Goal: Entertainment & Leisure: Consume media (video, audio)

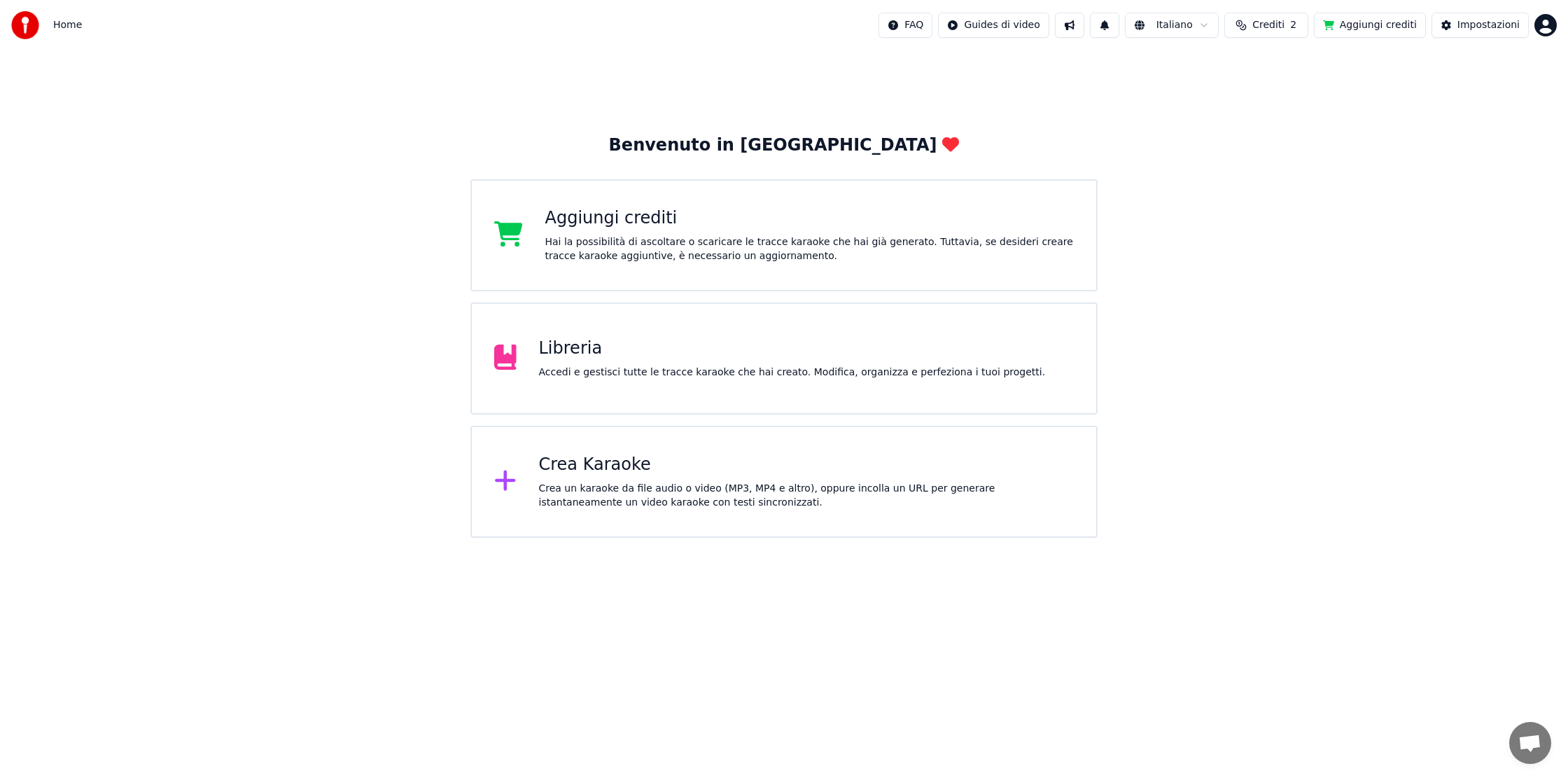
click at [610, 460] on div "Crea Karaoke" at bounding box center [806, 464] width 535 height 22
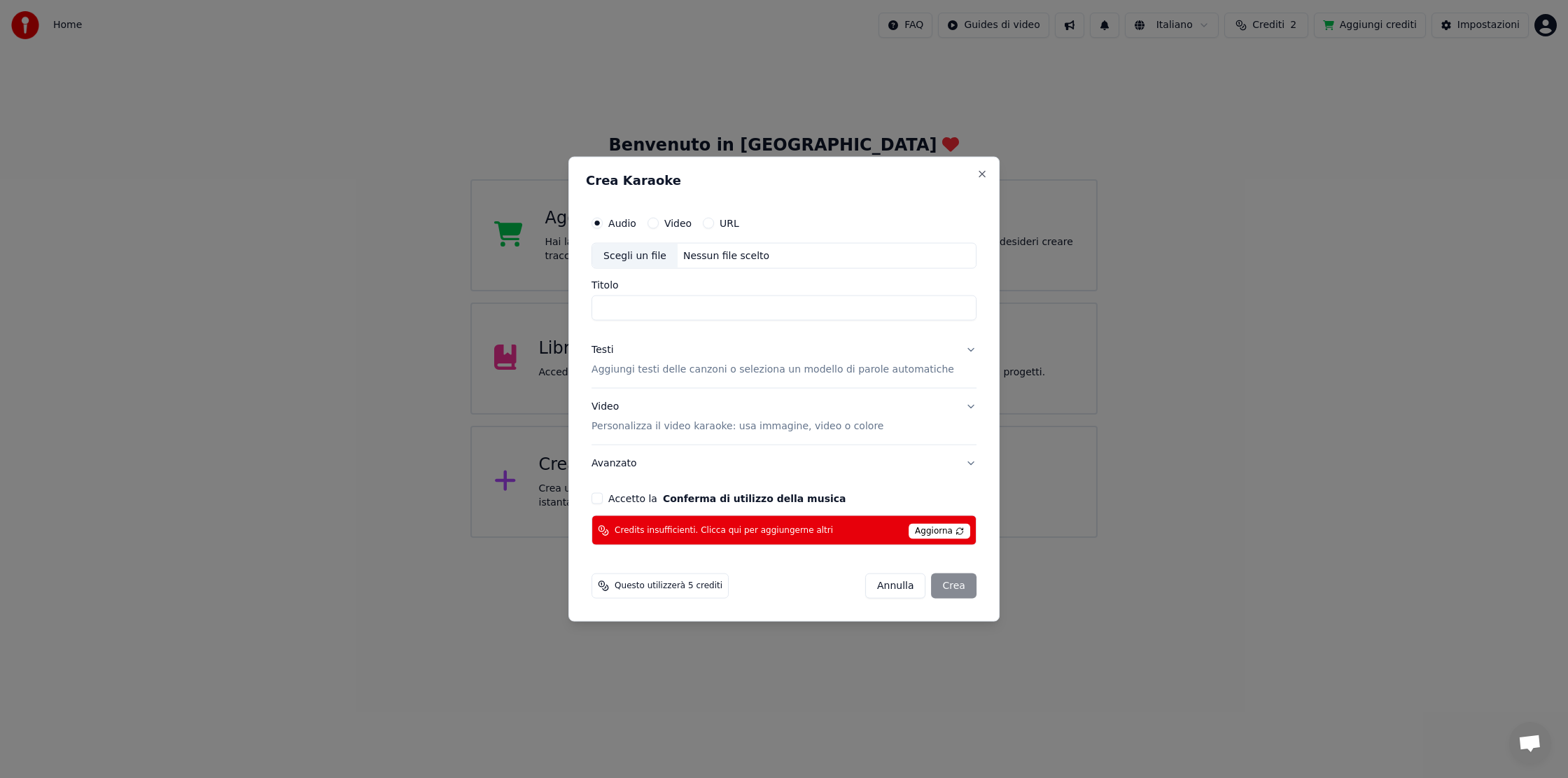
drag, startPoint x: 880, startPoint y: 589, endPoint x: 889, endPoint y: 592, distance: 9.5
click at [880, 589] on button "Annulla" at bounding box center [895, 586] width 61 height 25
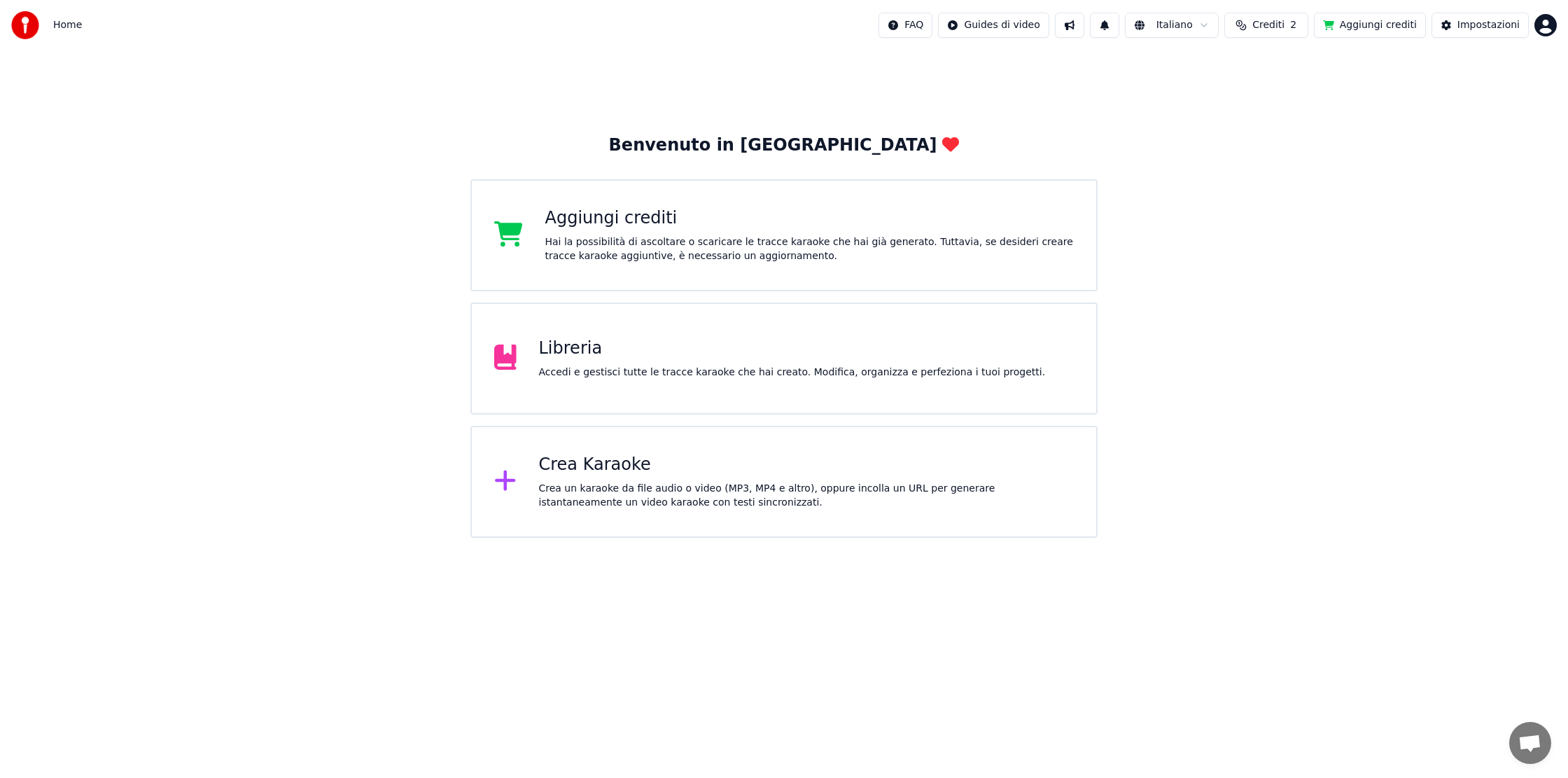
click at [519, 354] on div at bounding box center [511, 358] width 33 height 28
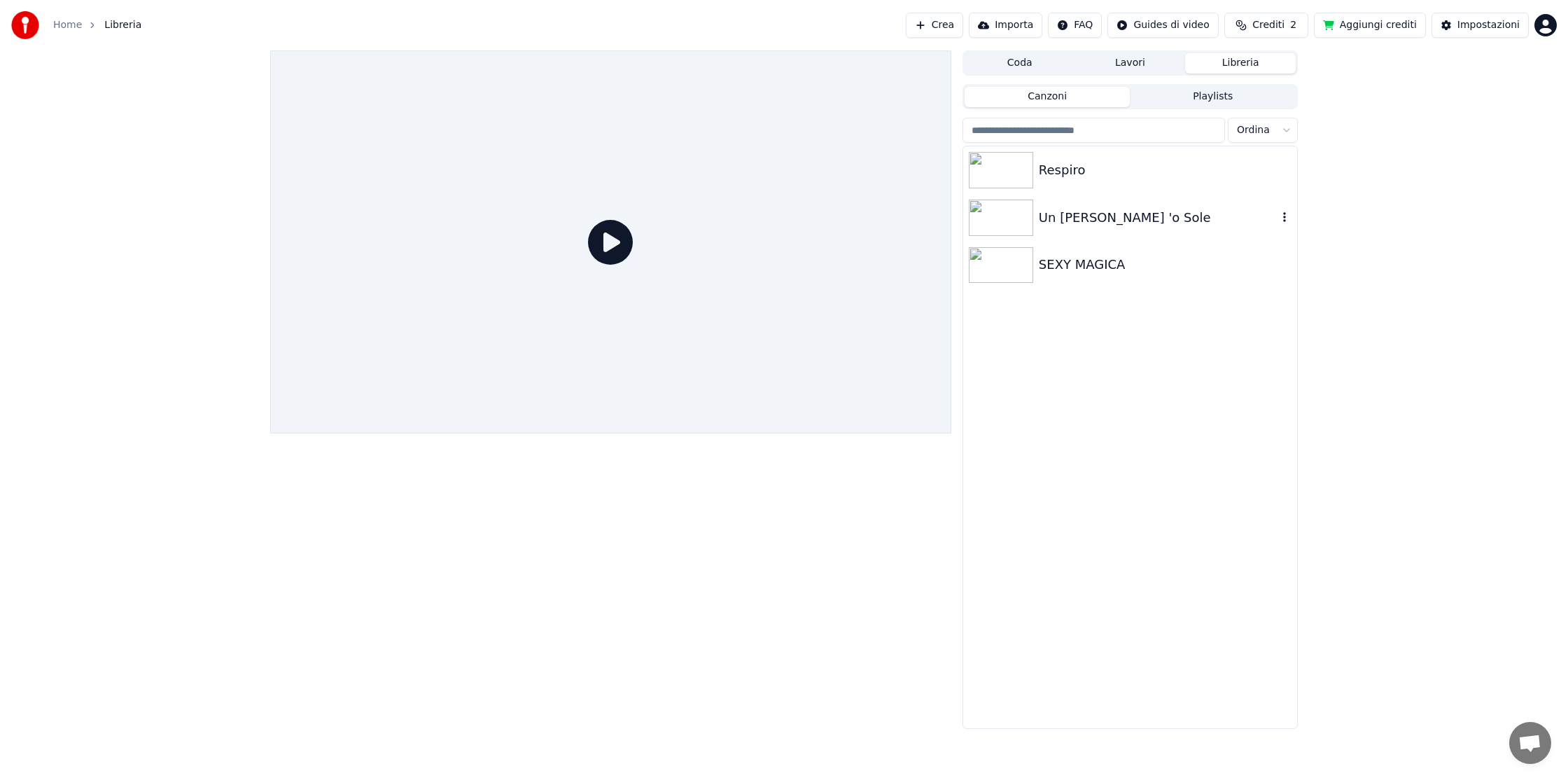
click at [997, 223] on img at bounding box center [1001, 218] width 65 height 36
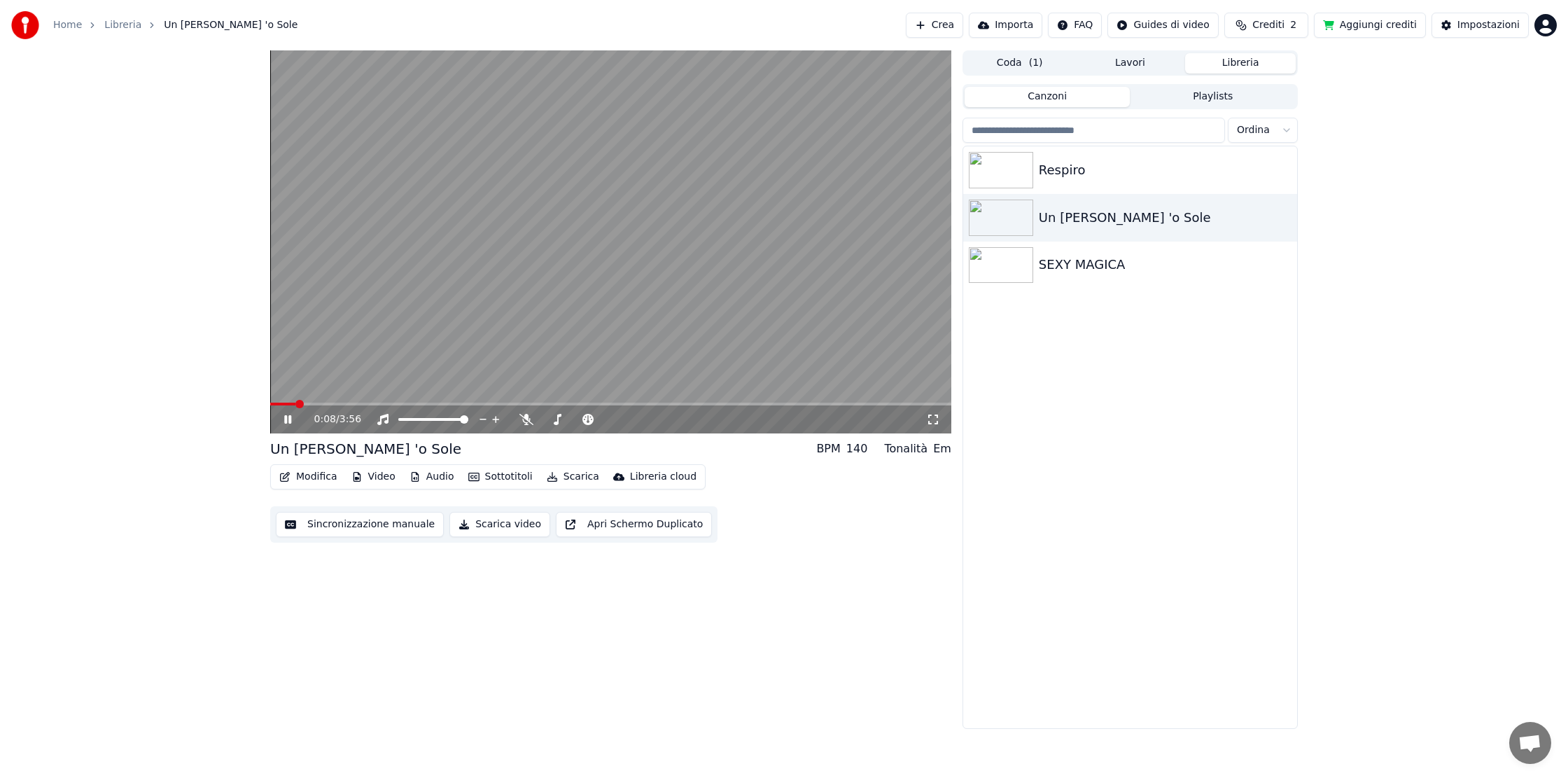
click at [286, 420] on icon at bounding box center [287, 419] width 7 height 8
click at [525, 421] on icon at bounding box center [526, 419] width 14 height 11
click at [524, 421] on icon at bounding box center [526, 419] width 14 height 11
click at [523, 421] on icon at bounding box center [526, 419] width 14 height 11
click at [559, 423] on icon at bounding box center [557, 419] width 14 height 11
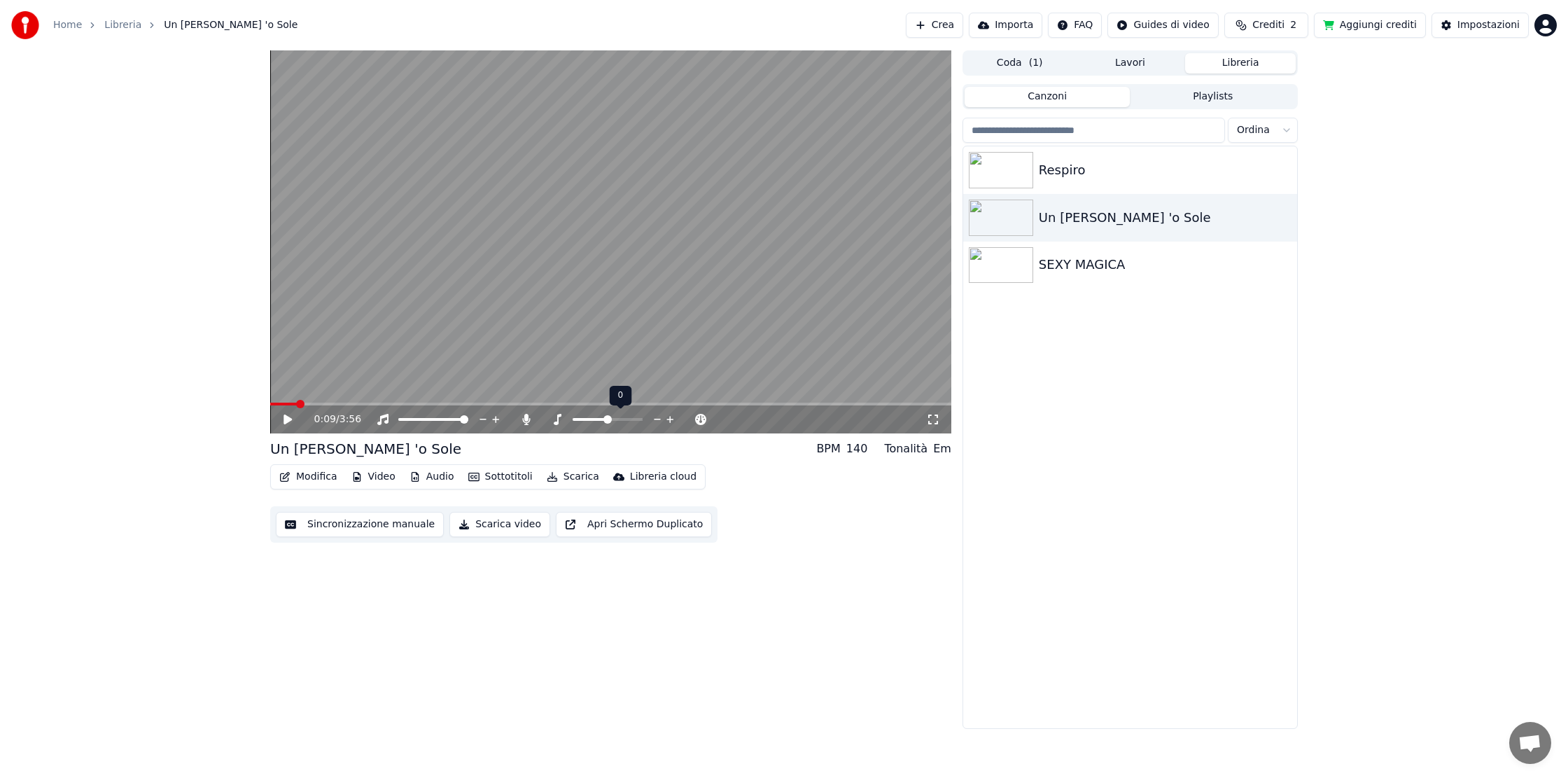
click at [556, 419] on icon at bounding box center [557, 419] width 14 height 11
click at [558, 422] on icon at bounding box center [557, 419] width 8 height 11
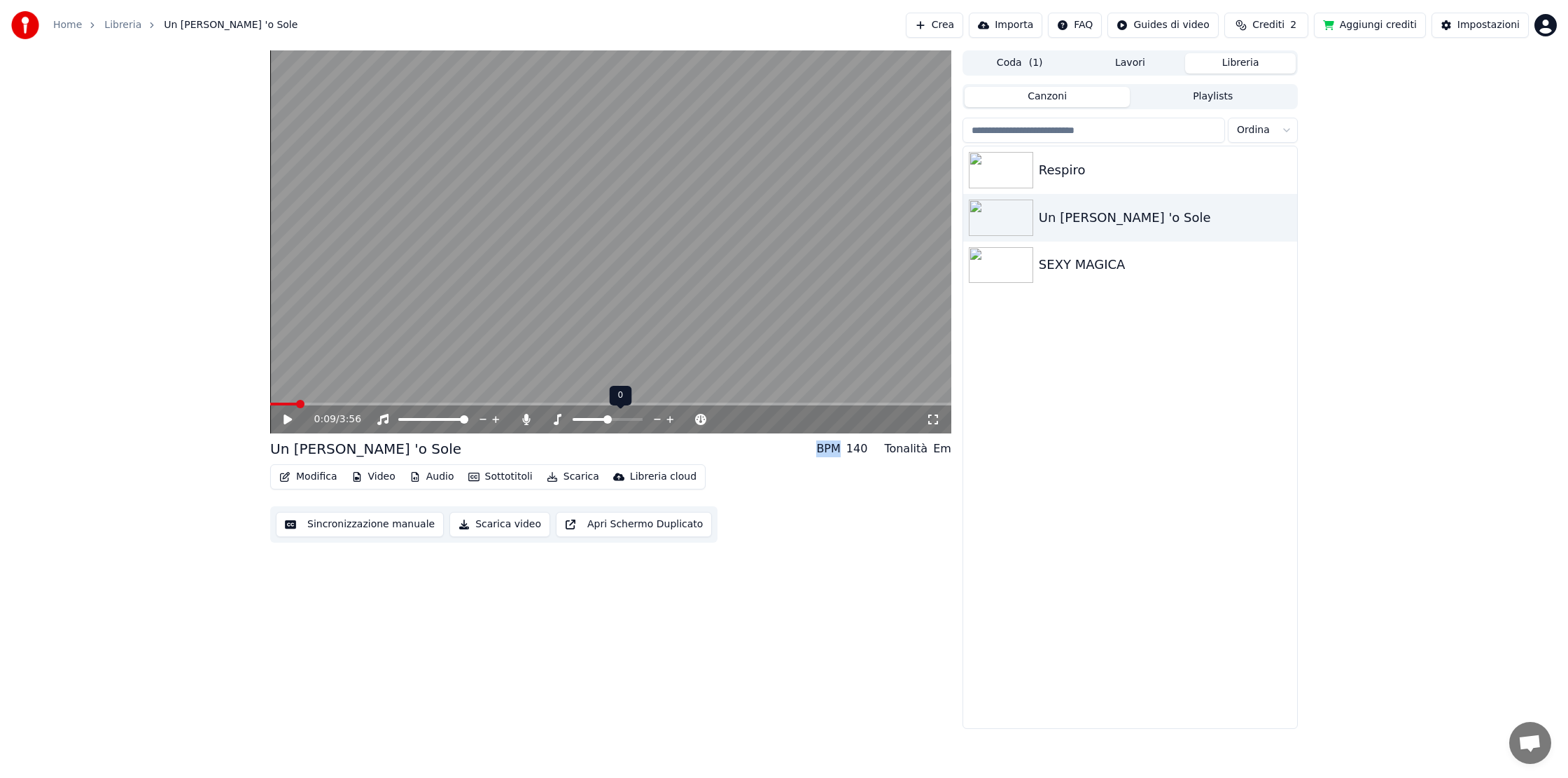
click at [558, 422] on icon at bounding box center [557, 419] width 8 height 11
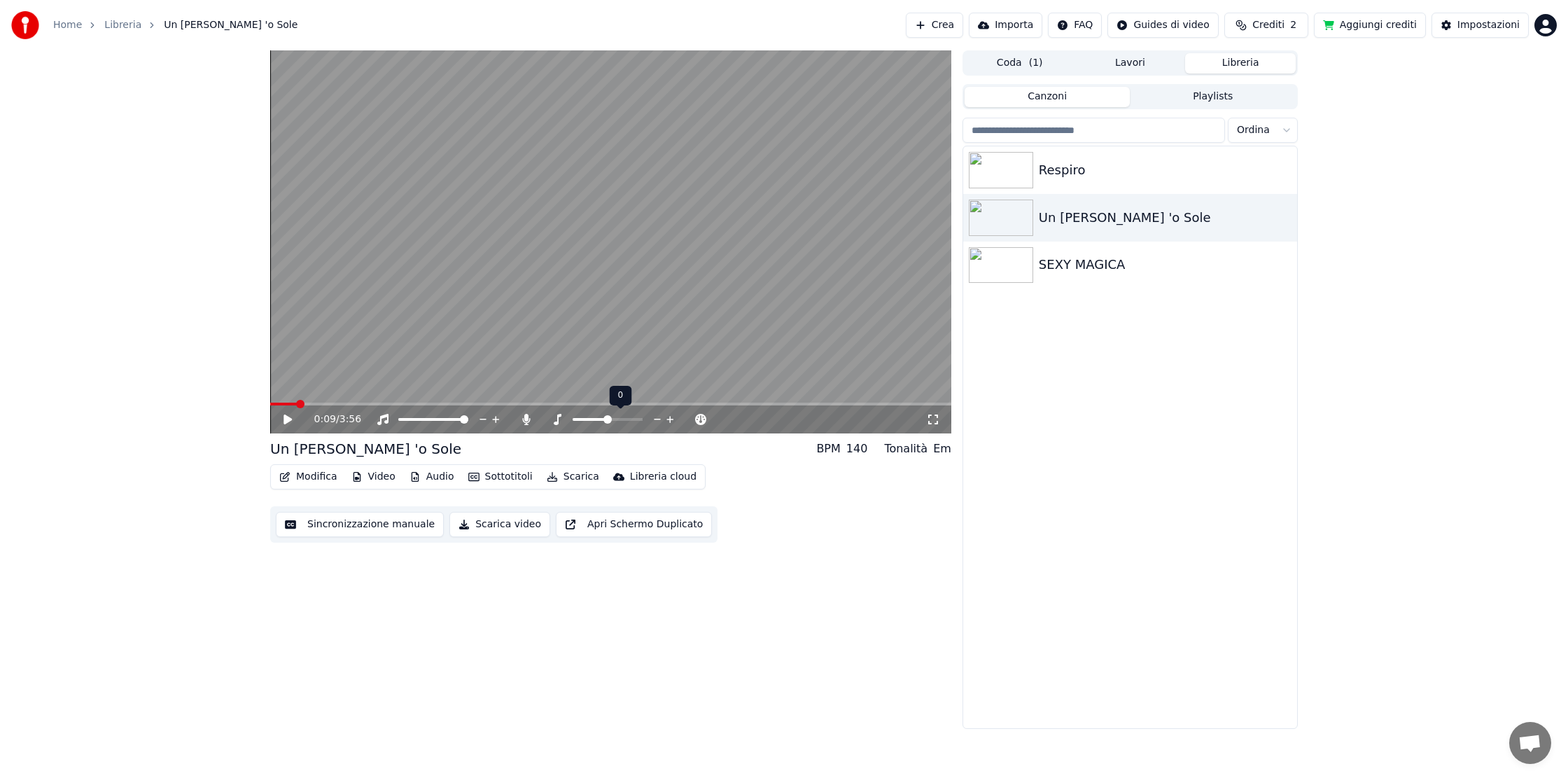
click at [558, 422] on icon at bounding box center [557, 419] width 8 height 11
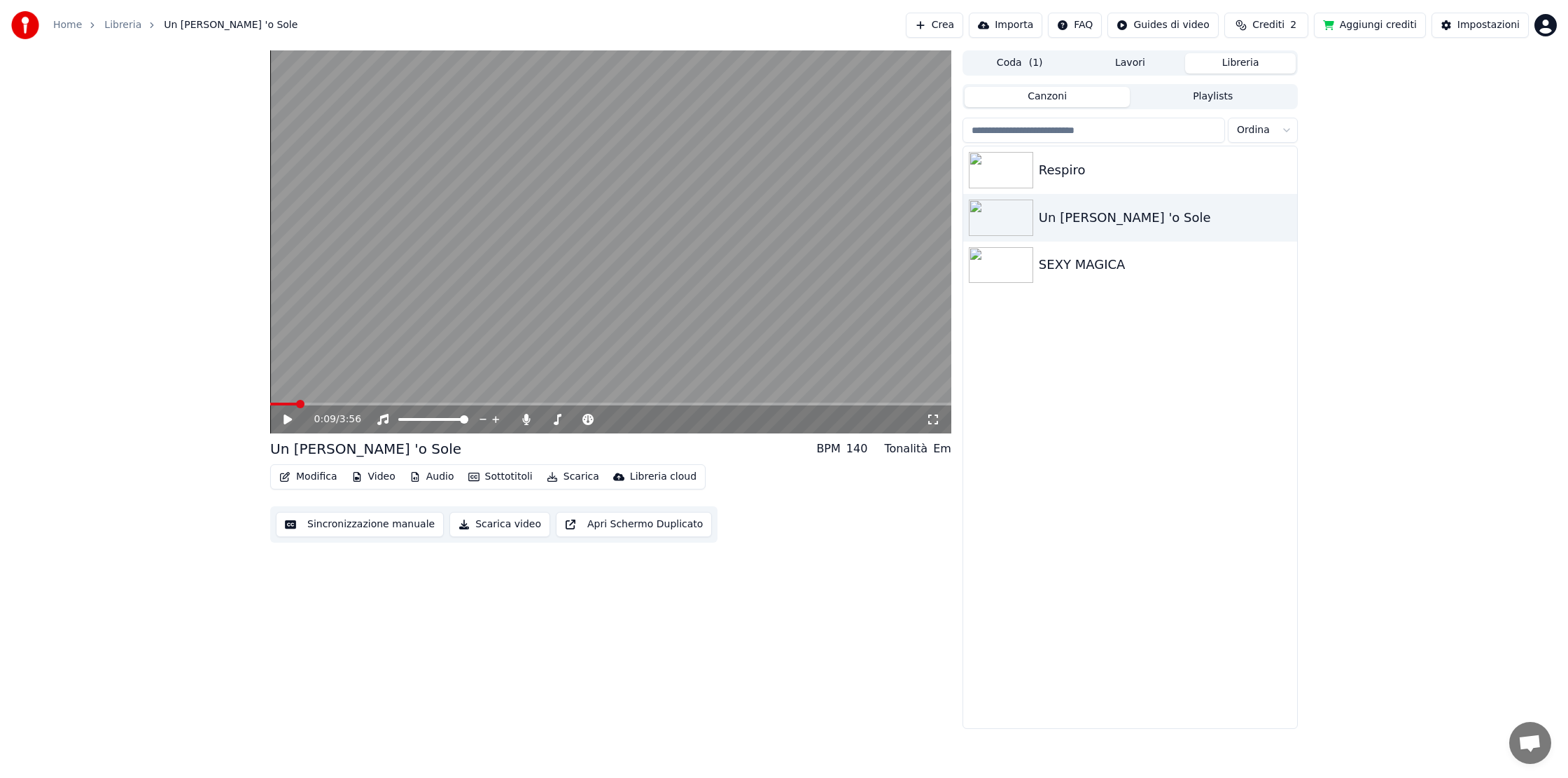
drag, startPoint x: 945, startPoint y: 451, endPoint x: 894, endPoint y: 451, distance: 51.0
click at [944, 451] on div "Em" at bounding box center [942, 449] width 18 height 17
click at [868, 452] on div "140" at bounding box center [857, 449] width 22 height 17
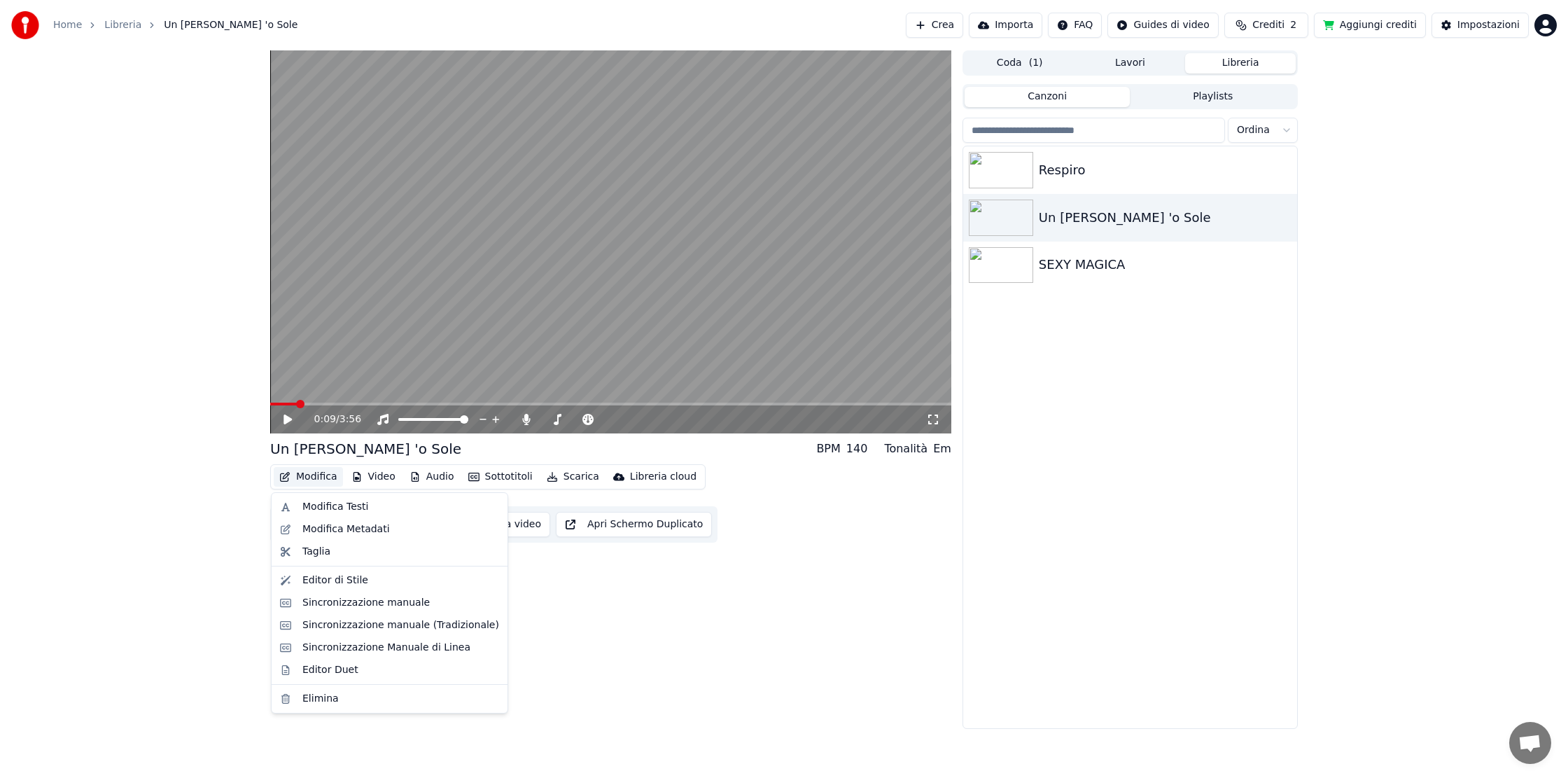
click at [322, 476] on button "Modifica" at bounding box center [308, 477] width 69 height 20
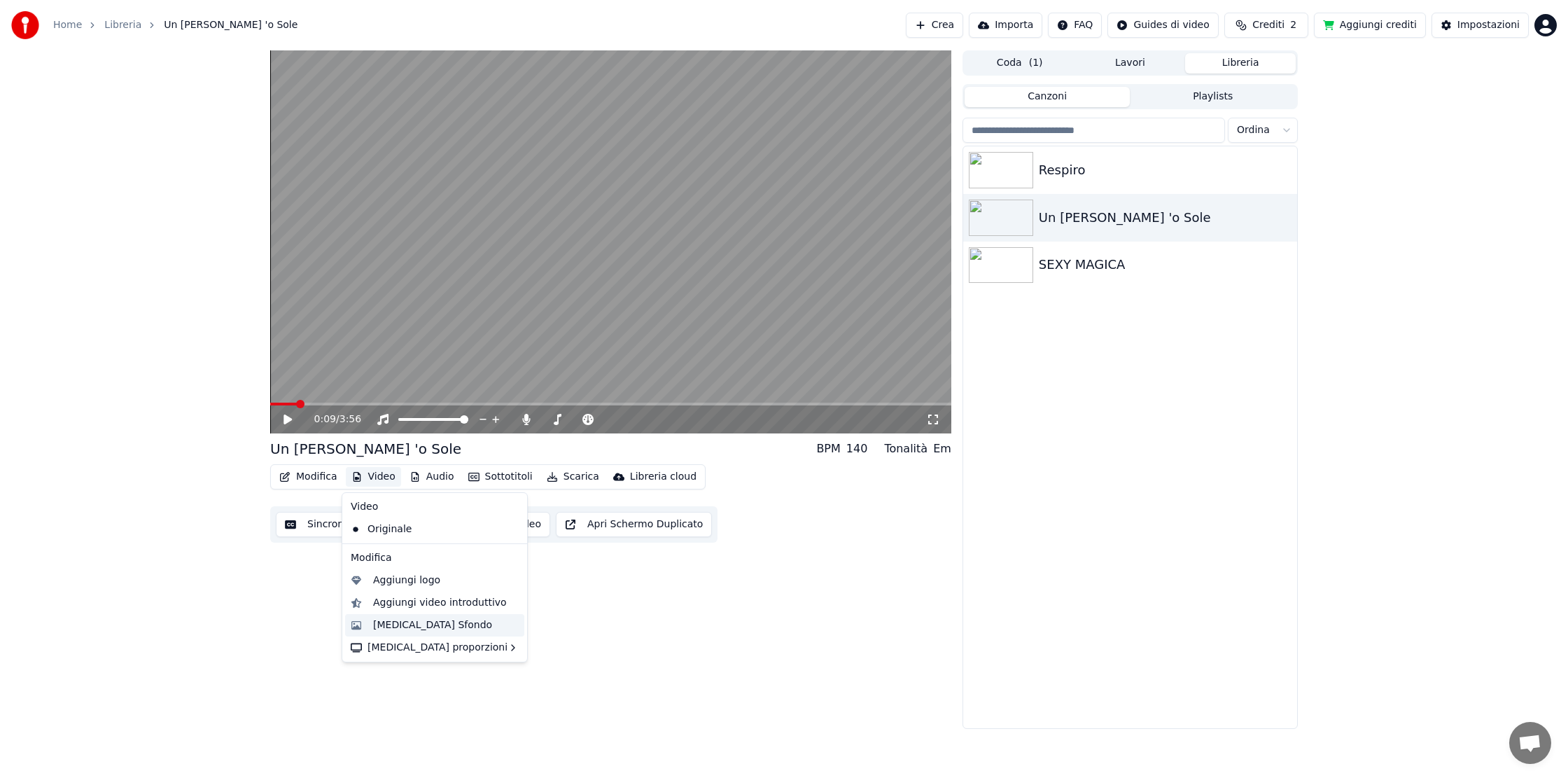
click at [424, 625] on div "Cambia Sfondo" at bounding box center [432, 625] width 119 height 14
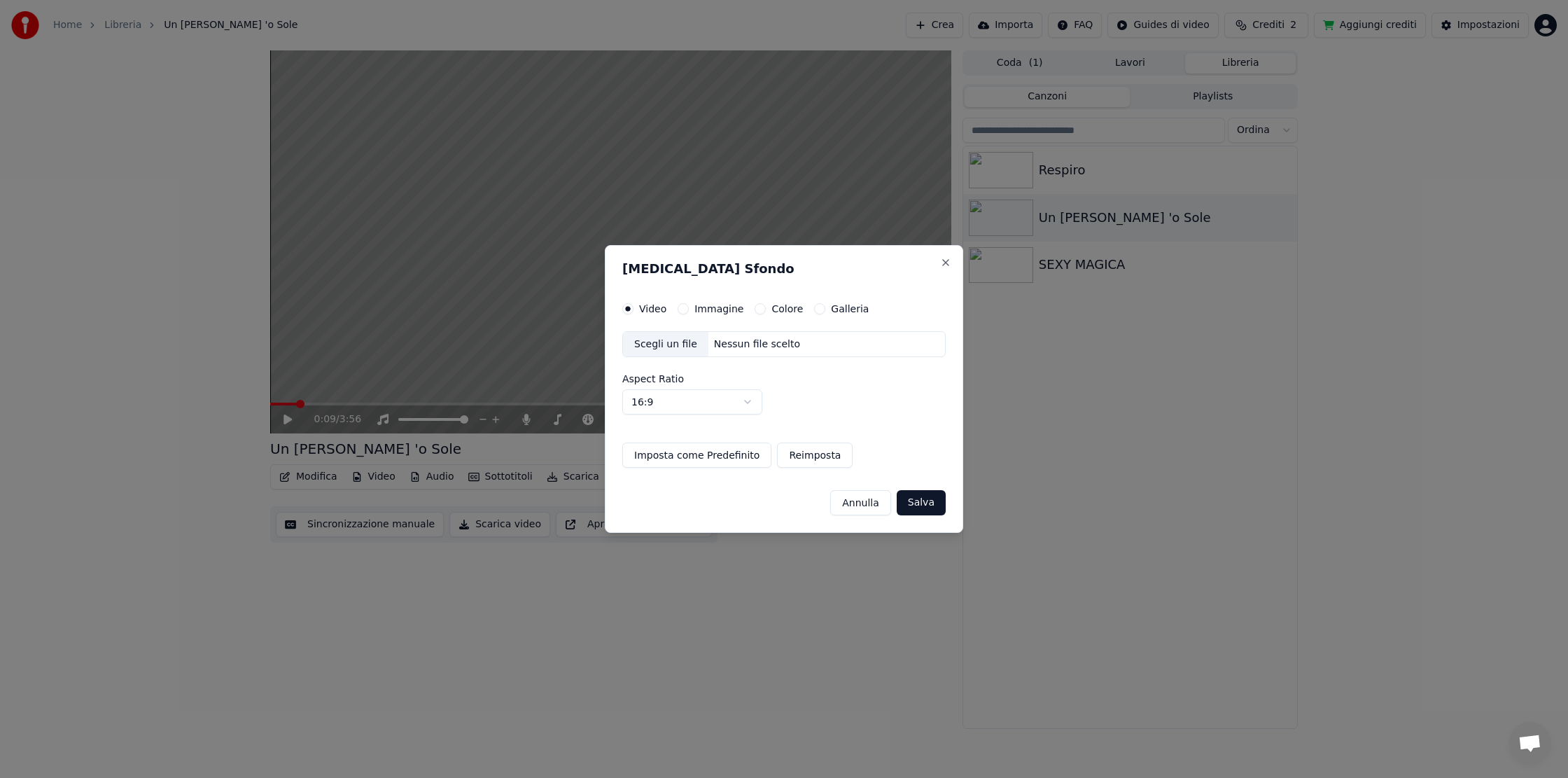
click at [684, 308] on button "Immagine" at bounding box center [683, 308] width 11 height 11
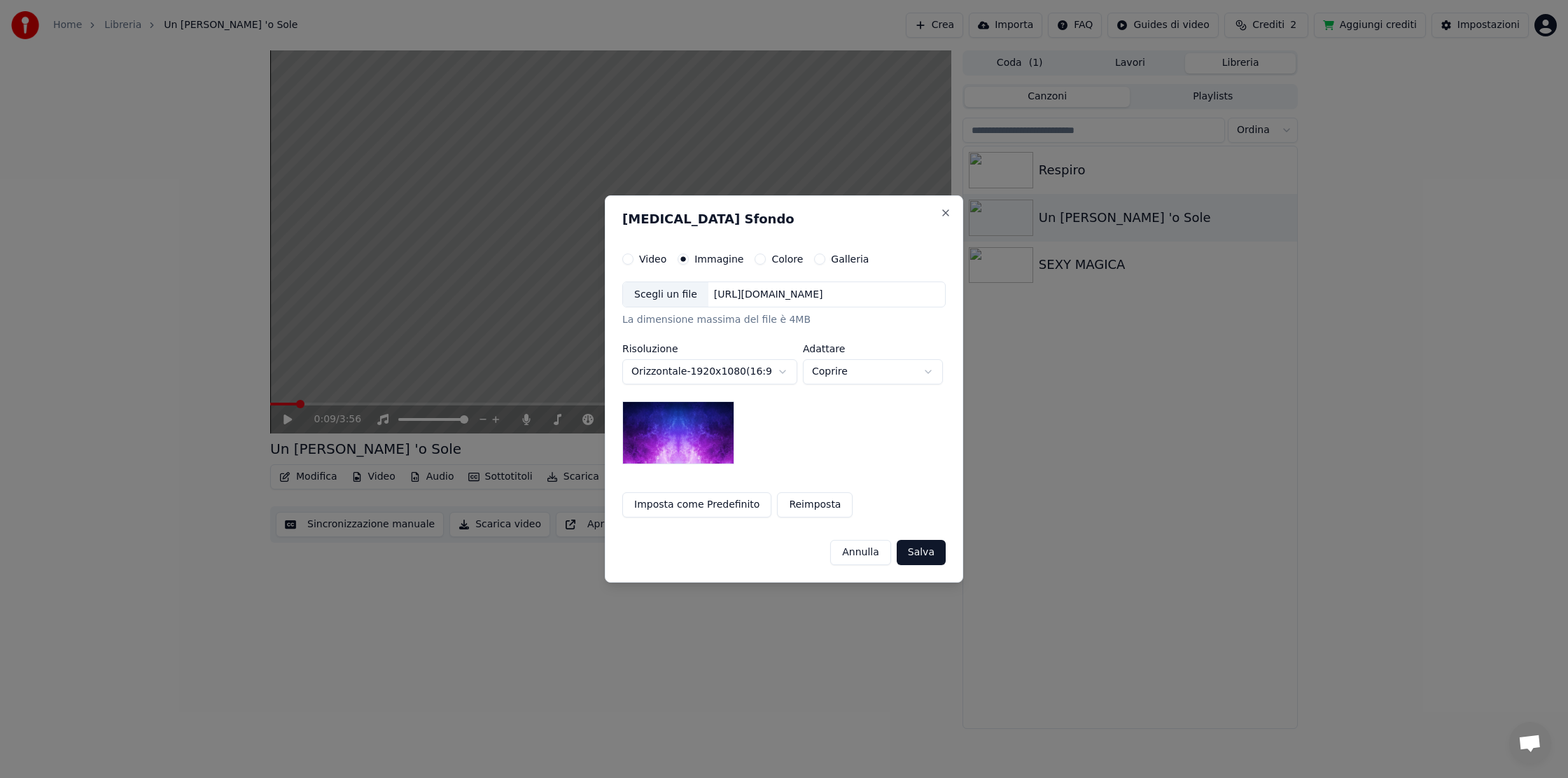
click at [835, 259] on label "Galleria" at bounding box center [850, 259] width 38 height 10
click at [825, 259] on button "Galleria" at bounding box center [819, 259] width 11 height 11
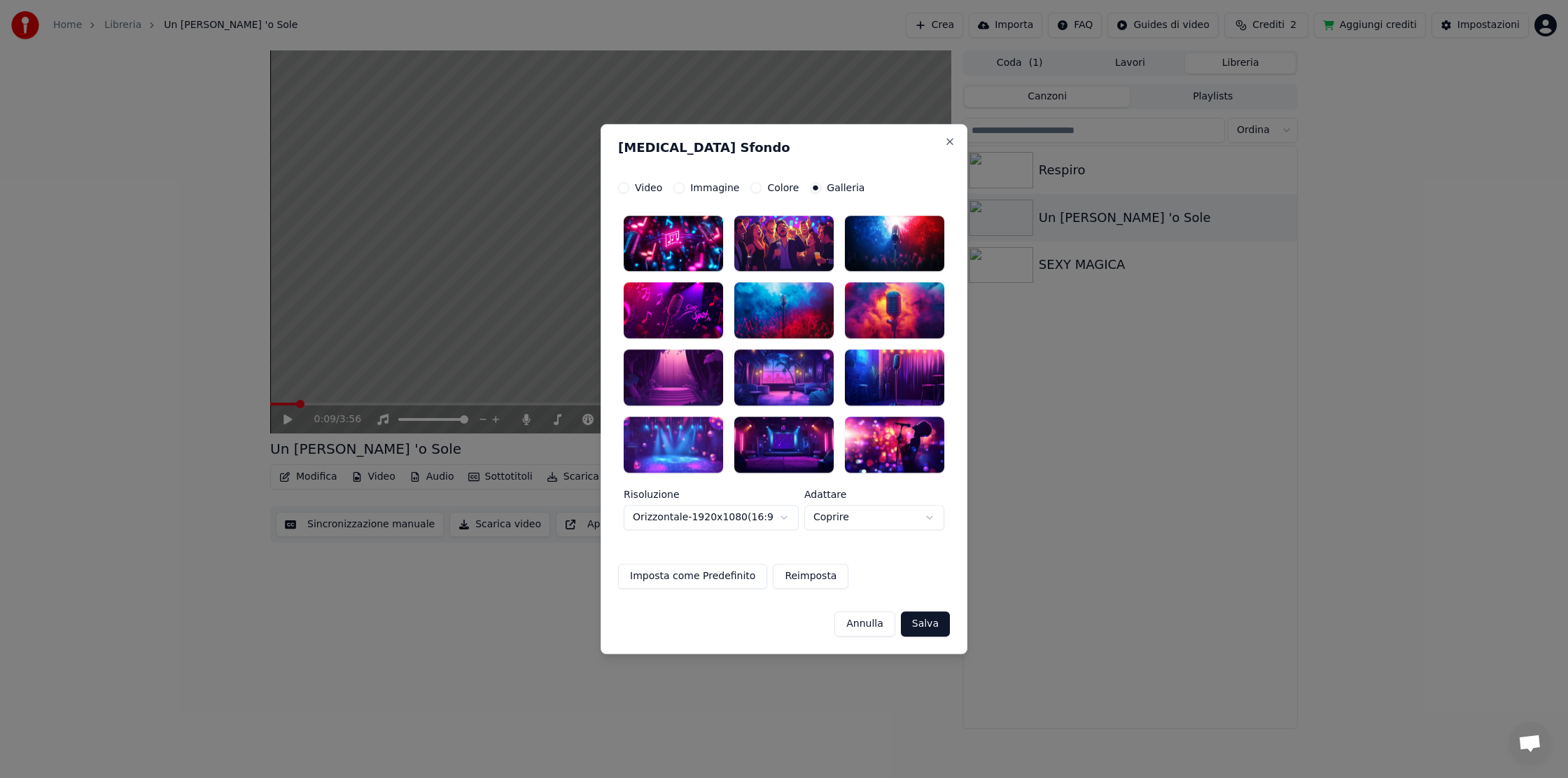
click at [898, 455] on div at bounding box center [894, 444] width 99 height 56
click at [930, 514] on body "**********" at bounding box center [784, 389] width 1568 height 778
click at [931, 520] on body "**********" at bounding box center [784, 389] width 1568 height 778
select select "*****"
click at [753, 189] on button "Colore" at bounding box center [756, 188] width 11 height 11
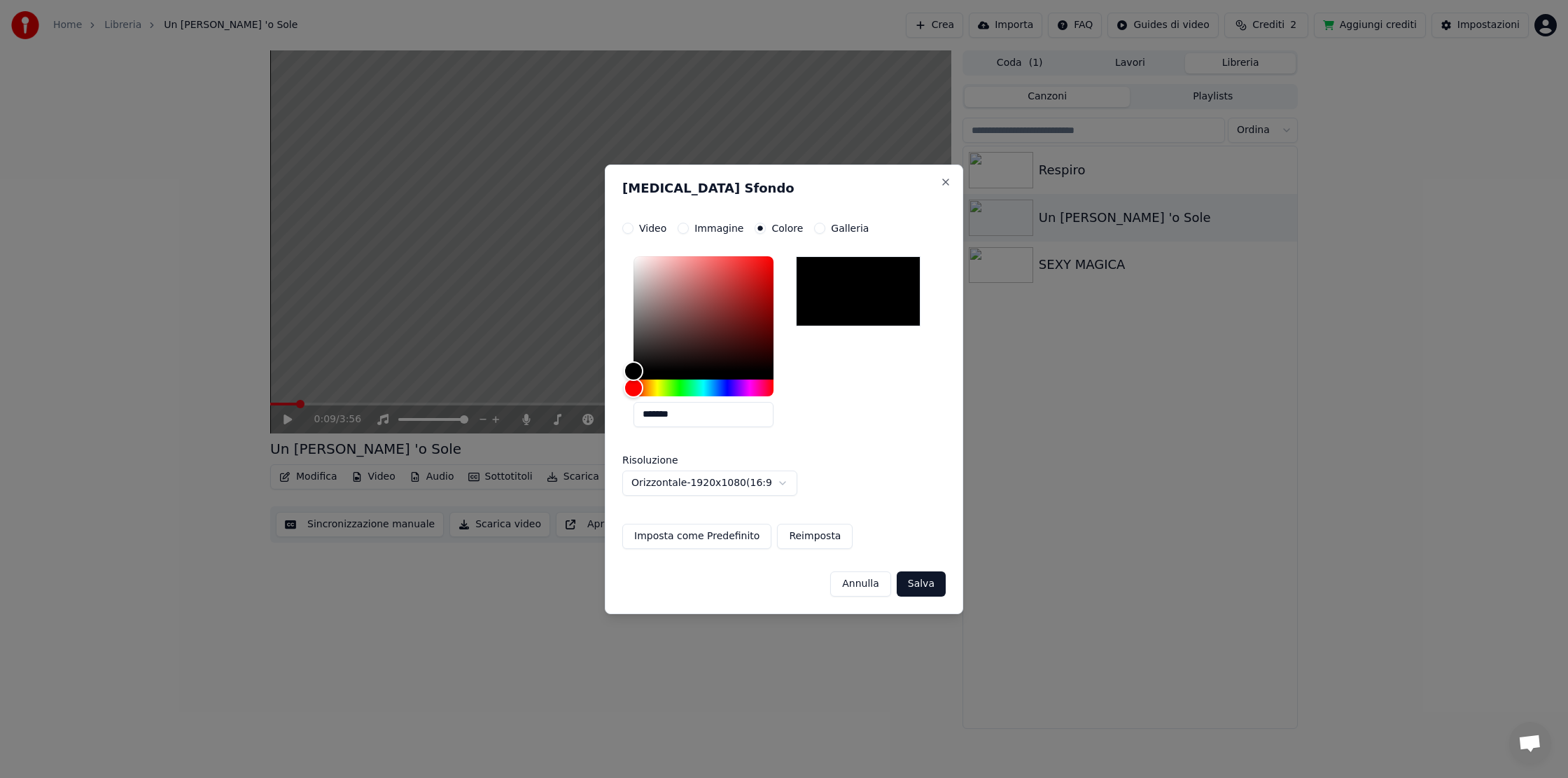
click at [816, 230] on button "Galleria" at bounding box center [819, 228] width 11 height 11
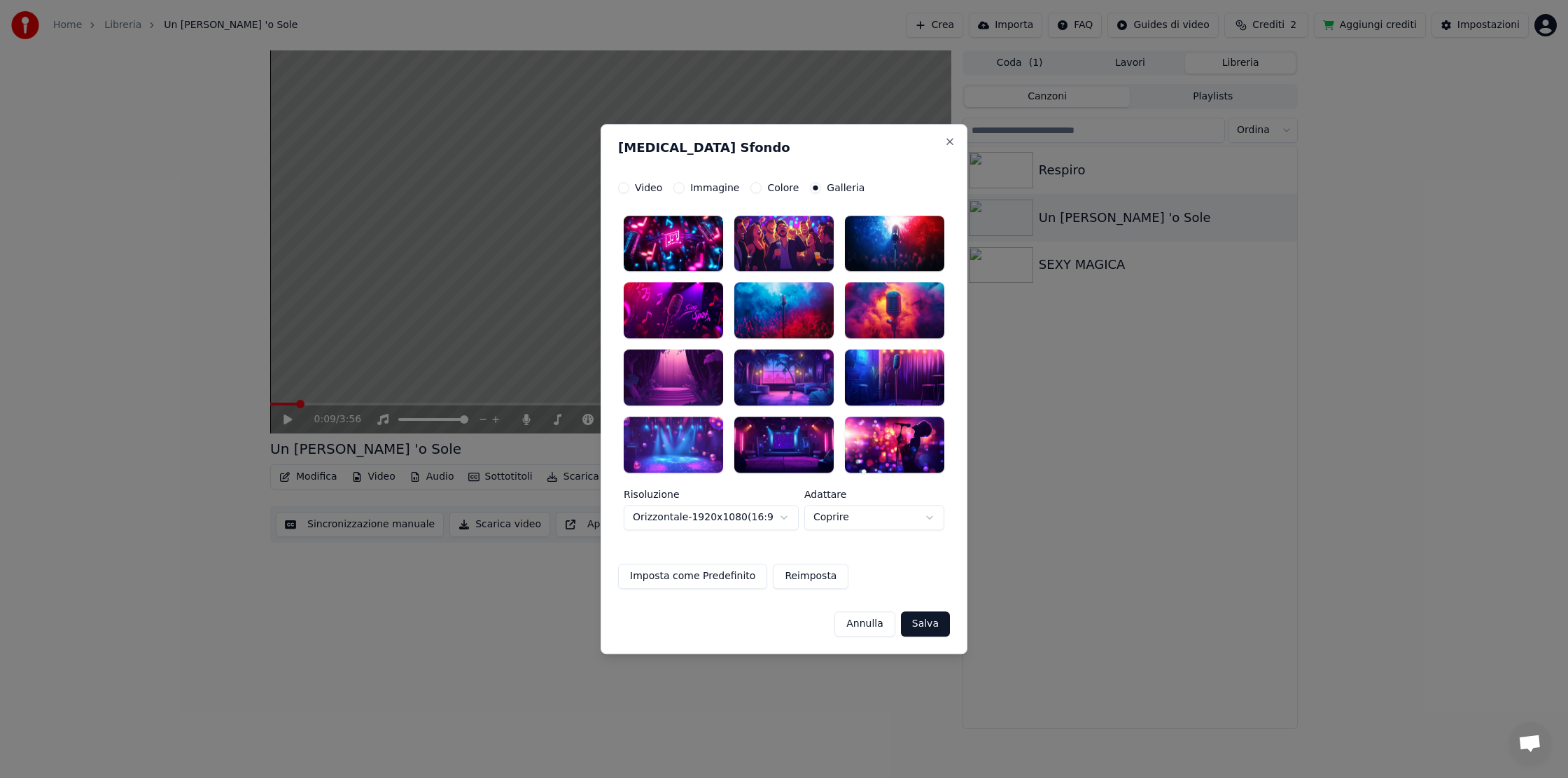
click at [904, 315] on div at bounding box center [894, 311] width 99 height 56
drag, startPoint x: 919, startPoint y: 625, endPoint x: 970, endPoint y: 673, distance: 70.0
click at [920, 626] on button "Salva" at bounding box center [925, 624] width 49 height 25
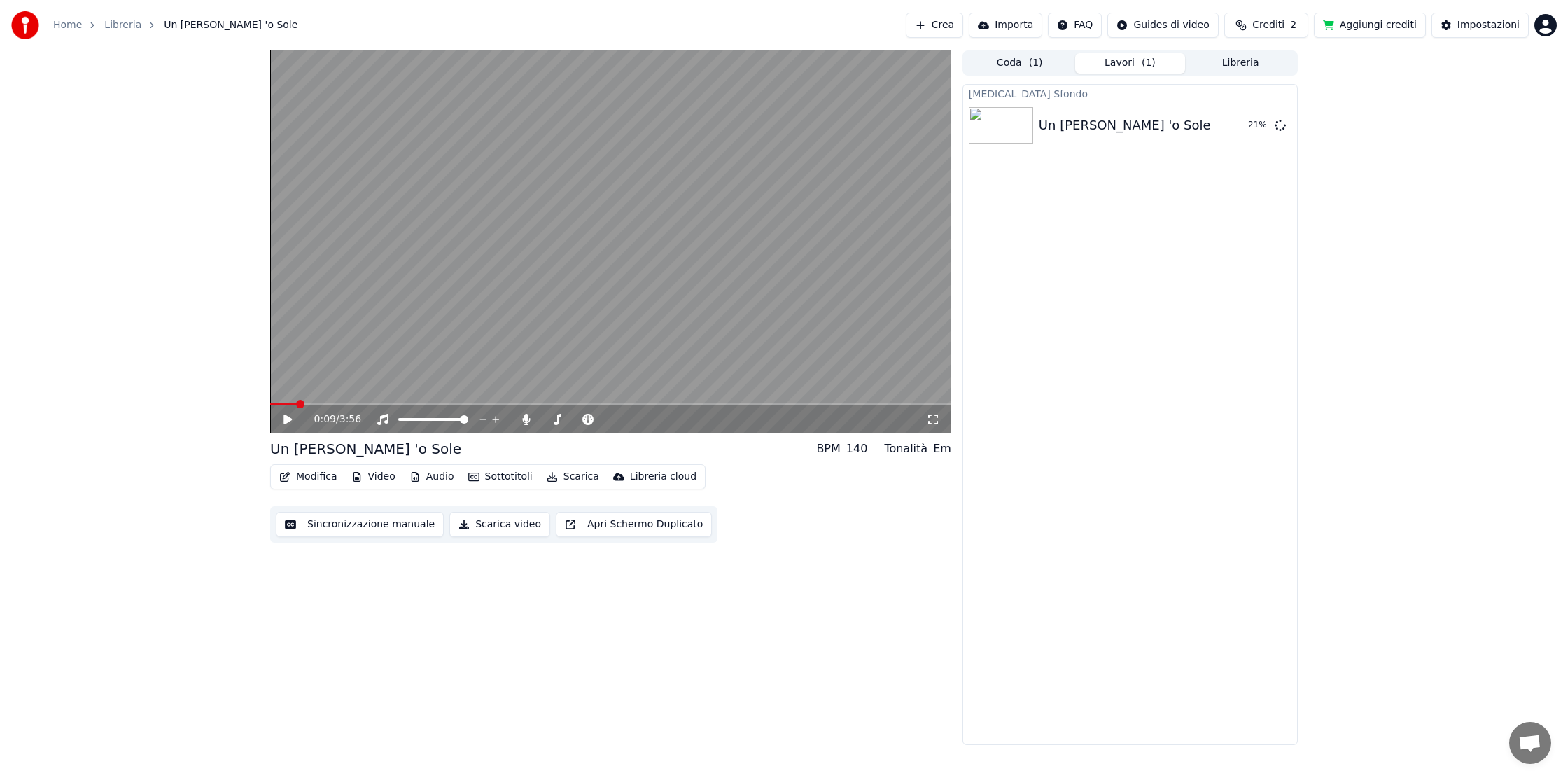
click at [290, 424] on icon at bounding box center [298, 419] width 33 height 11
click at [350, 284] on video at bounding box center [610, 242] width 681 height 383
click at [1137, 64] on button "Lavori ( 1 )" at bounding box center [1131, 63] width 111 height 21
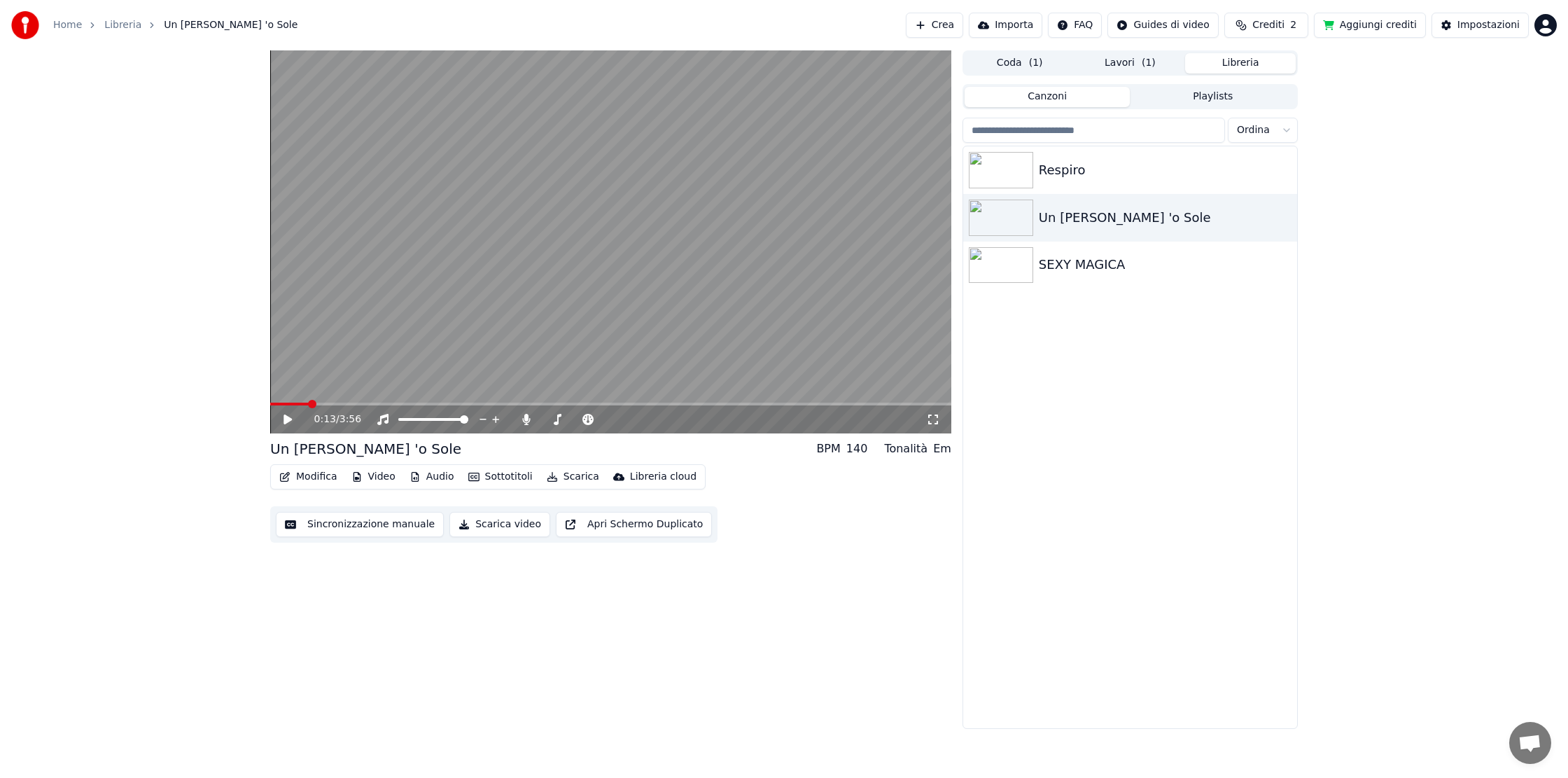
click at [1230, 62] on button "Libreria" at bounding box center [1240, 63] width 111 height 21
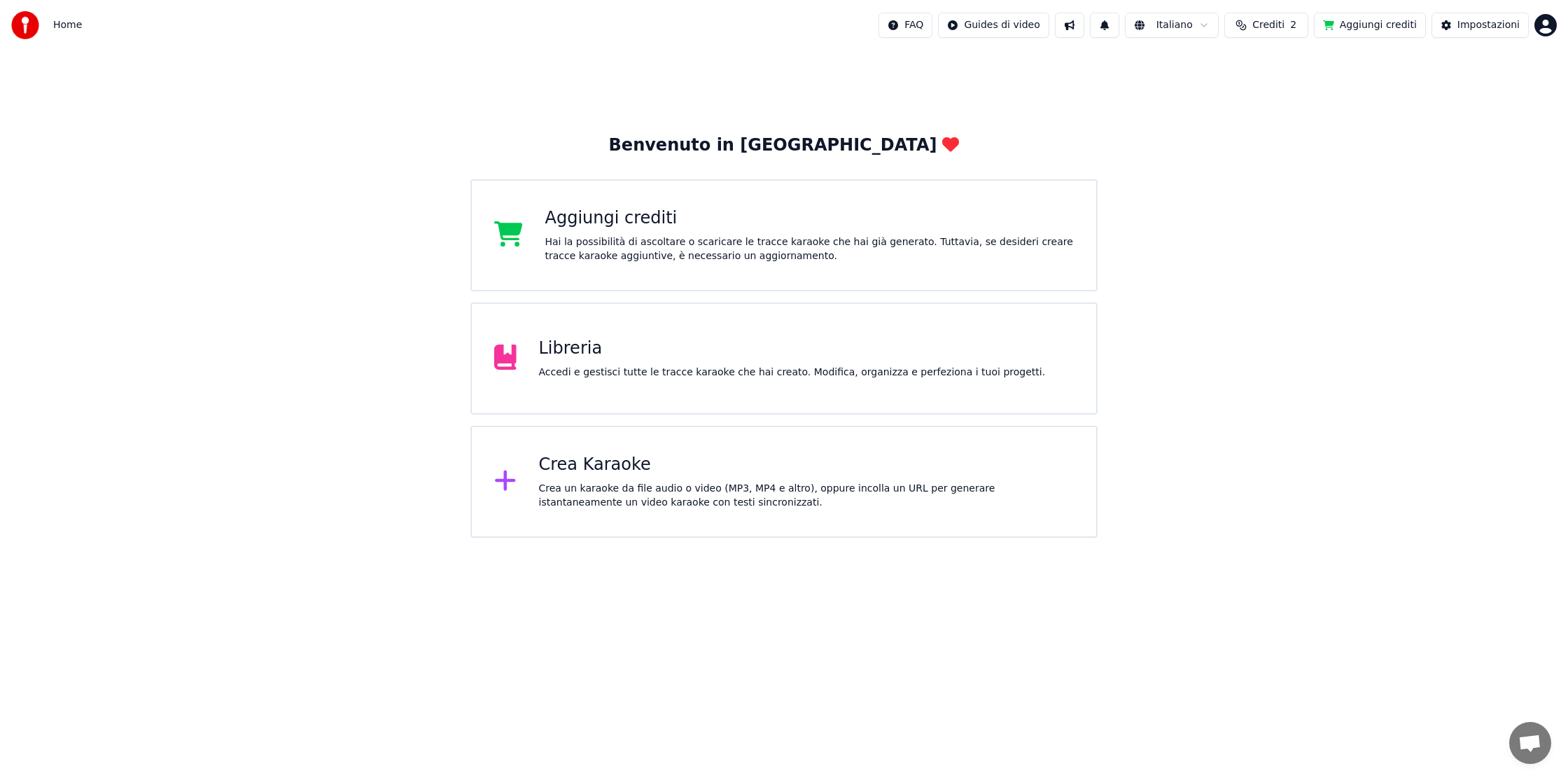
click at [860, 364] on div "Libreria Accedi e gestisci tutte le tracce karaoke che hai creato. Modifica, or…" at bounding box center [792, 358] width 506 height 42
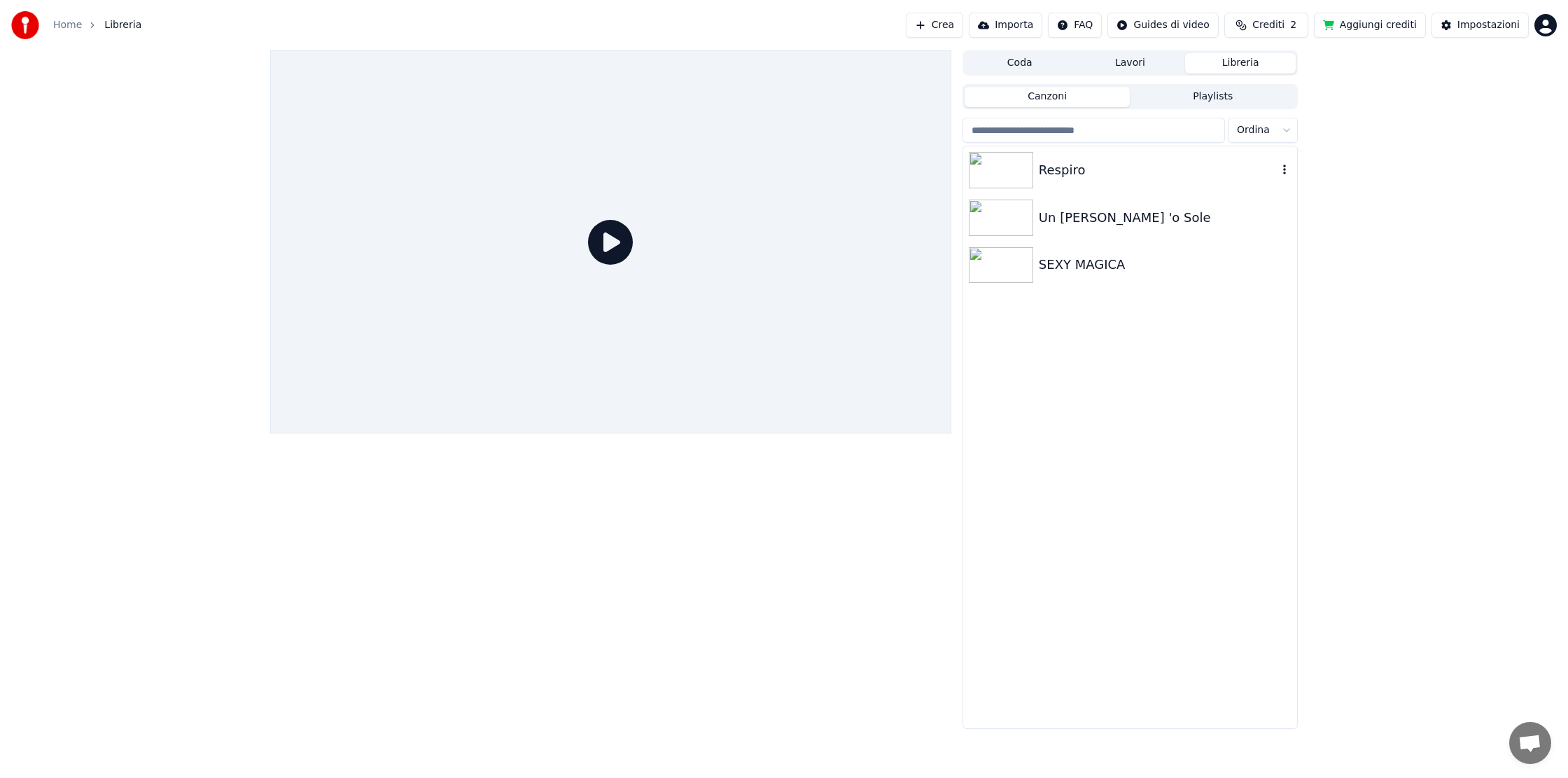
click at [1005, 176] on img at bounding box center [1001, 170] width 65 height 36
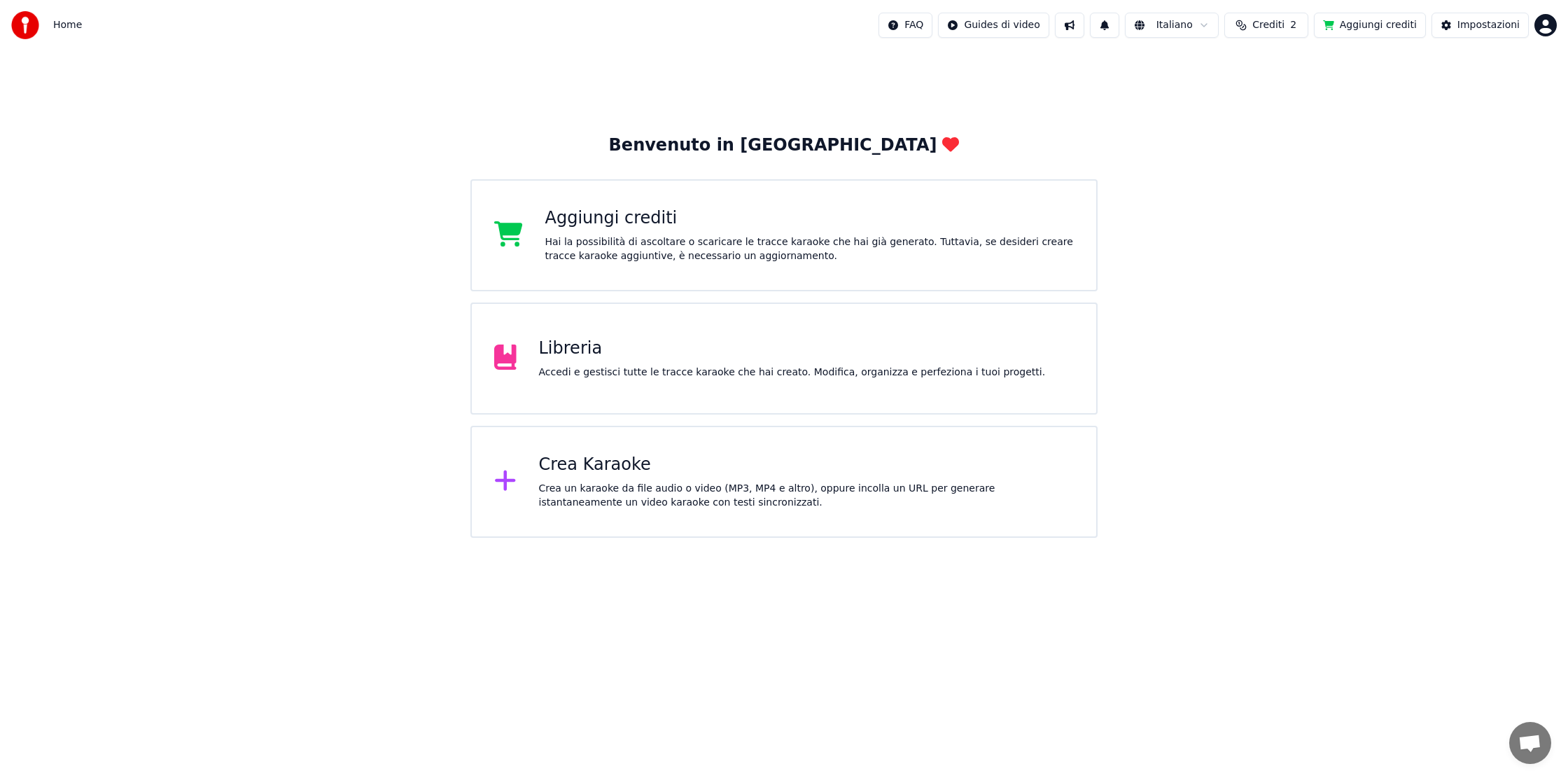
click at [585, 352] on div "Libreria" at bounding box center [792, 348] width 506 height 22
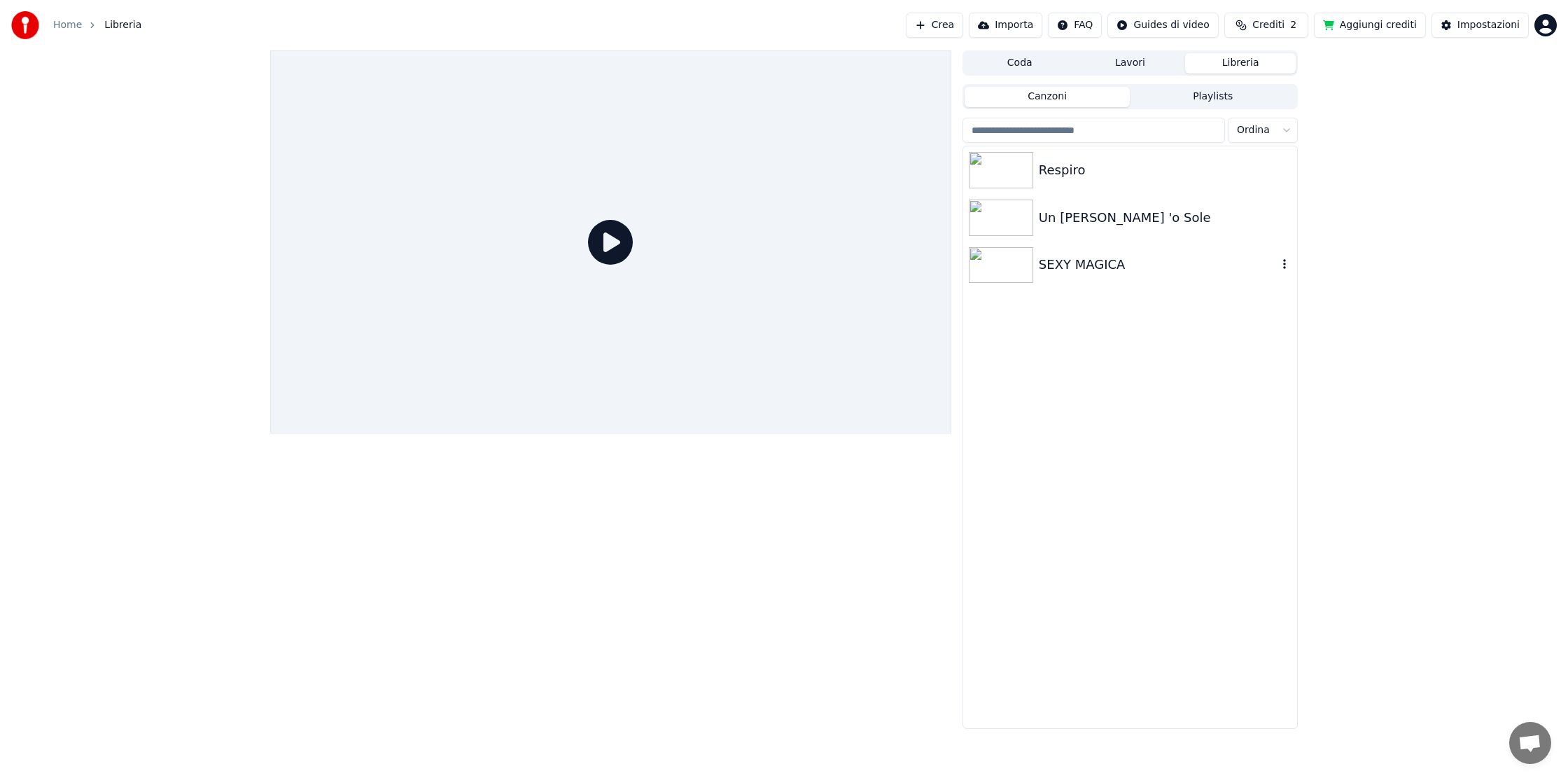
click at [1004, 268] on img at bounding box center [1001, 265] width 65 height 36
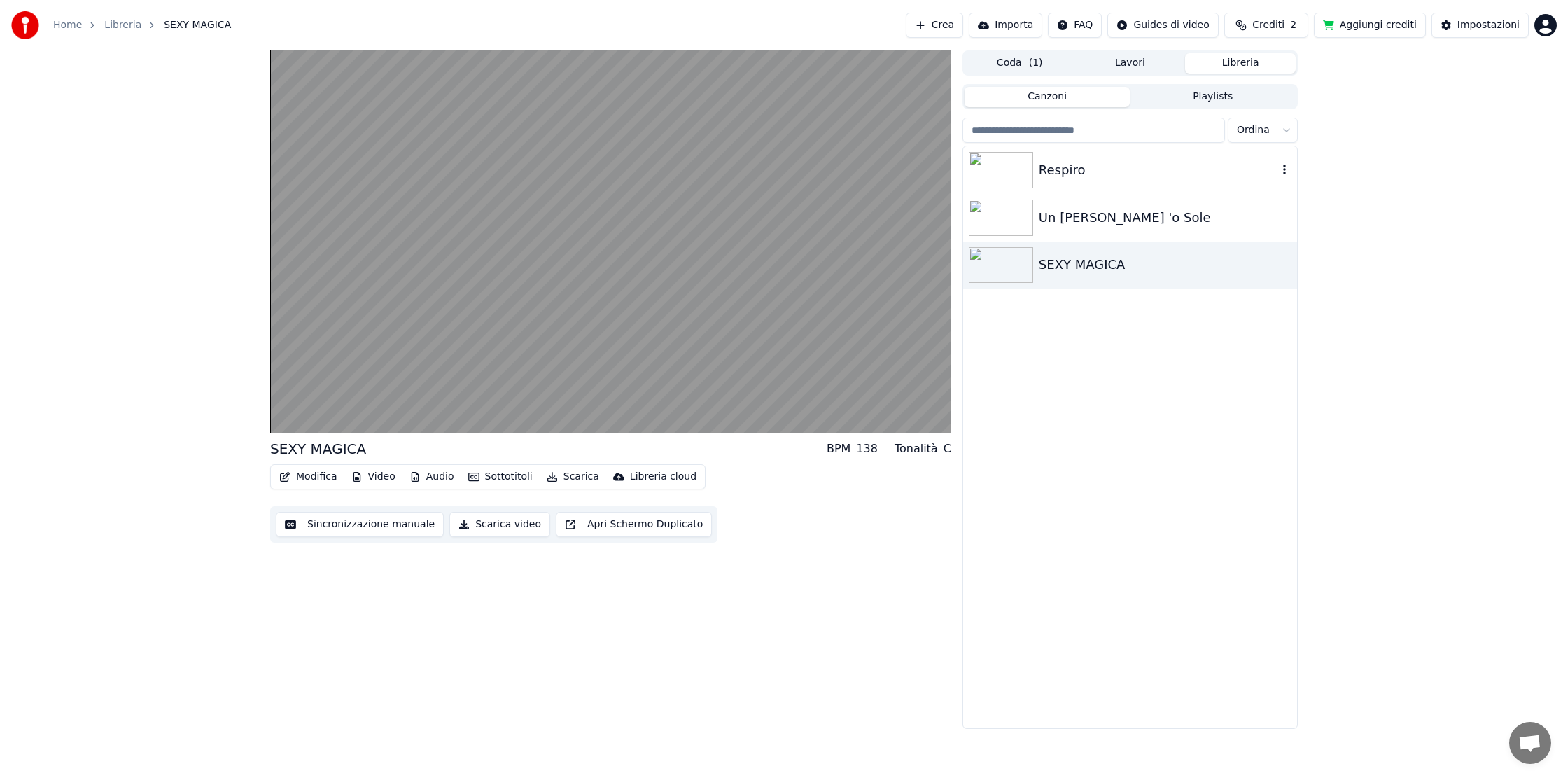
click at [992, 168] on img at bounding box center [1001, 170] width 65 height 36
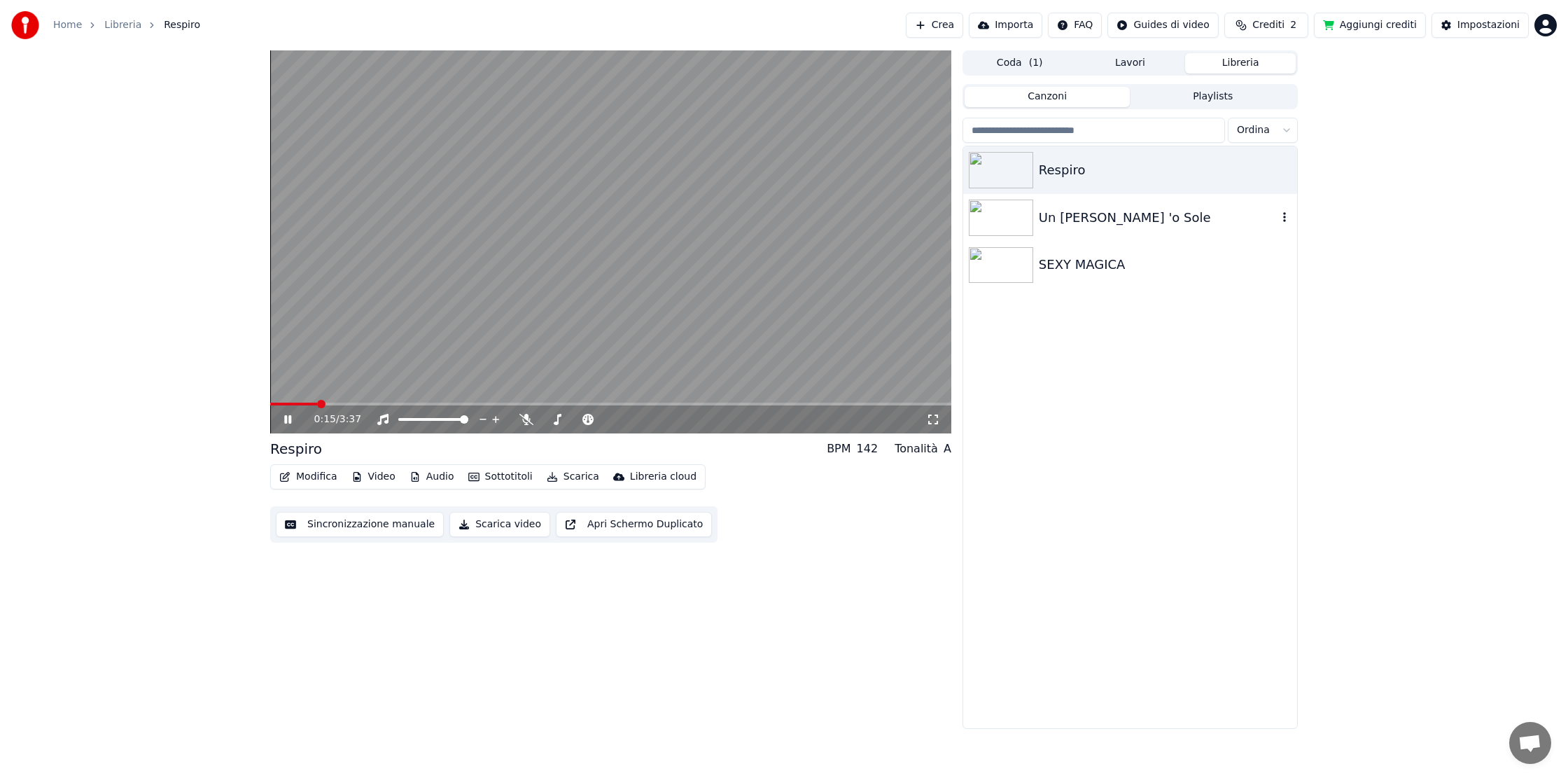
click at [1011, 221] on img at bounding box center [1001, 218] width 65 height 36
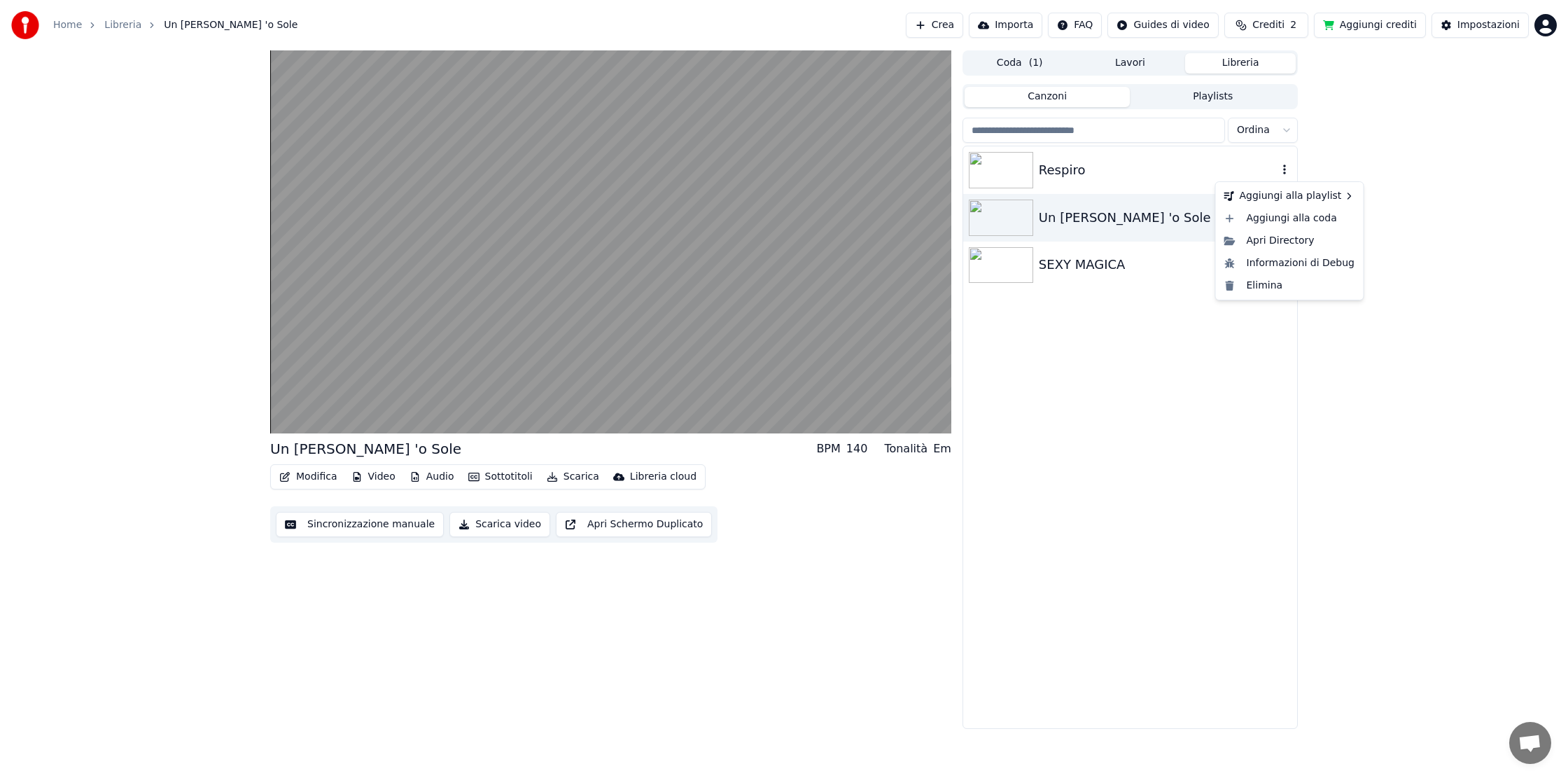
click at [1284, 171] on icon "button" at bounding box center [1284, 169] width 14 height 11
click at [1172, 309] on div "Respiro Un [PERSON_NAME] 'o Sole SEXY MAGICA" at bounding box center [1130, 438] width 334 height 582
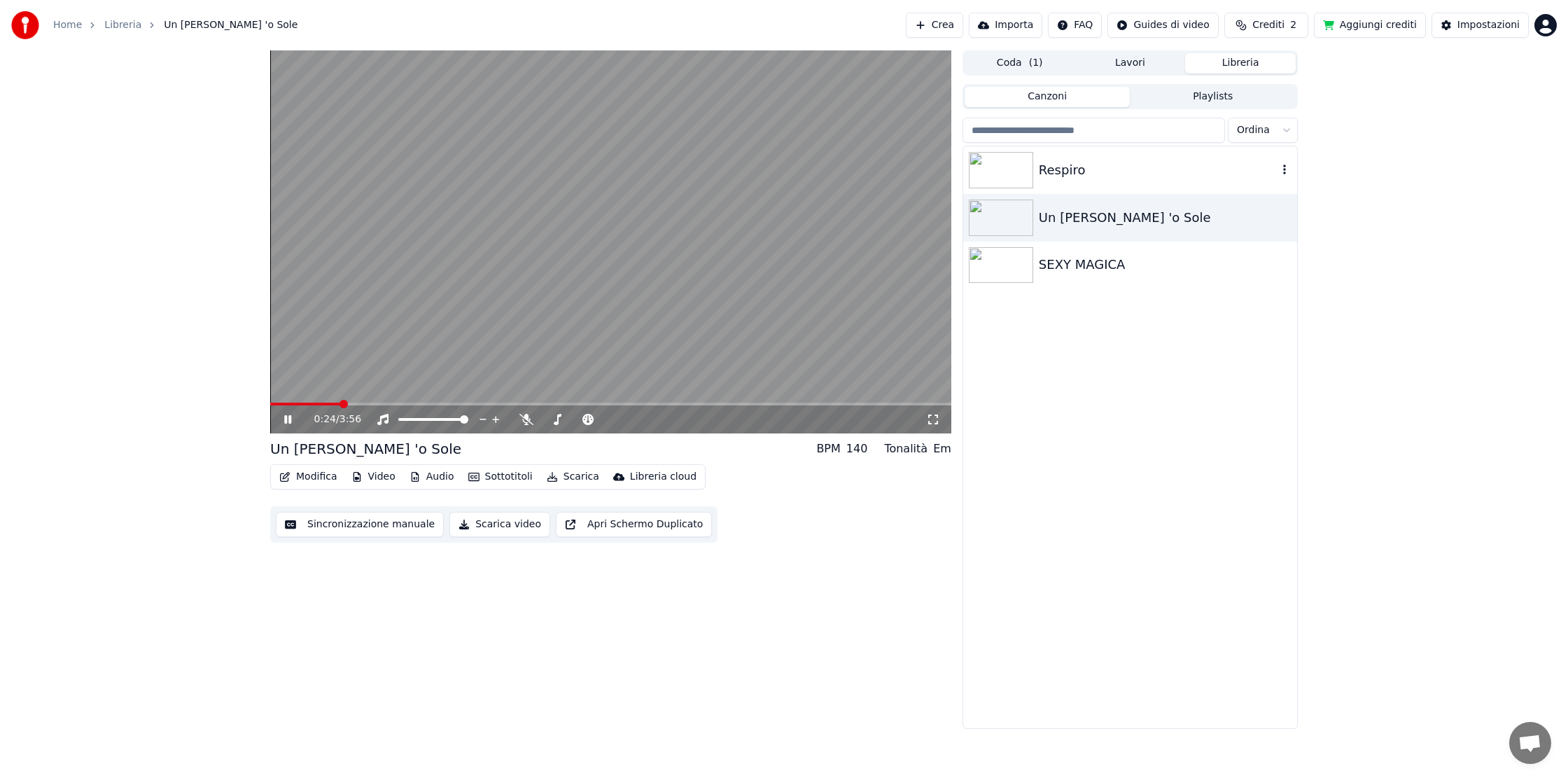
click at [989, 166] on img at bounding box center [1001, 170] width 65 height 36
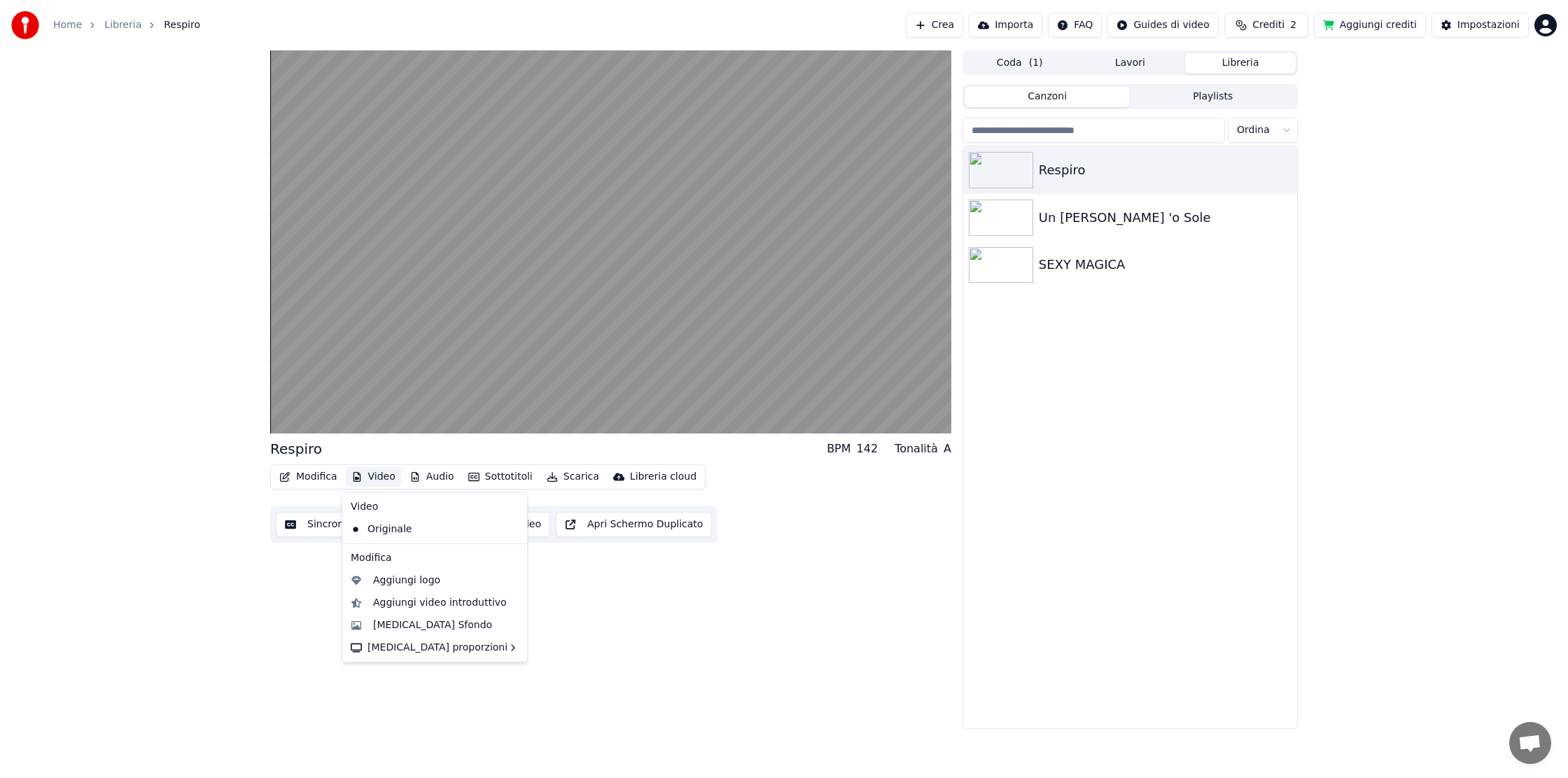
click at [377, 480] on button "Video" at bounding box center [373, 477] width 55 height 20
click at [427, 627] on div "Cambia Sfondo" at bounding box center [432, 625] width 119 height 14
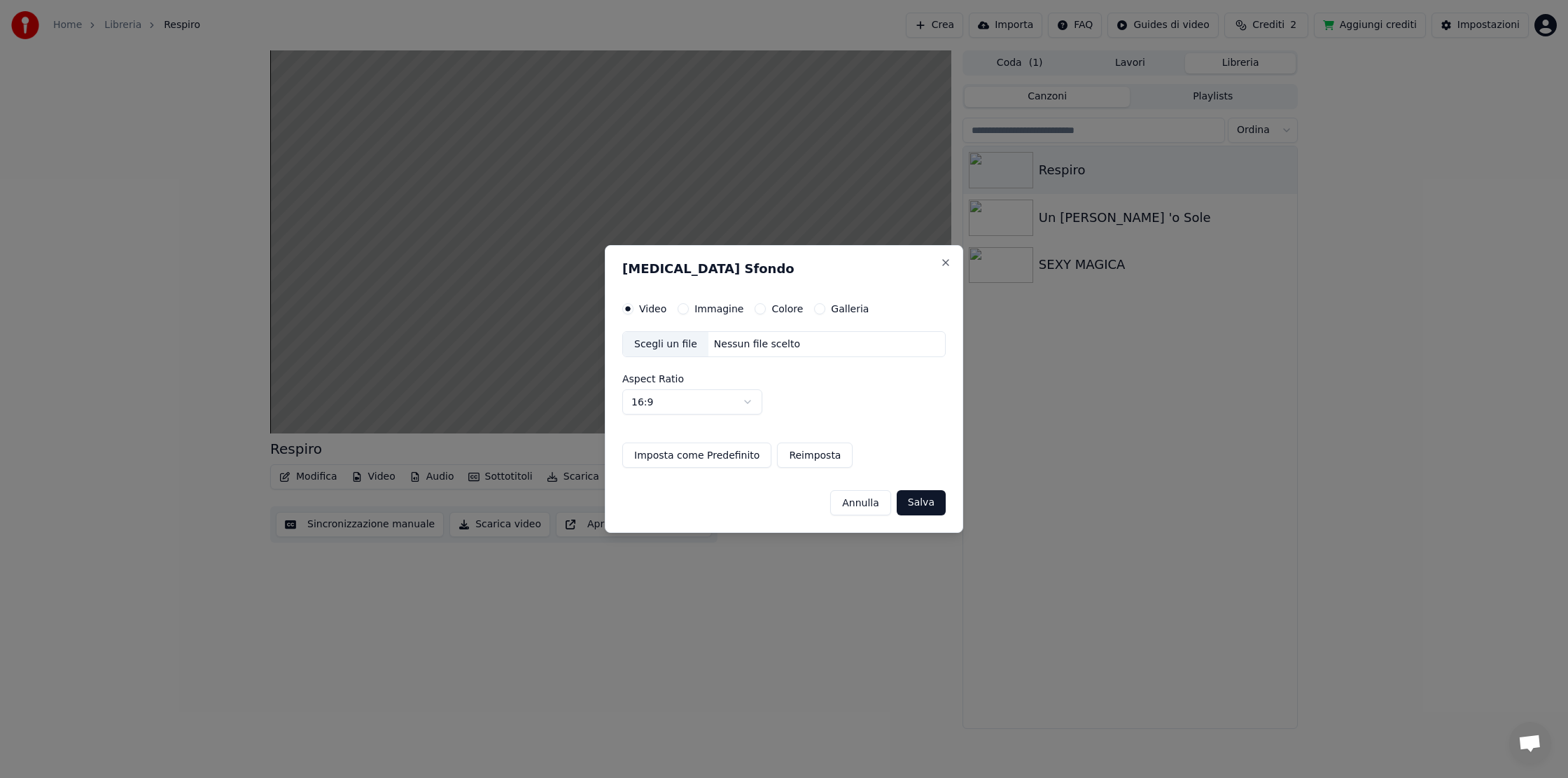
click at [816, 309] on button "Galleria" at bounding box center [819, 308] width 11 height 11
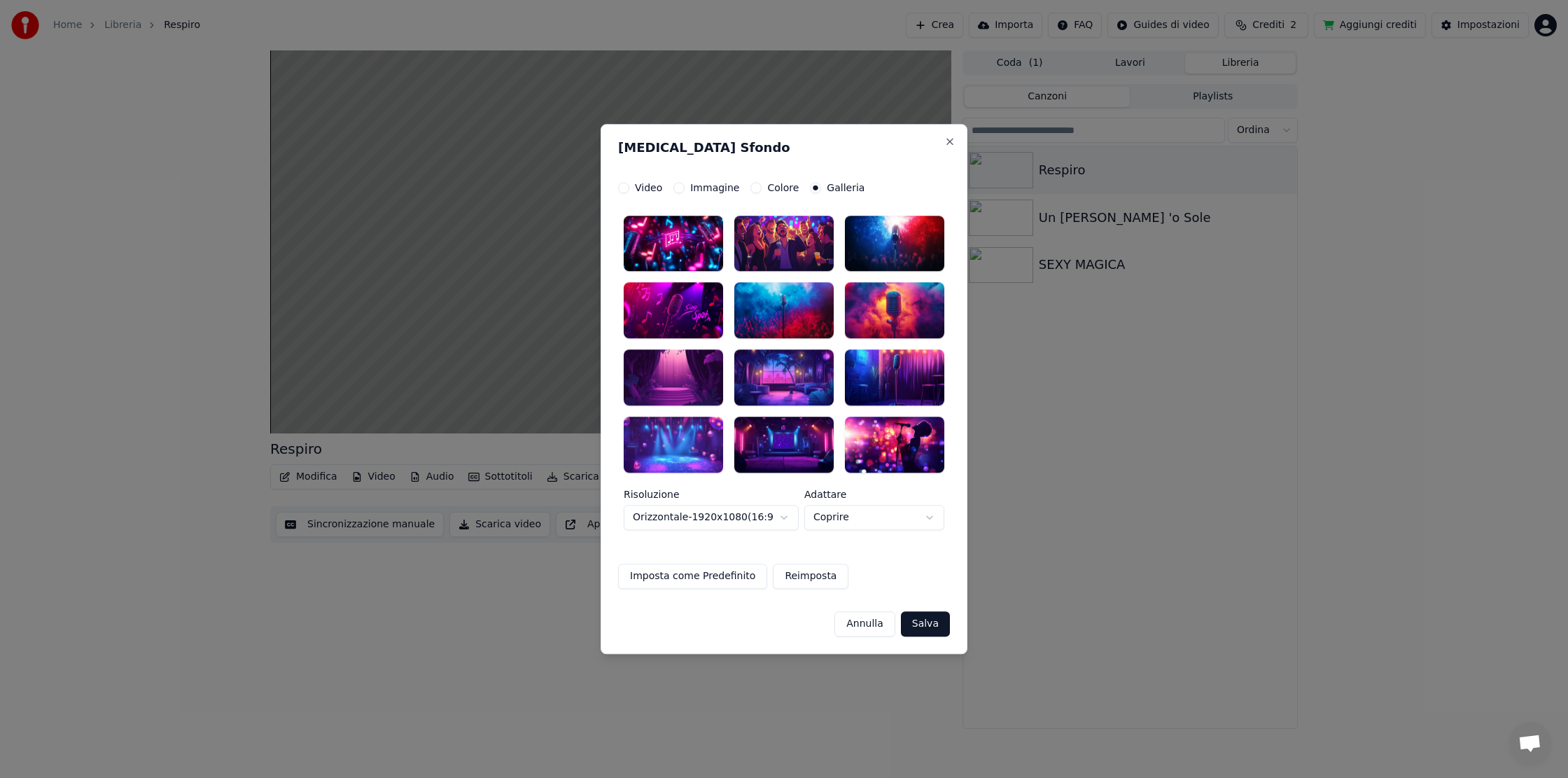
click at [670, 314] on div at bounding box center [673, 311] width 99 height 56
click at [772, 387] on div at bounding box center [784, 378] width 99 height 56
click at [937, 625] on button "Salva" at bounding box center [925, 624] width 49 height 25
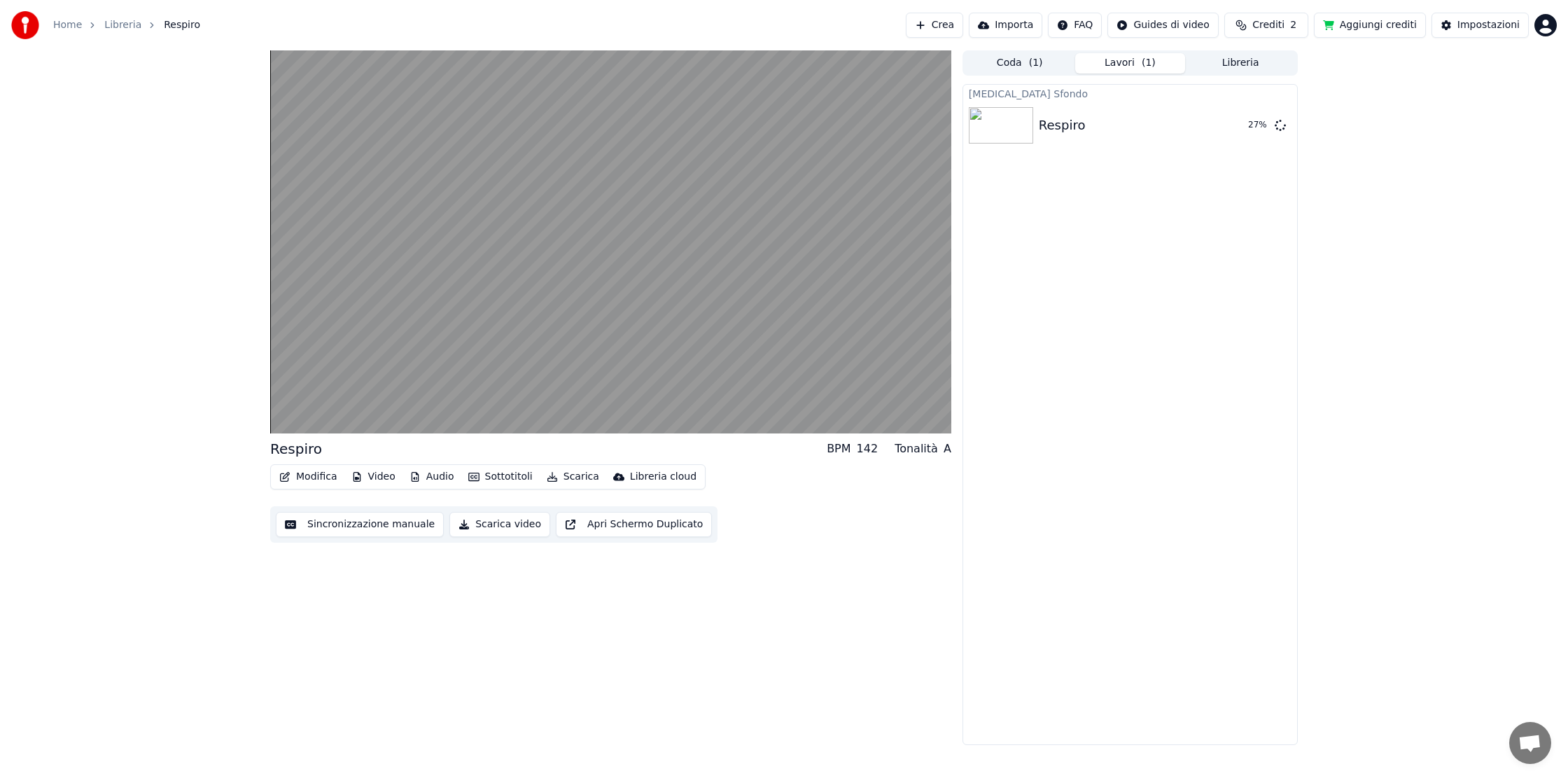
click at [1014, 27] on button "Importa" at bounding box center [1005, 25] width 74 height 25
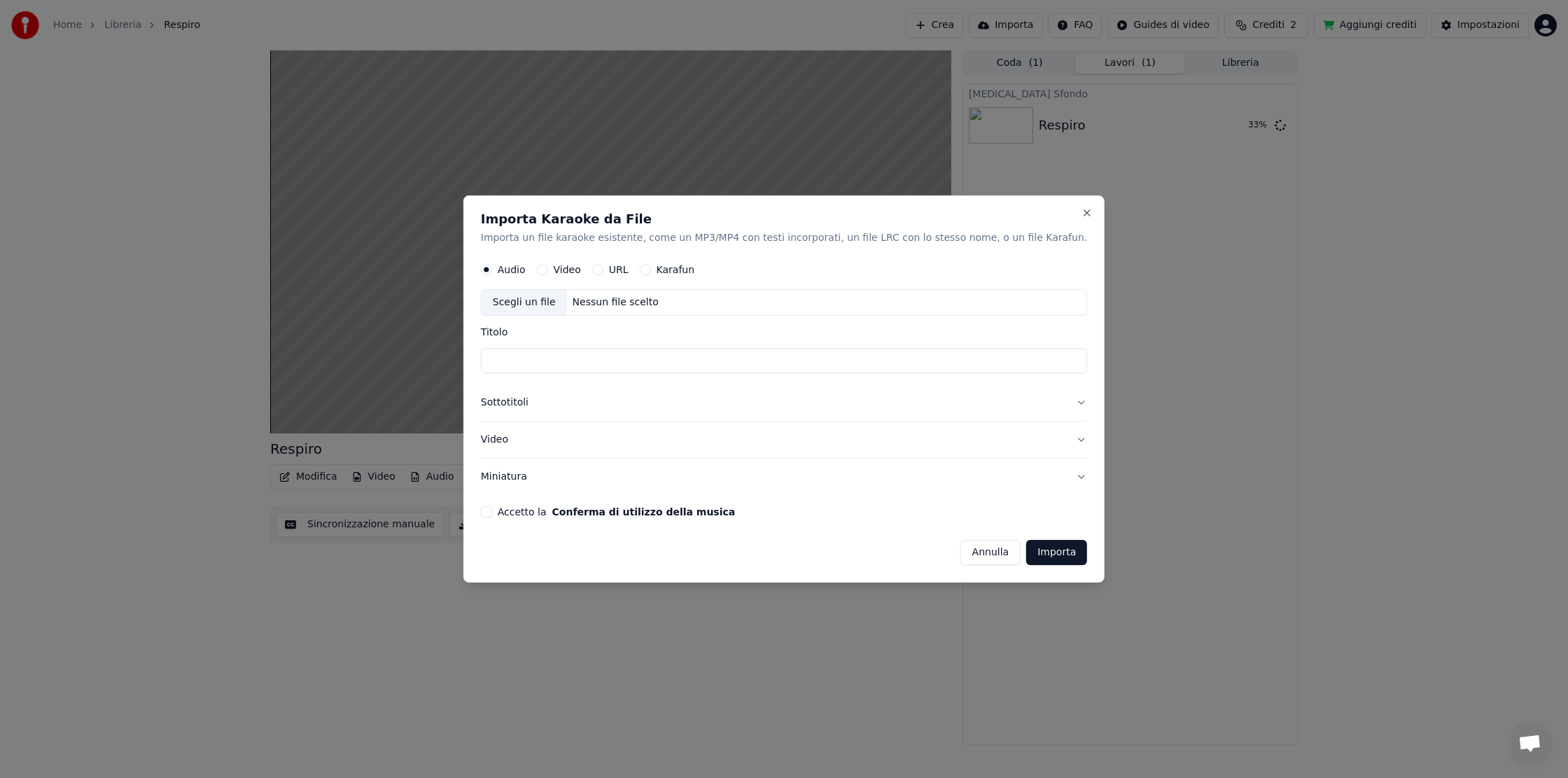
click at [964, 552] on button "Annulla" at bounding box center [991, 552] width 61 height 25
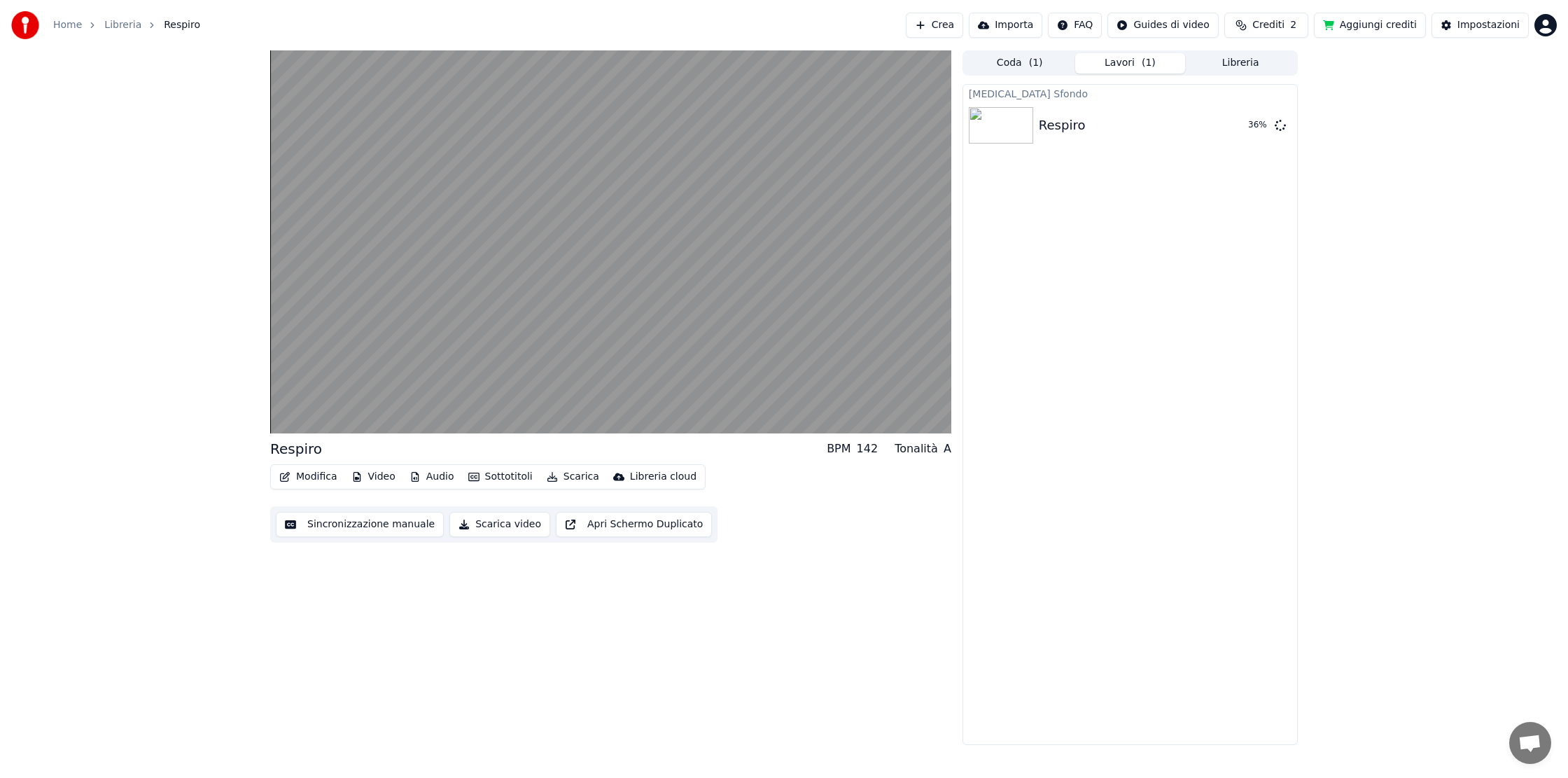
click at [1120, 67] on button "Lavori ( 1 )" at bounding box center [1131, 63] width 111 height 21
click at [1248, 66] on button "Libreria" at bounding box center [1240, 63] width 111 height 21
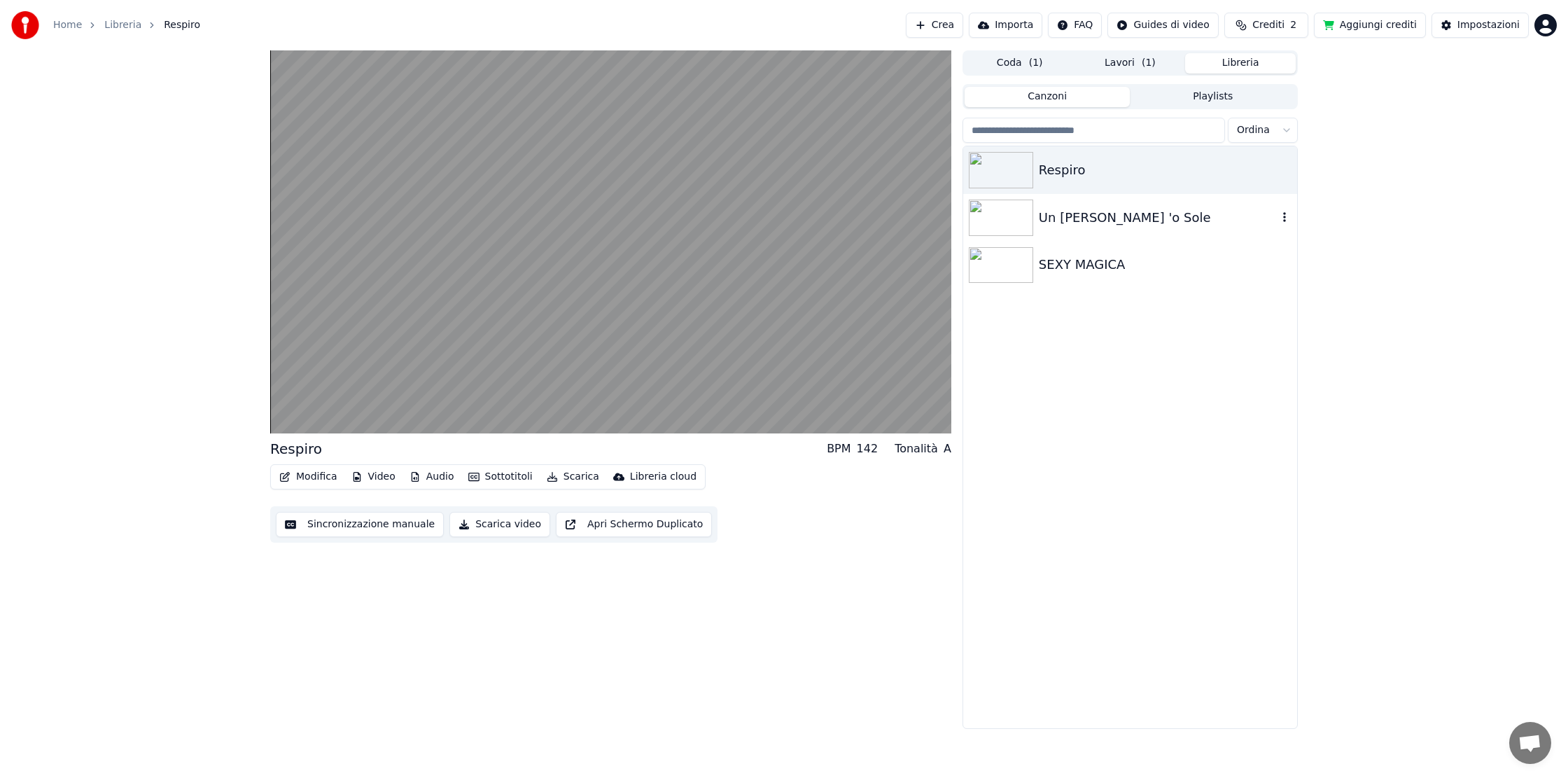
click at [1026, 213] on img at bounding box center [1001, 218] width 65 height 36
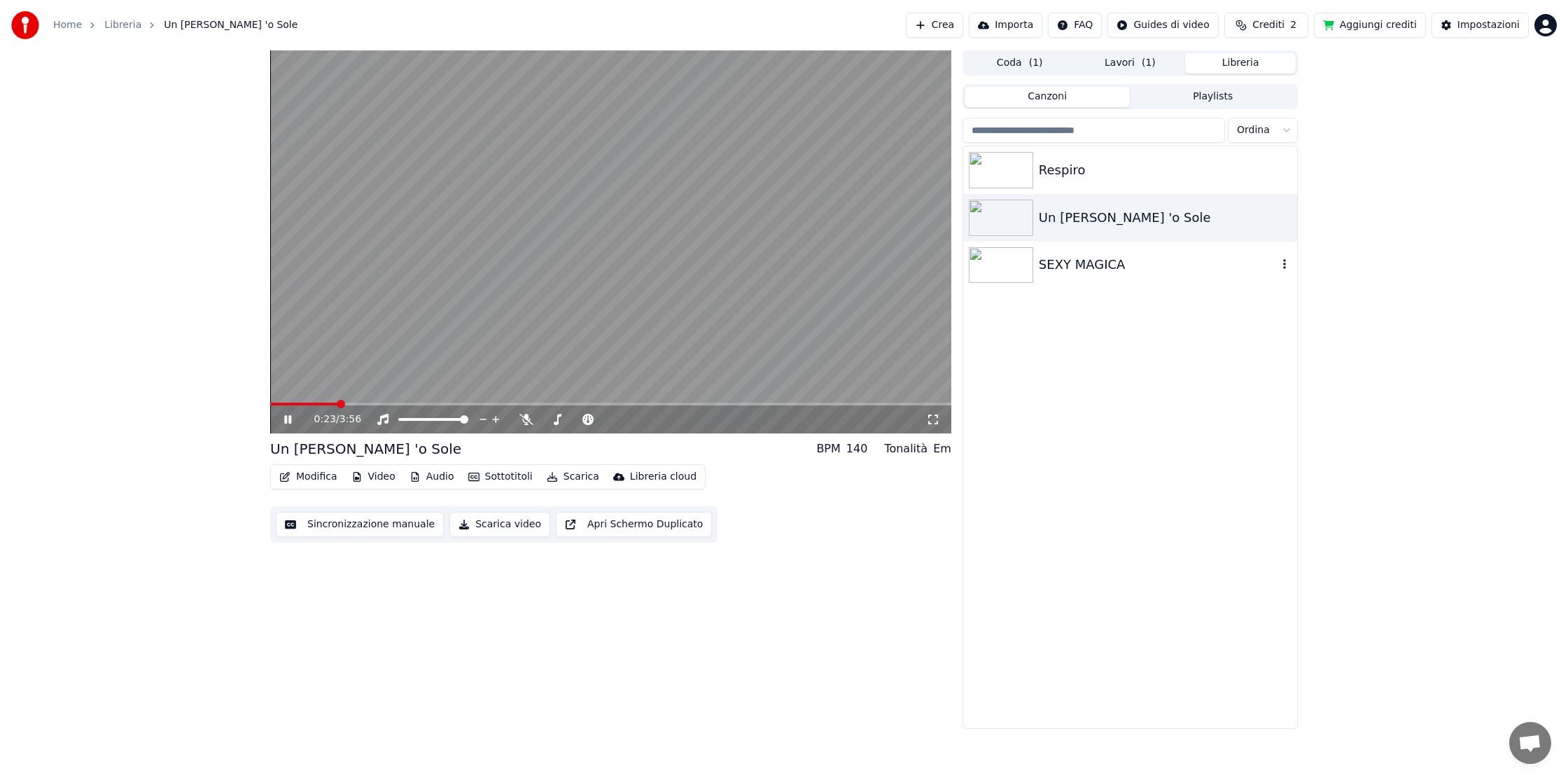
click at [1004, 270] on img at bounding box center [1001, 265] width 65 height 36
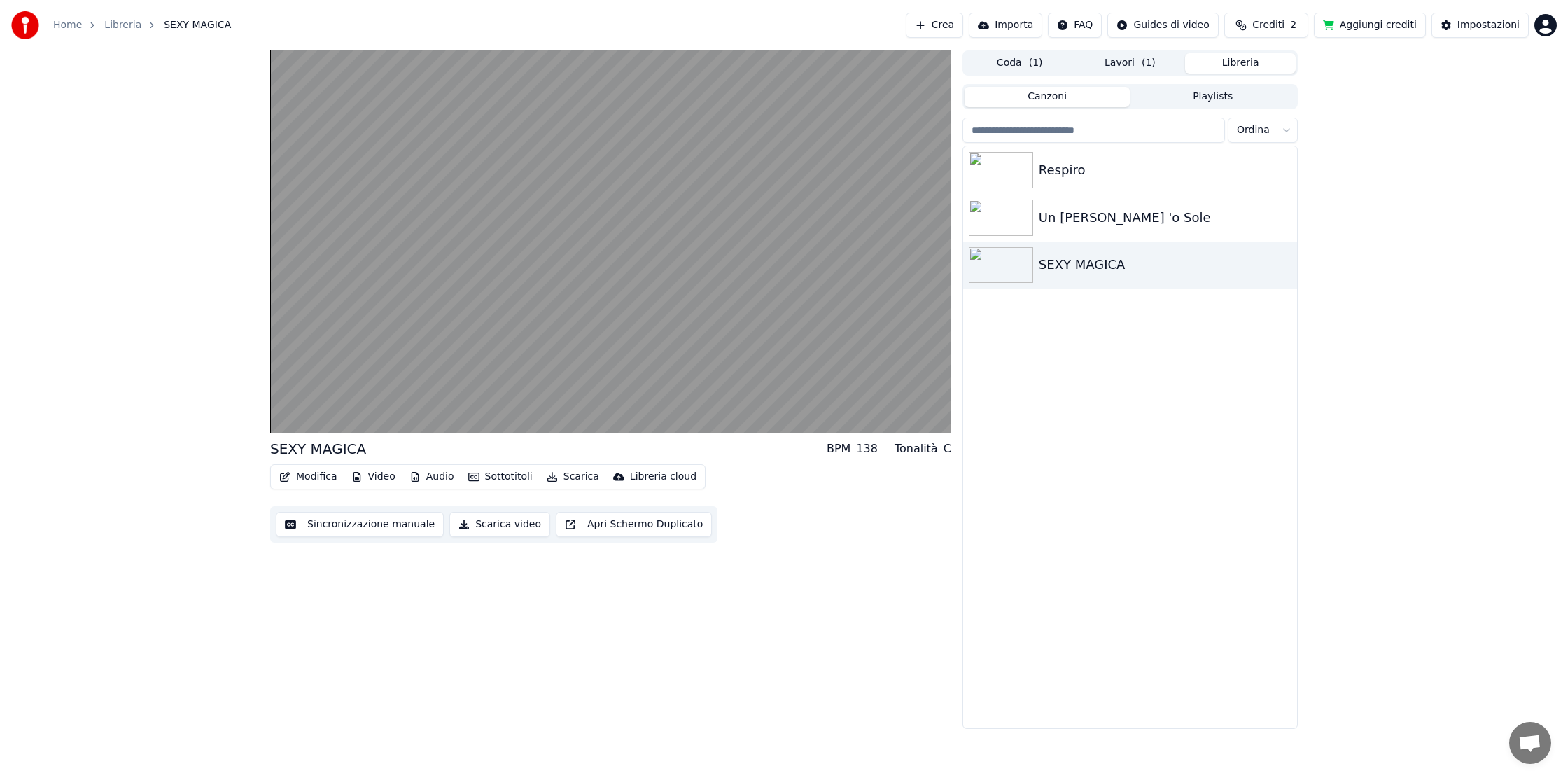
click at [598, 527] on button "Apri Schermo Duplicato" at bounding box center [634, 524] width 156 height 25
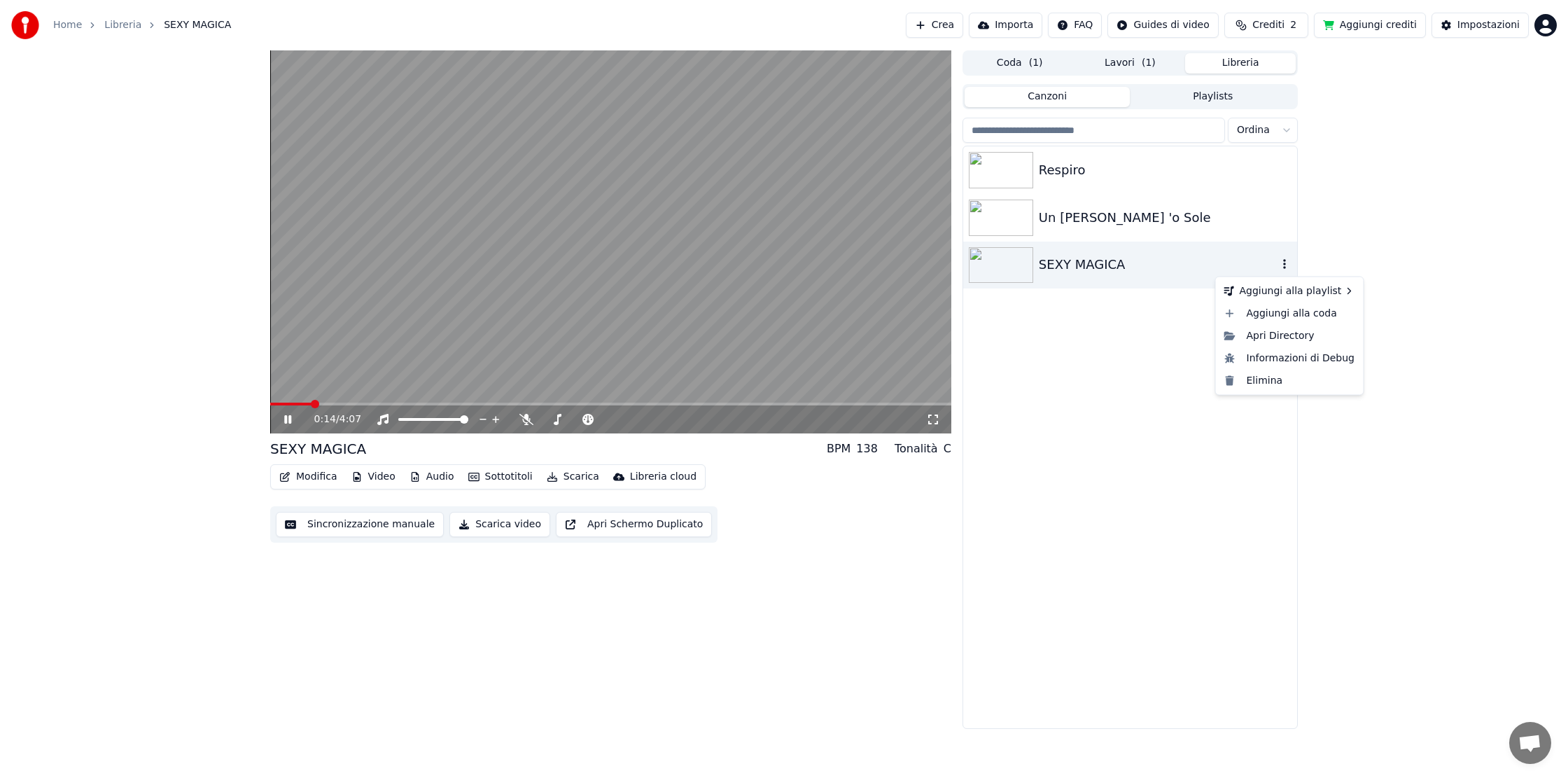
click at [1286, 264] on icon "button" at bounding box center [1284, 264] width 14 height 11
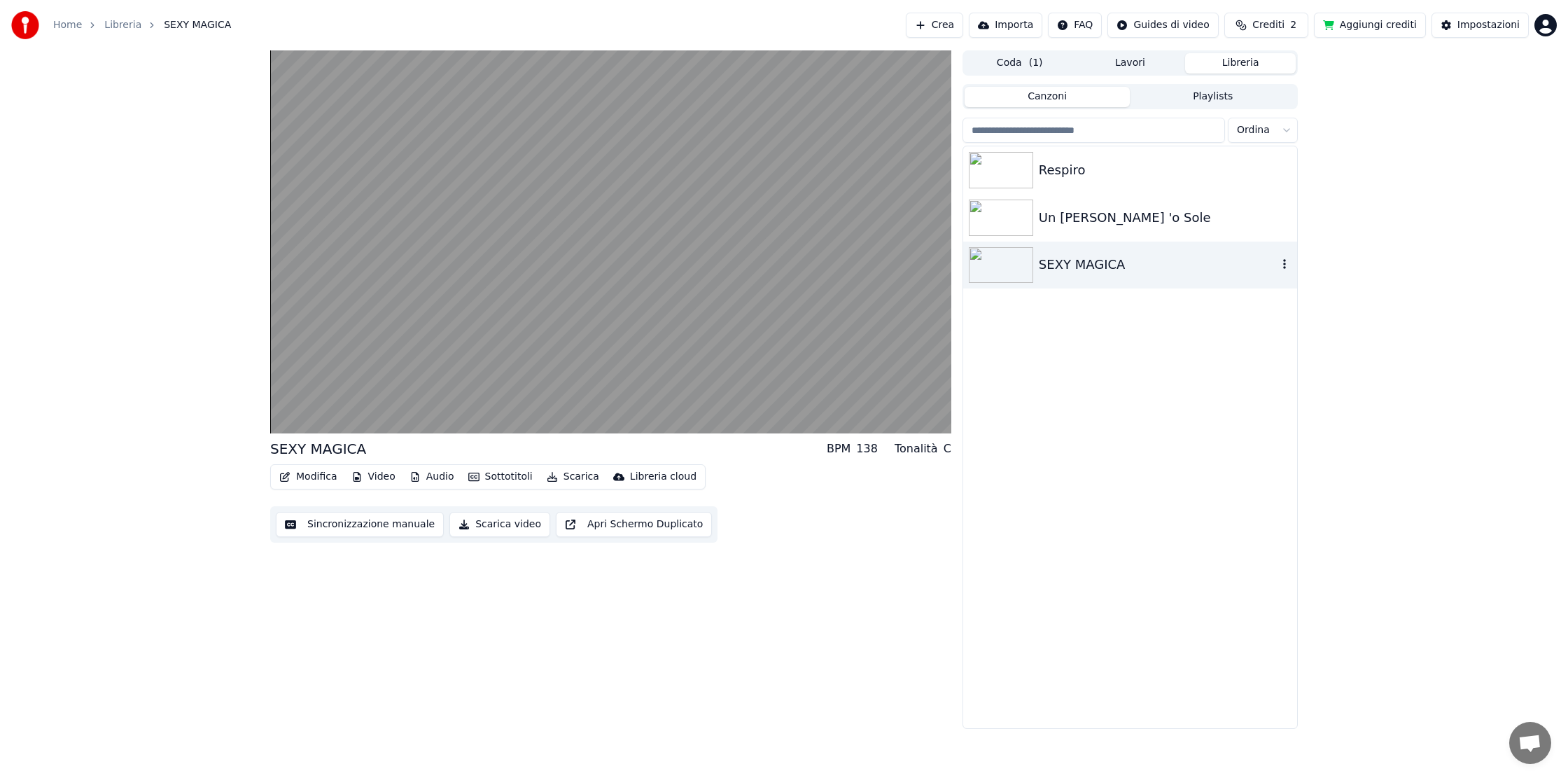
click at [1282, 264] on icon "button" at bounding box center [1284, 264] width 14 height 11
click at [1047, 404] on div "Respiro Un [PERSON_NAME] 'o Sole SEXY MAGICA" at bounding box center [1130, 438] width 334 height 582
click at [503, 476] on button "Sottotitoli" at bounding box center [500, 477] width 76 height 20
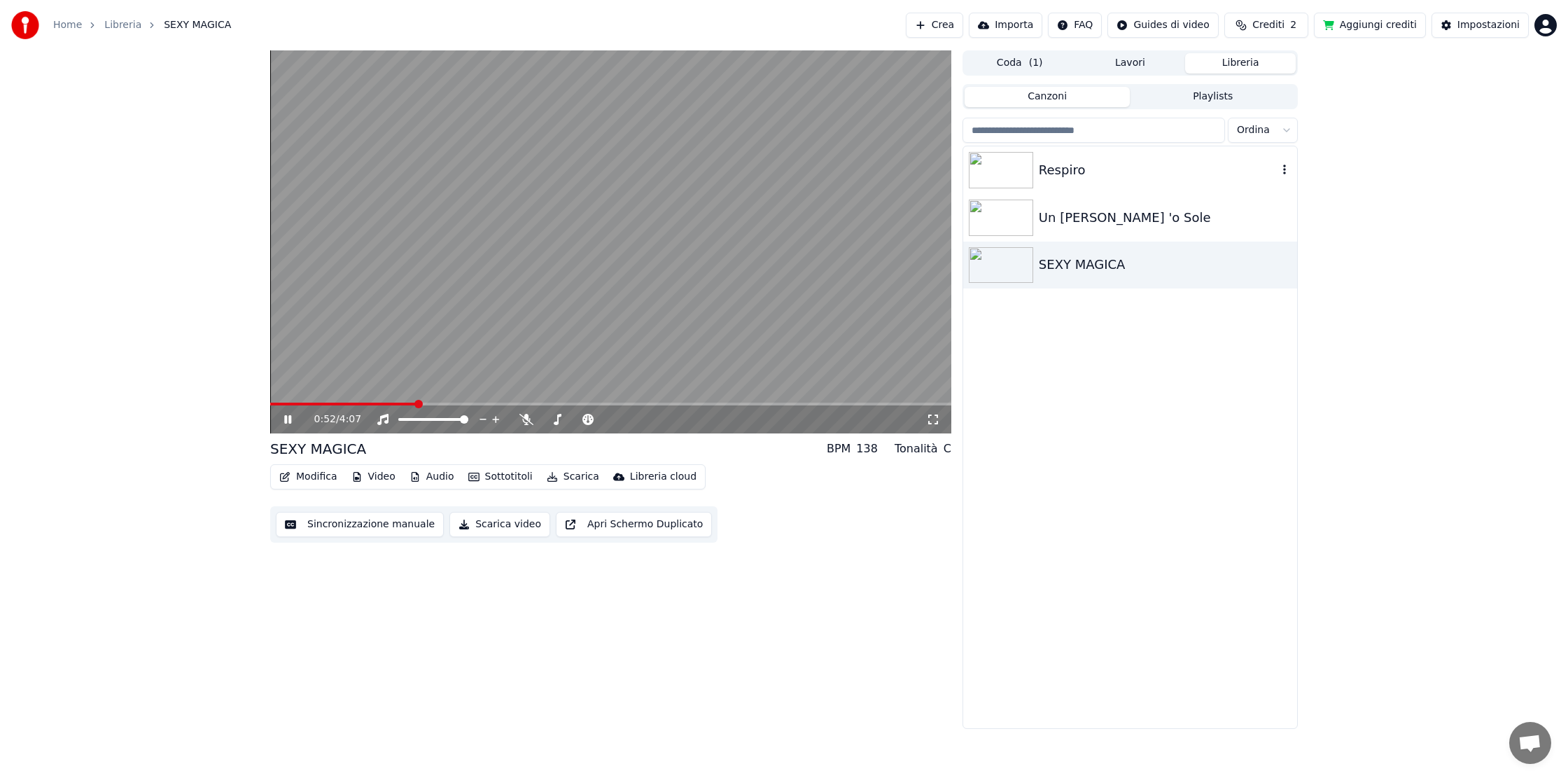
click at [1006, 169] on img at bounding box center [1001, 170] width 65 height 36
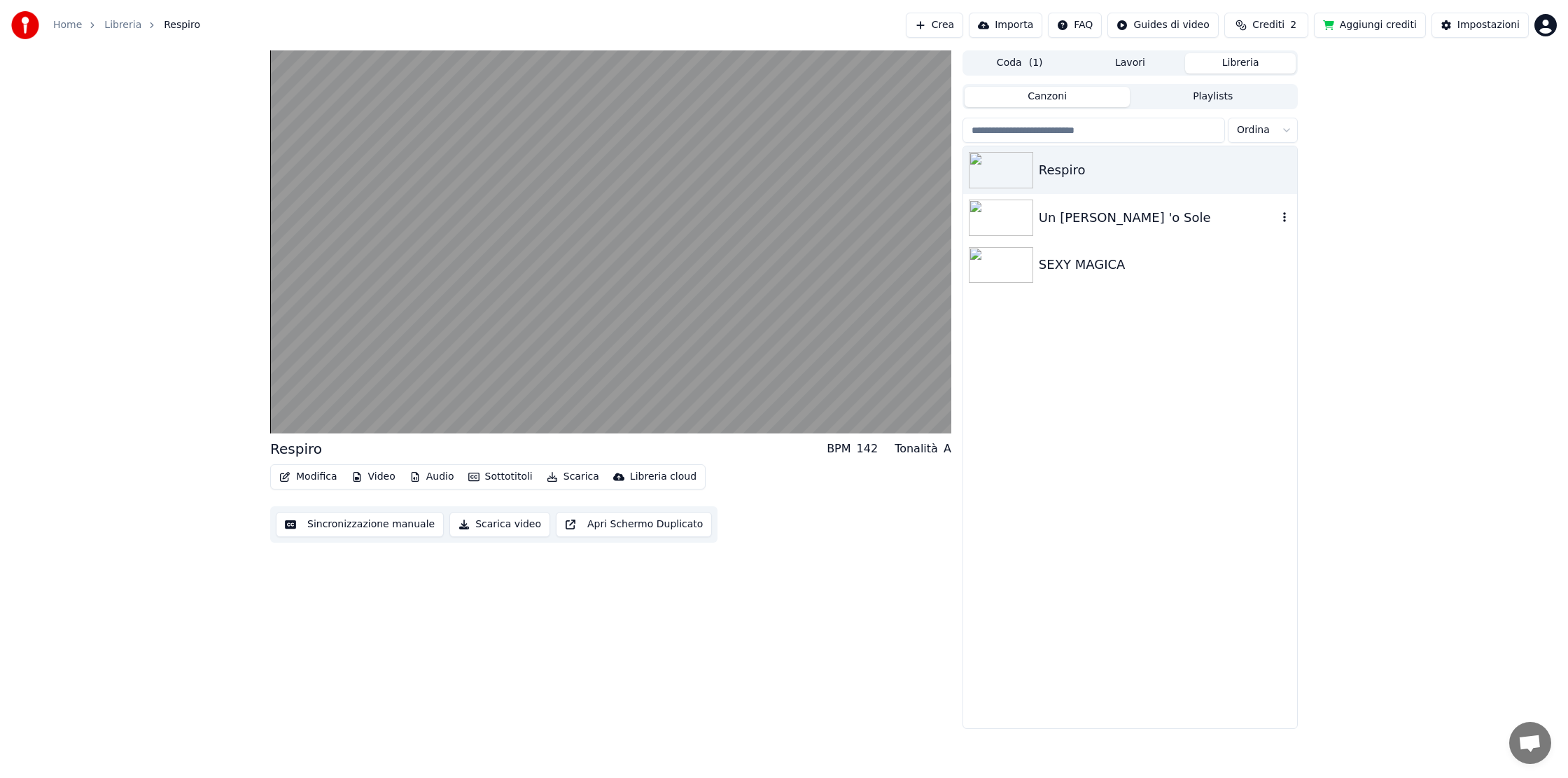
click at [1009, 220] on img at bounding box center [1001, 218] width 65 height 36
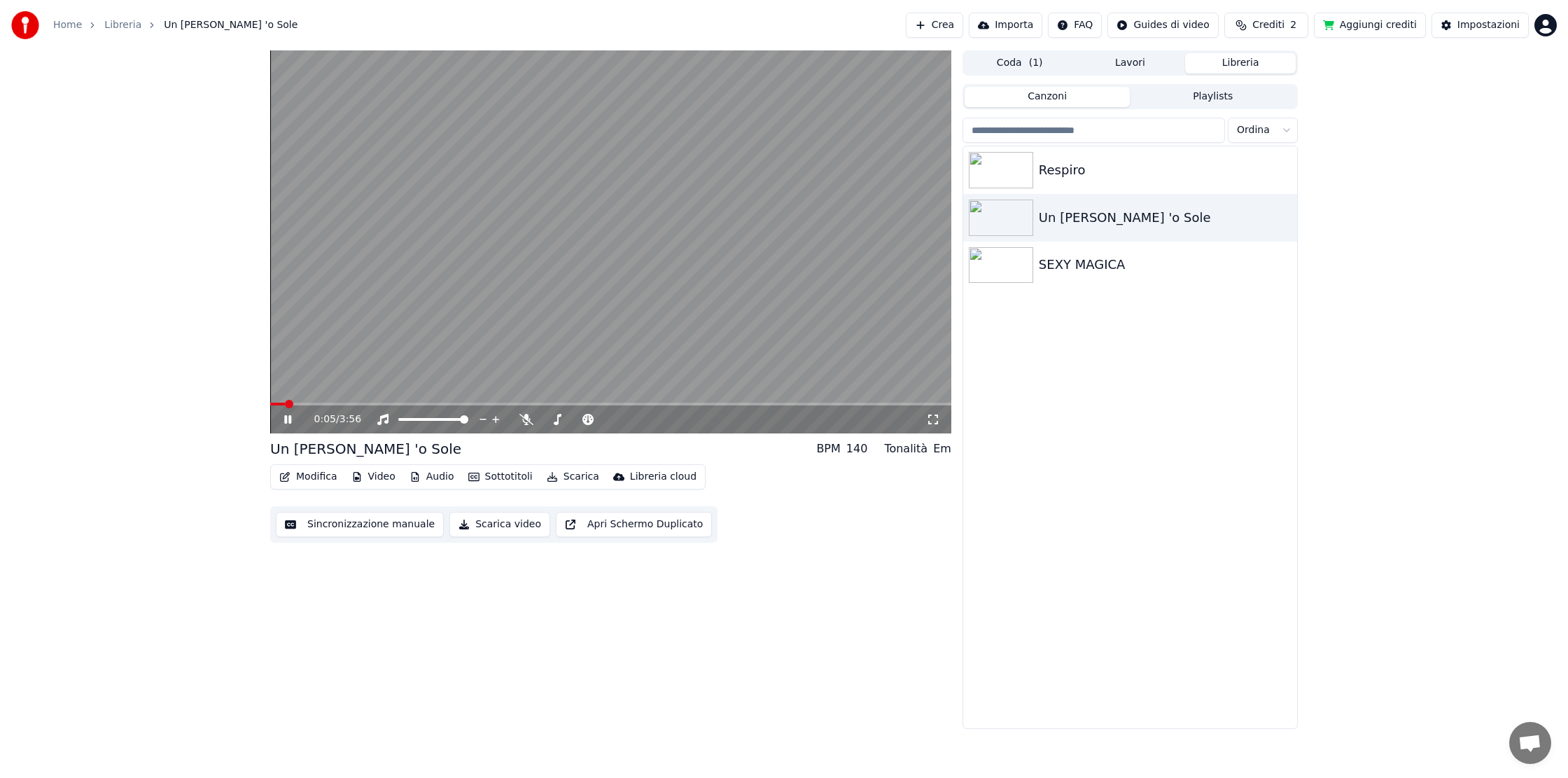
click at [320, 530] on button "Sincronizzazione manuale" at bounding box center [359, 524] width 168 height 25
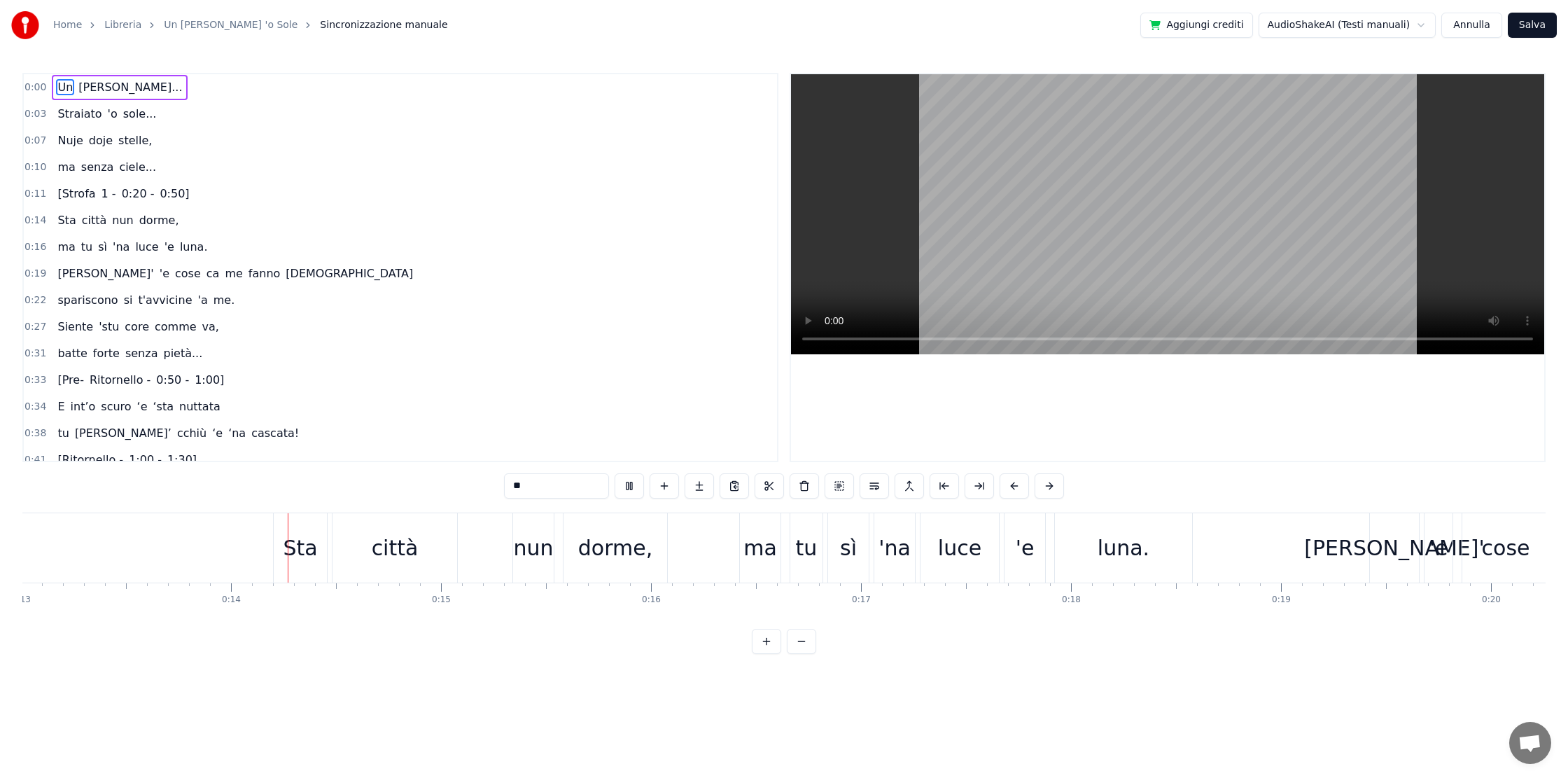
scroll to position [0, 2809]
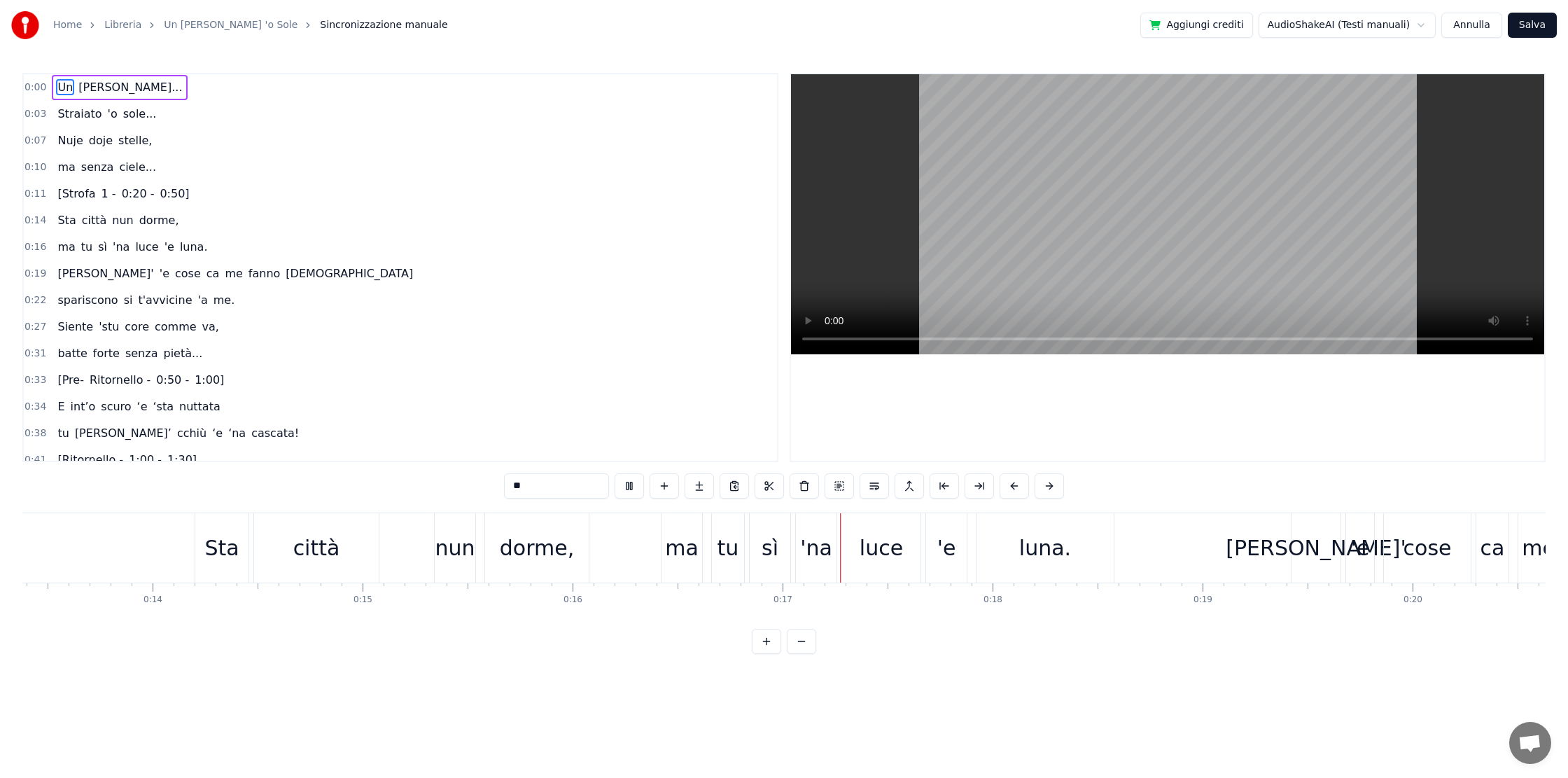
click at [58, 24] on link "Home" at bounding box center [68, 25] width 29 height 14
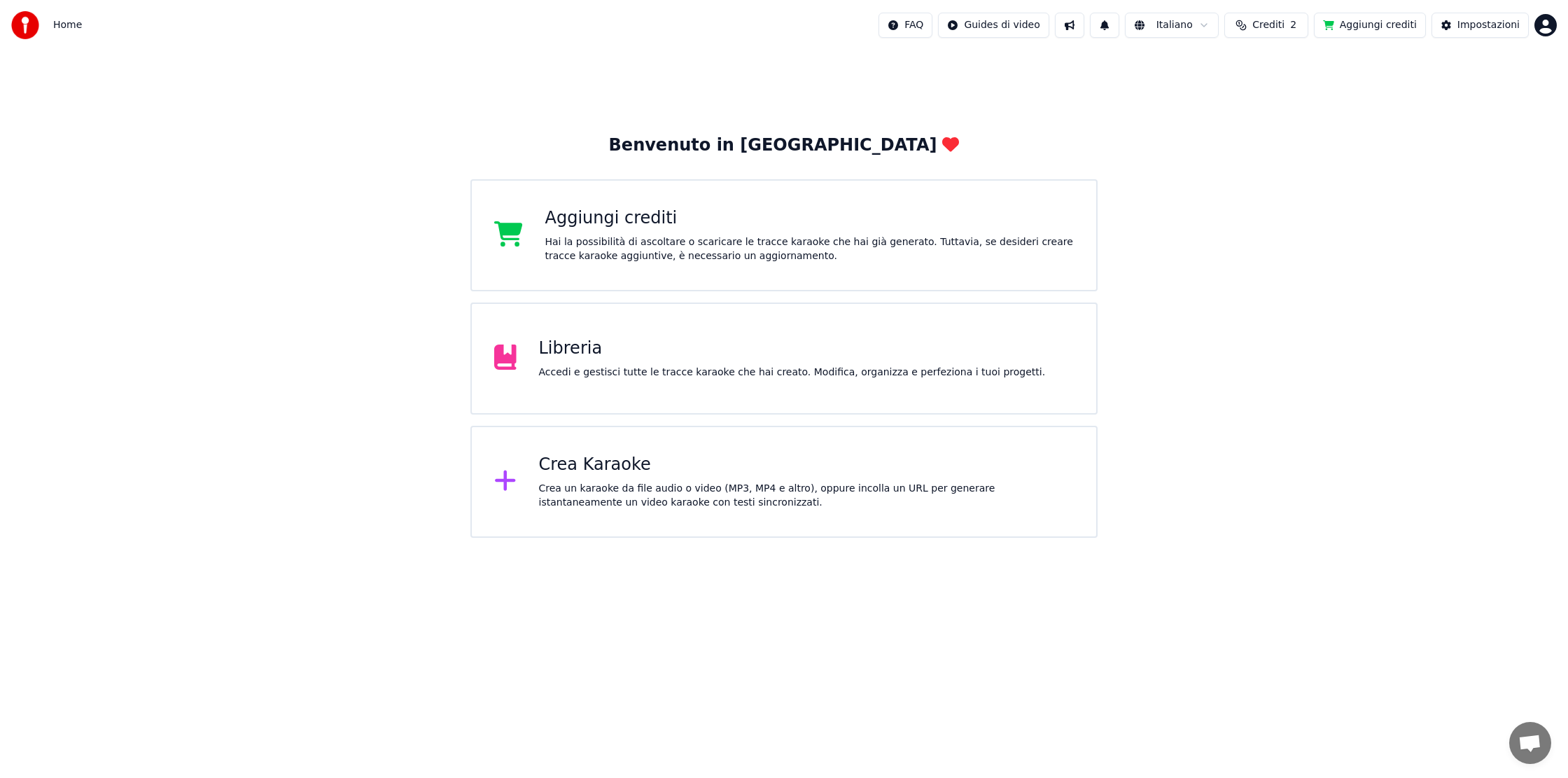
click at [626, 350] on div "Libreria" at bounding box center [792, 348] width 506 height 22
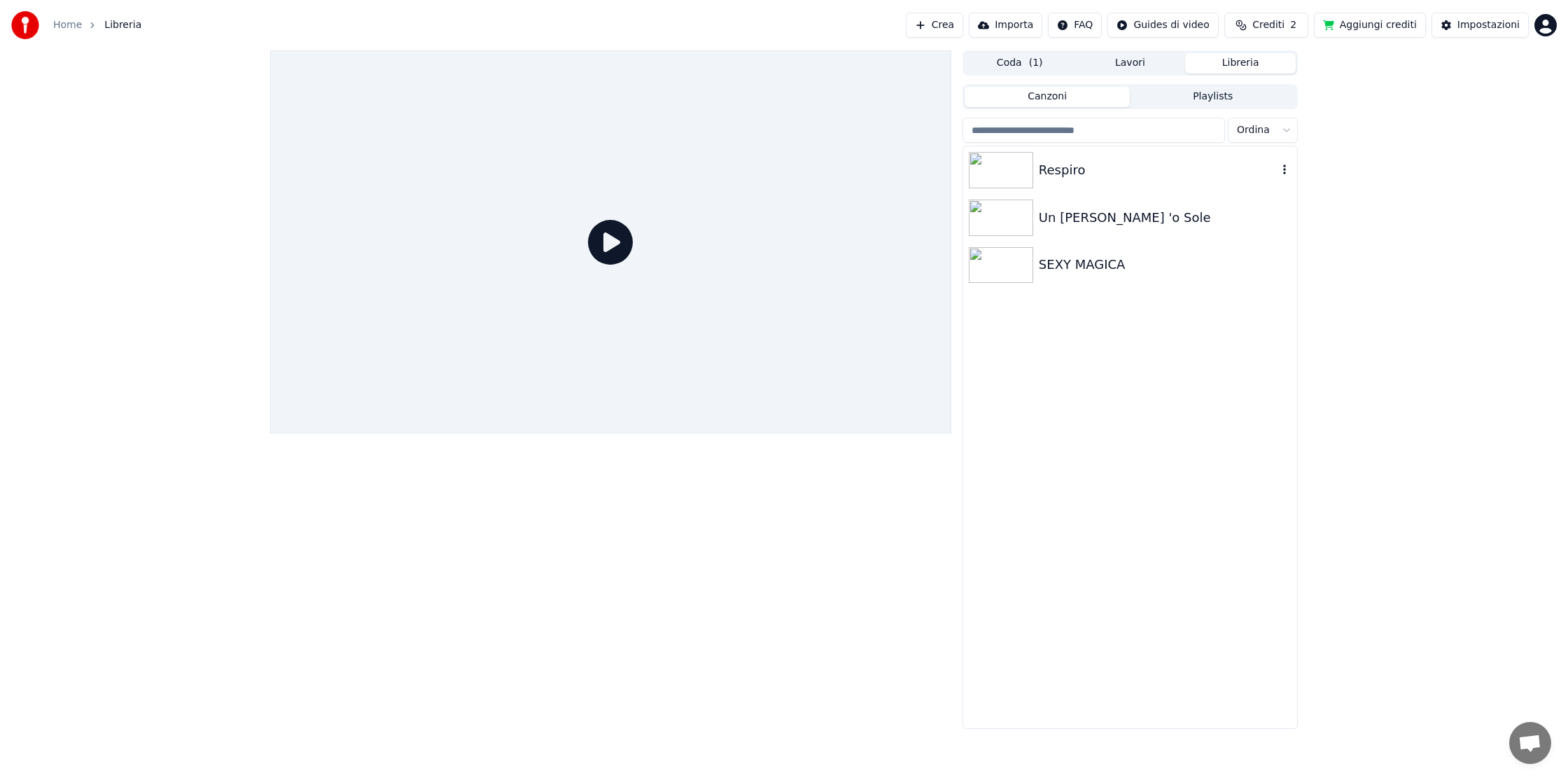
click at [1006, 166] on img at bounding box center [1001, 170] width 65 height 36
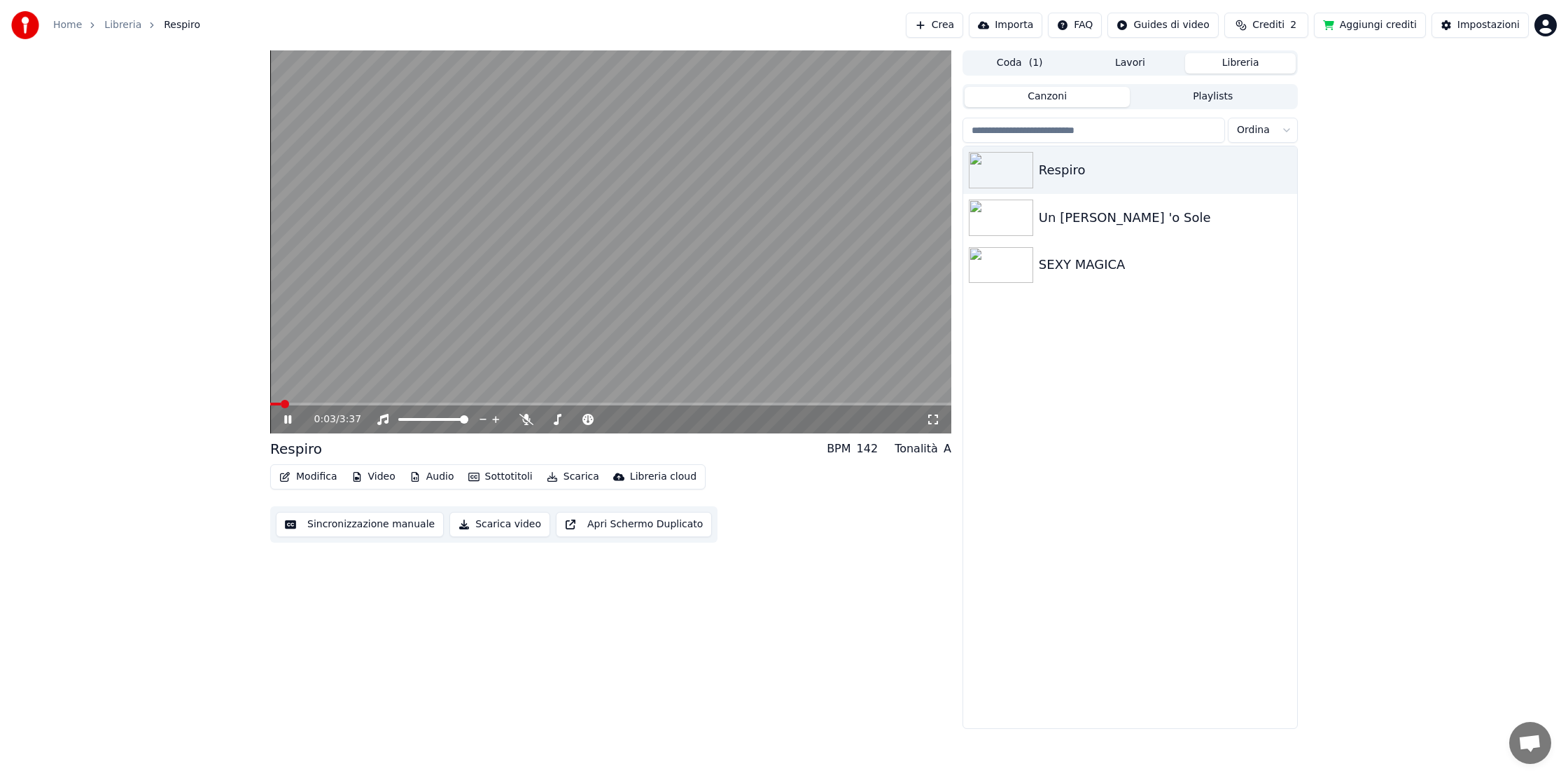
click at [360, 476] on icon "button" at bounding box center [357, 476] width 11 height 10
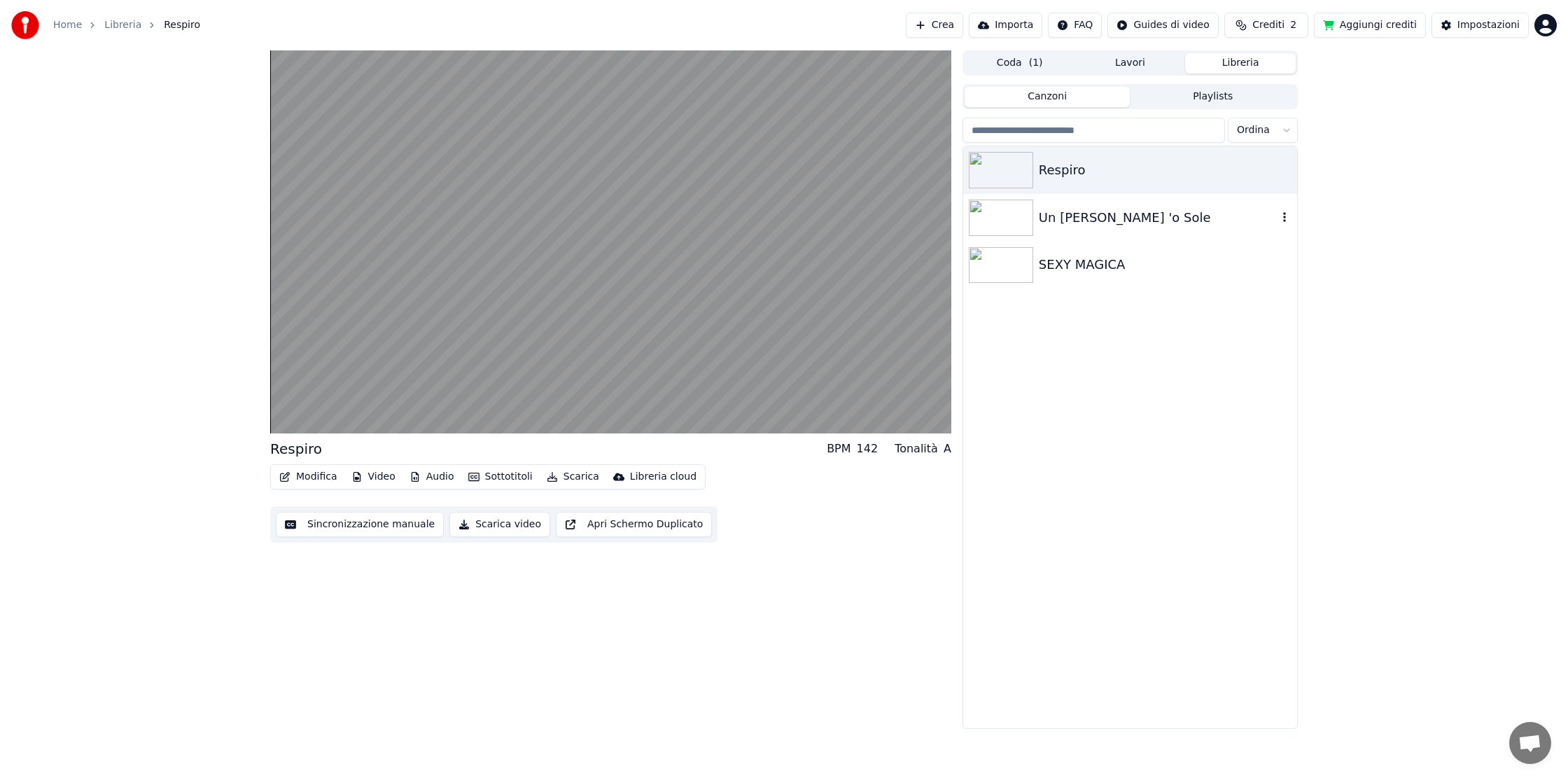
click at [998, 222] on img at bounding box center [1001, 218] width 65 height 36
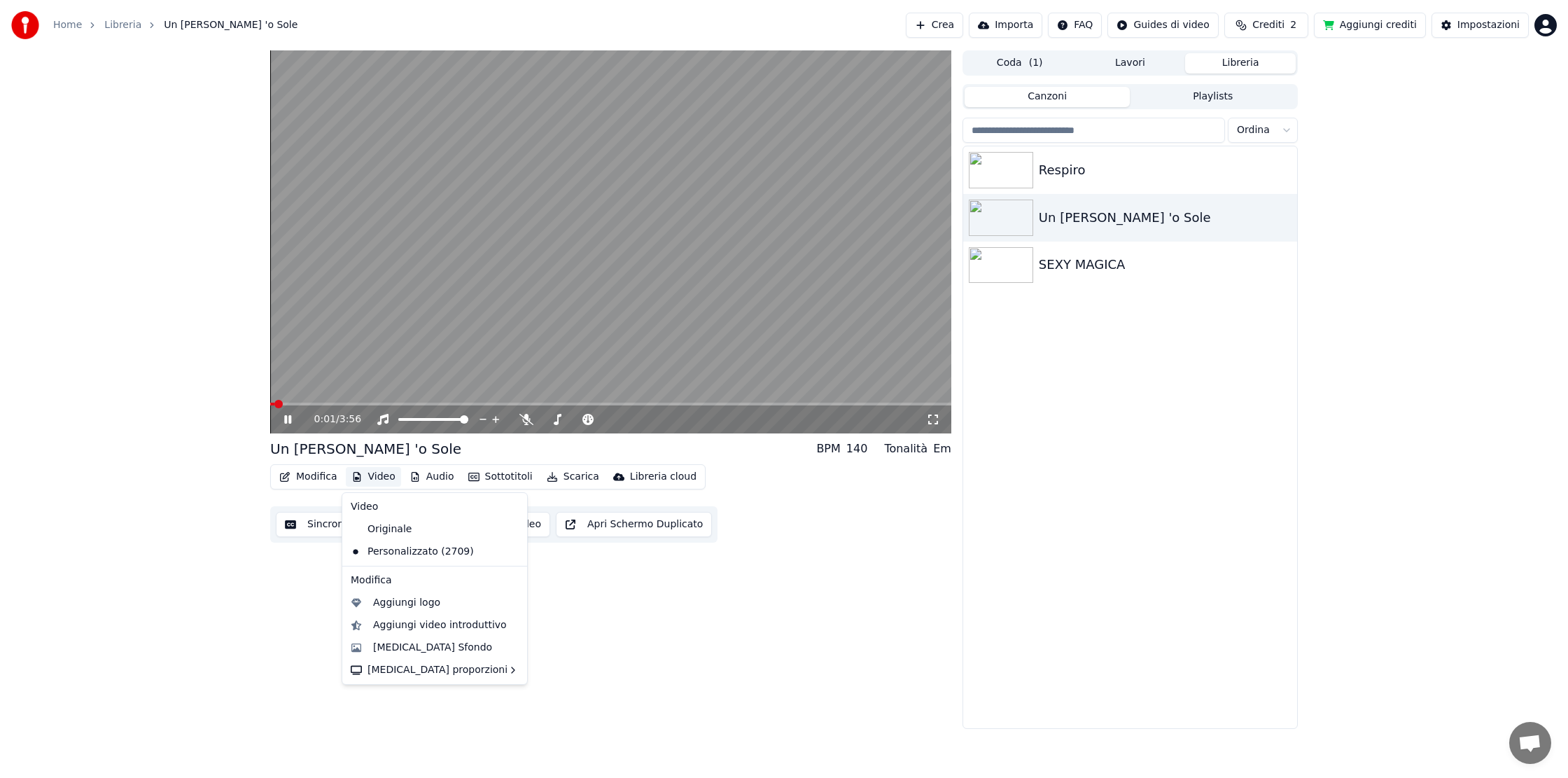
click at [392, 479] on button "Video" at bounding box center [373, 477] width 55 height 20
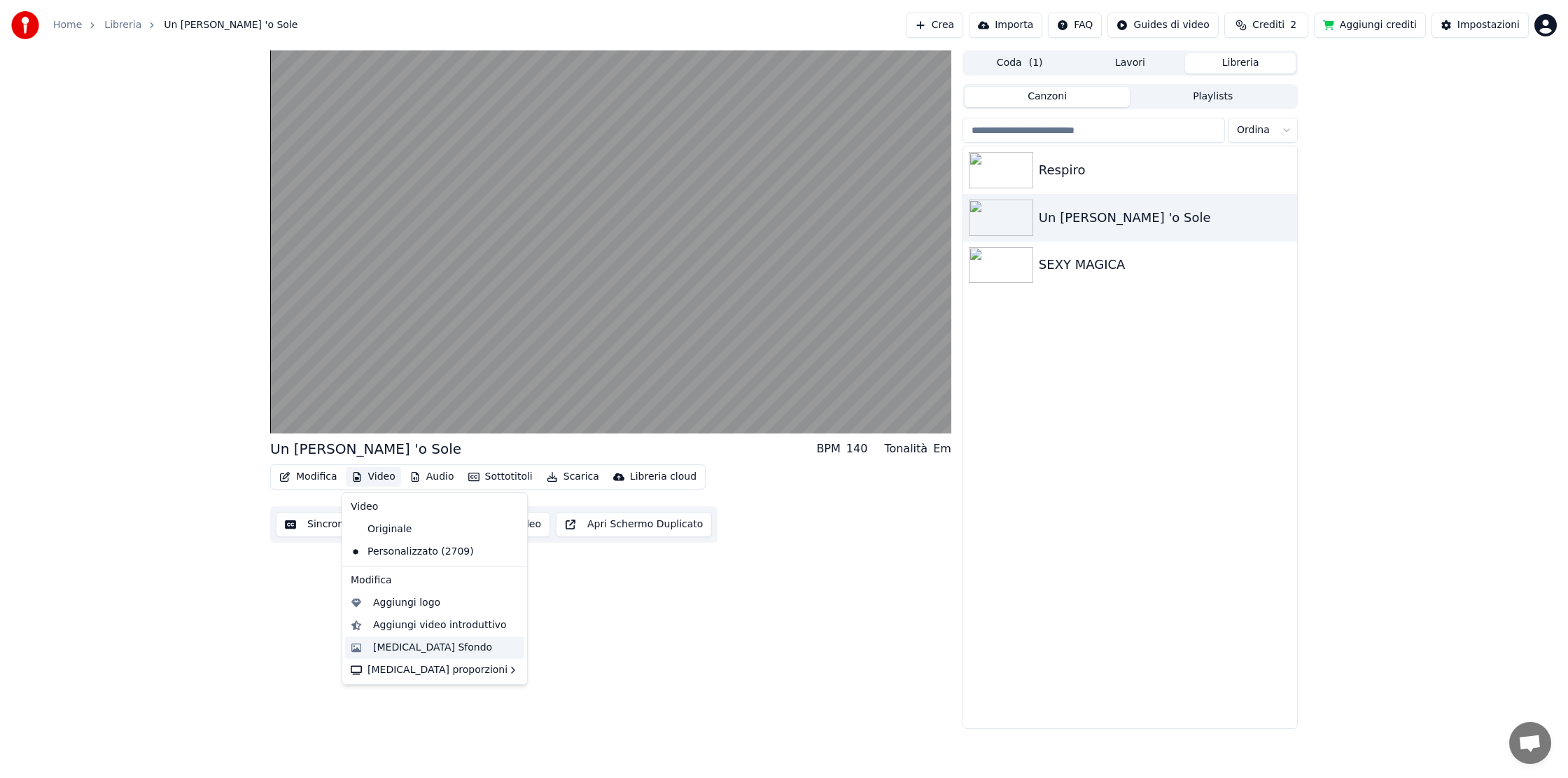
click at [431, 647] on div "Cambia Sfondo" at bounding box center [432, 647] width 119 height 14
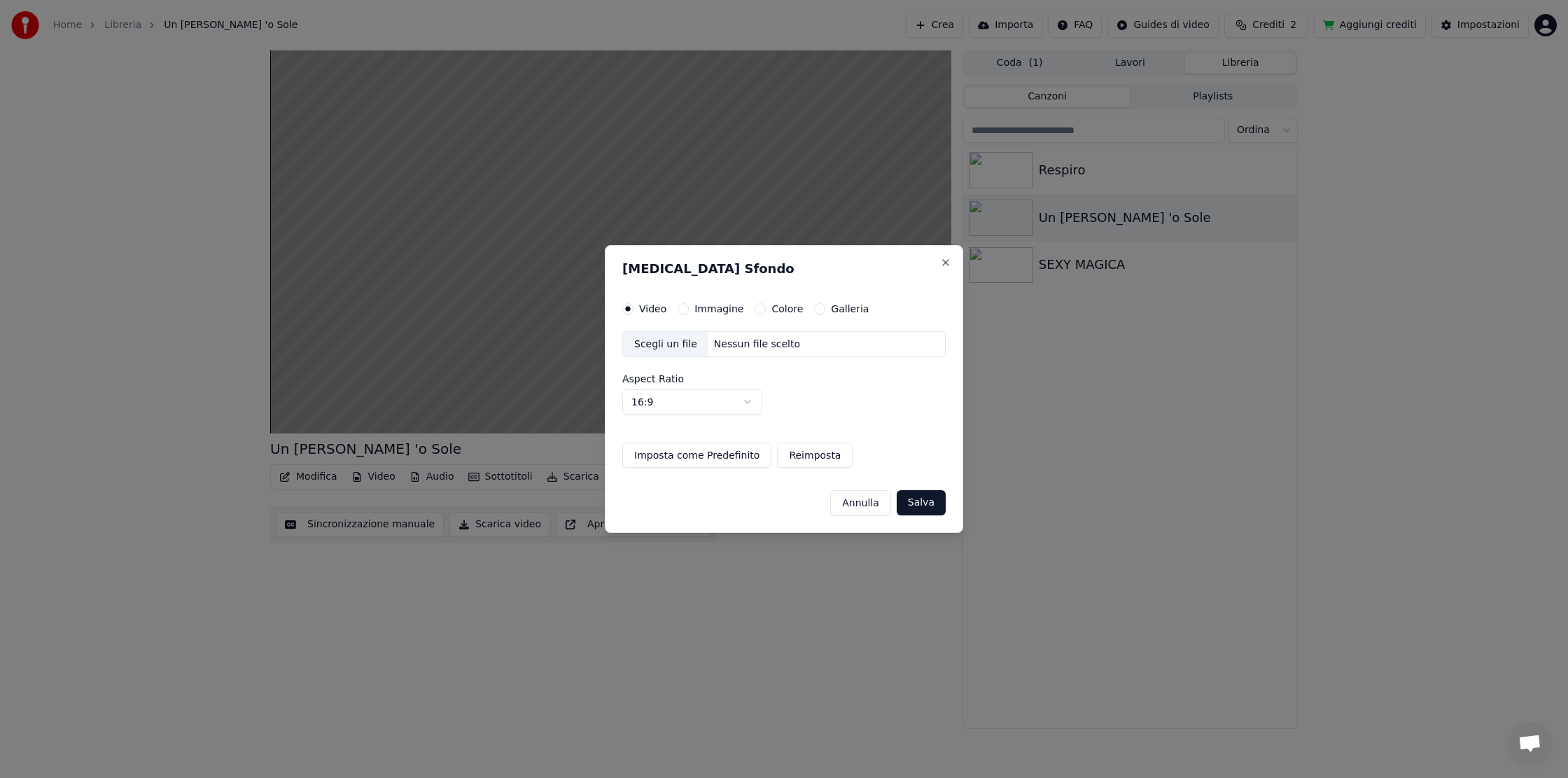
click at [815, 308] on button "Galleria" at bounding box center [819, 308] width 11 height 11
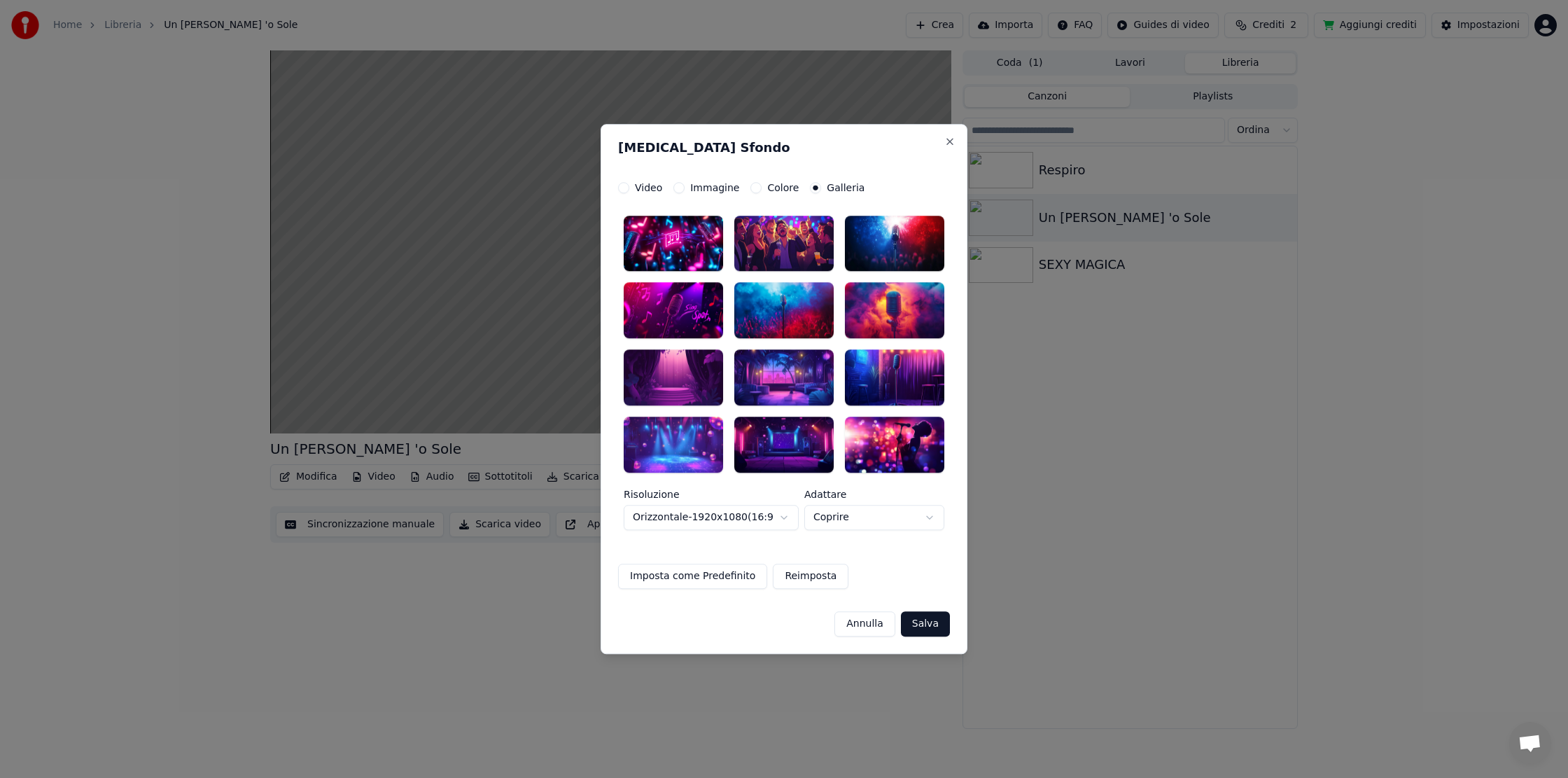
click at [906, 448] on div at bounding box center [894, 444] width 99 height 56
click at [934, 636] on button "Salva" at bounding box center [925, 624] width 49 height 25
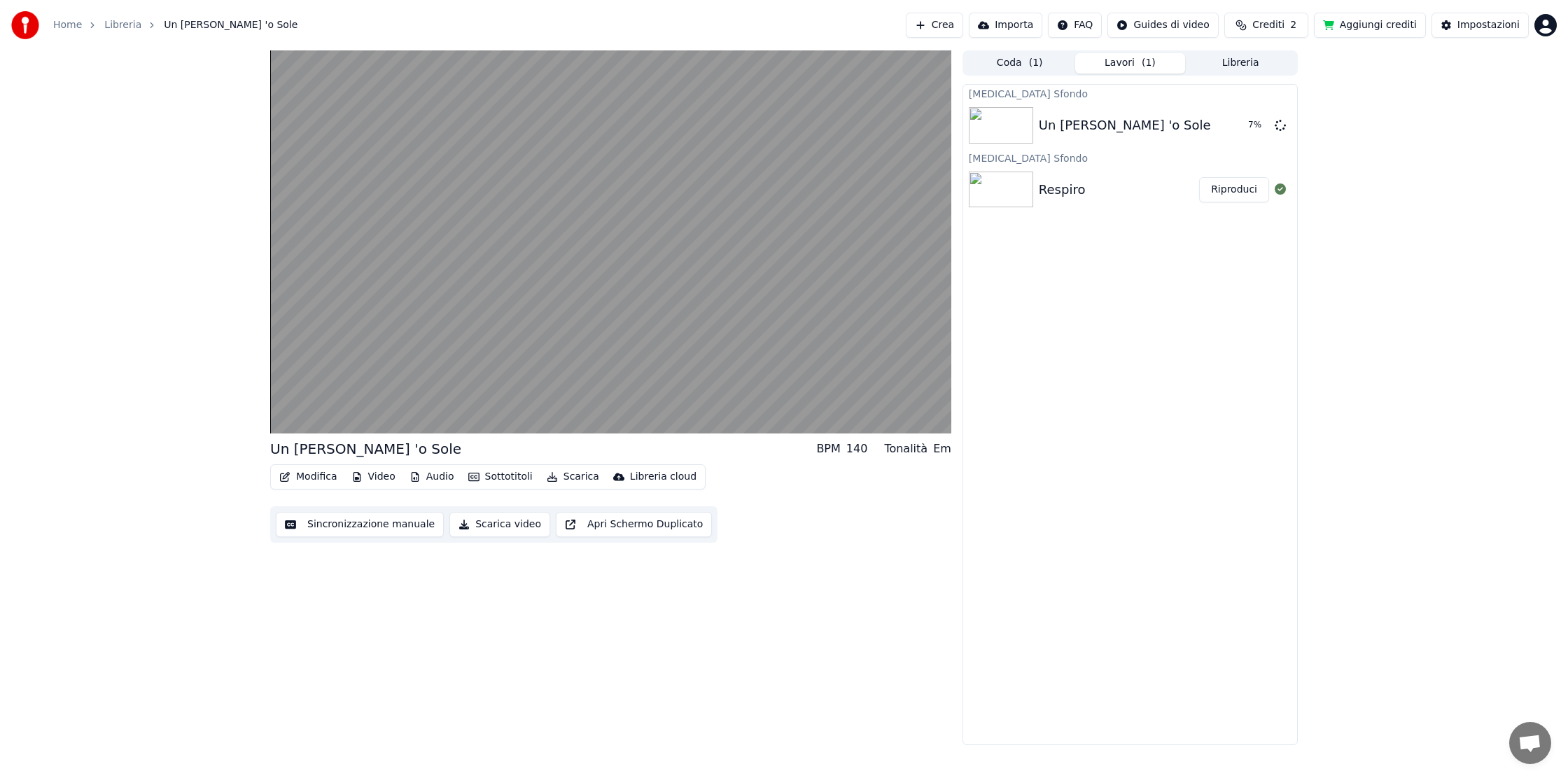
click at [1256, 59] on button "Libreria" at bounding box center [1240, 63] width 111 height 21
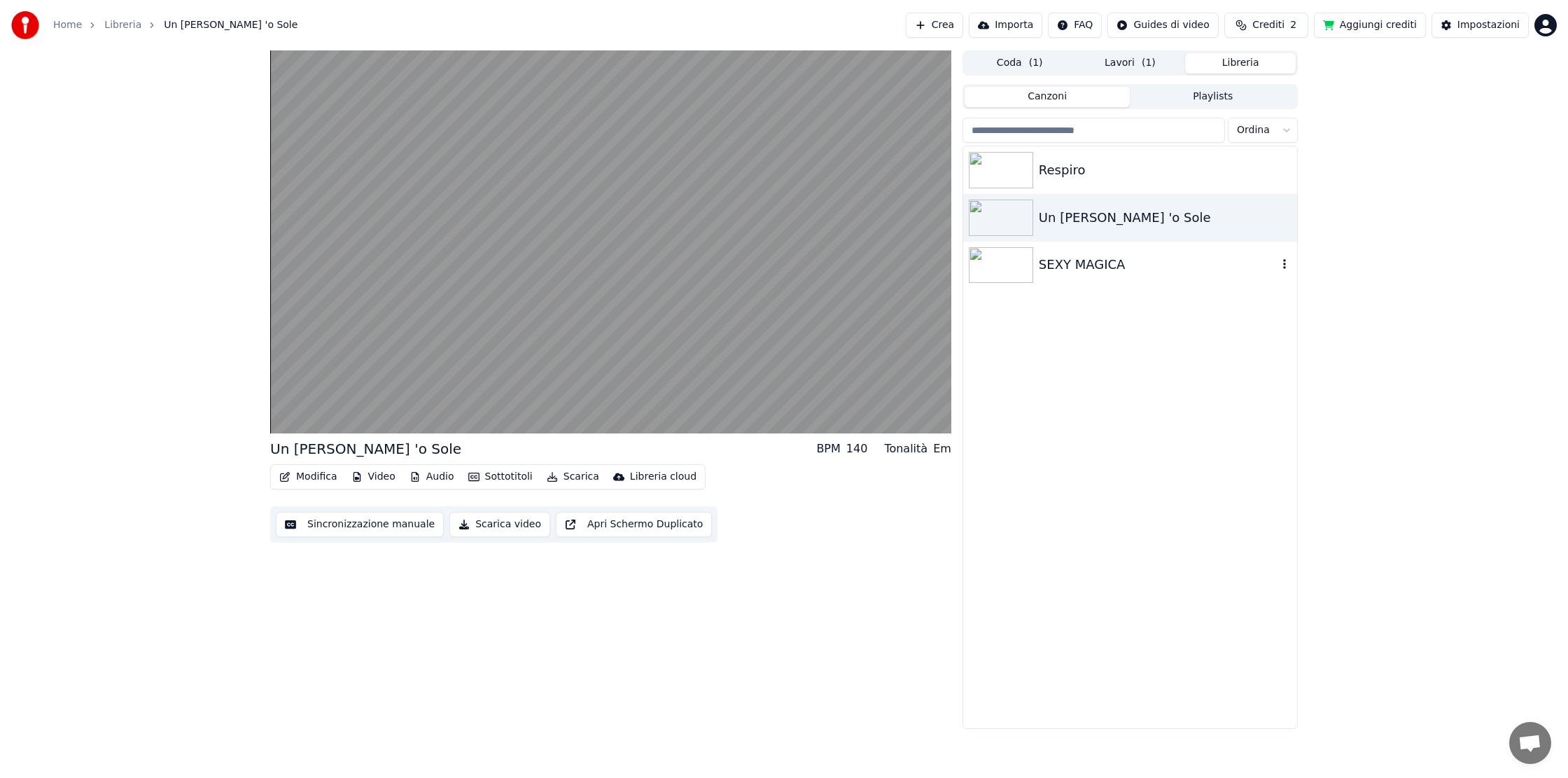
drag, startPoint x: 1018, startPoint y: 261, endPoint x: 1025, endPoint y: 258, distance: 7.6
click at [1019, 261] on img at bounding box center [1001, 265] width 65 height 36
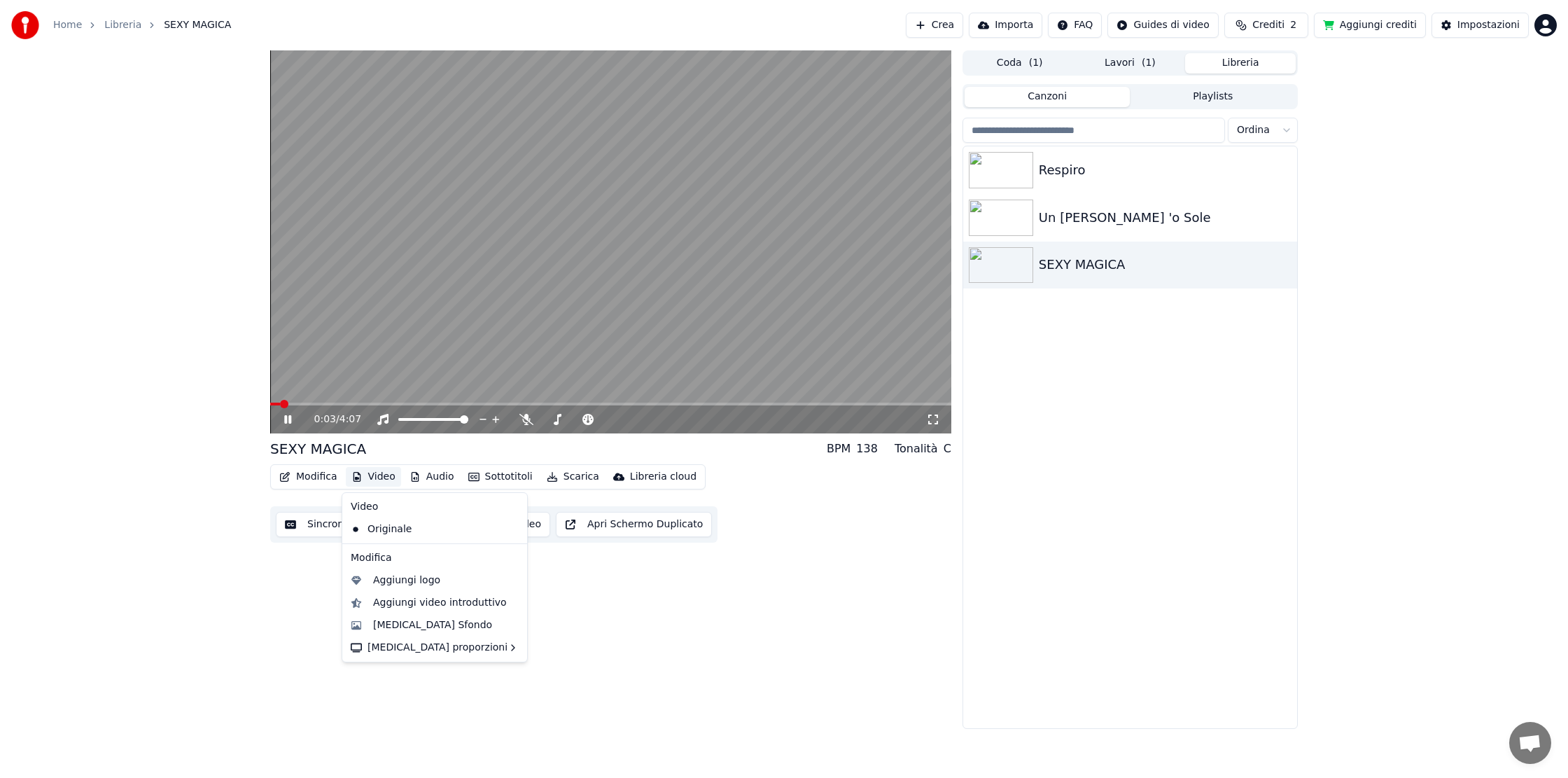
click at [380, 476] on button "Video" at bounding box center [373, 477] width 55 height 20
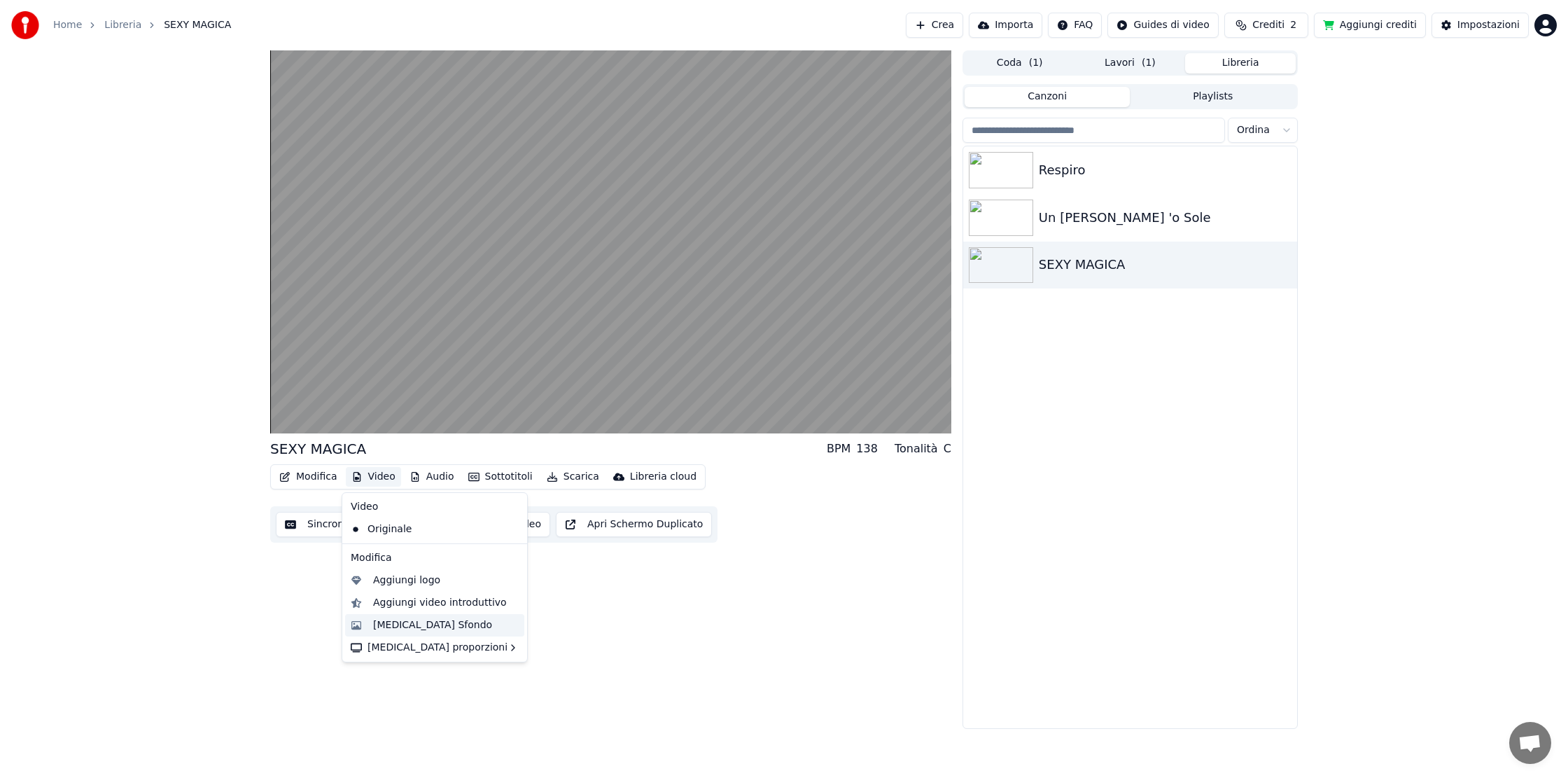
click at [434, 619] on div "Cambia Sfondo" at bounding box center [432, 625] width 119 height 14
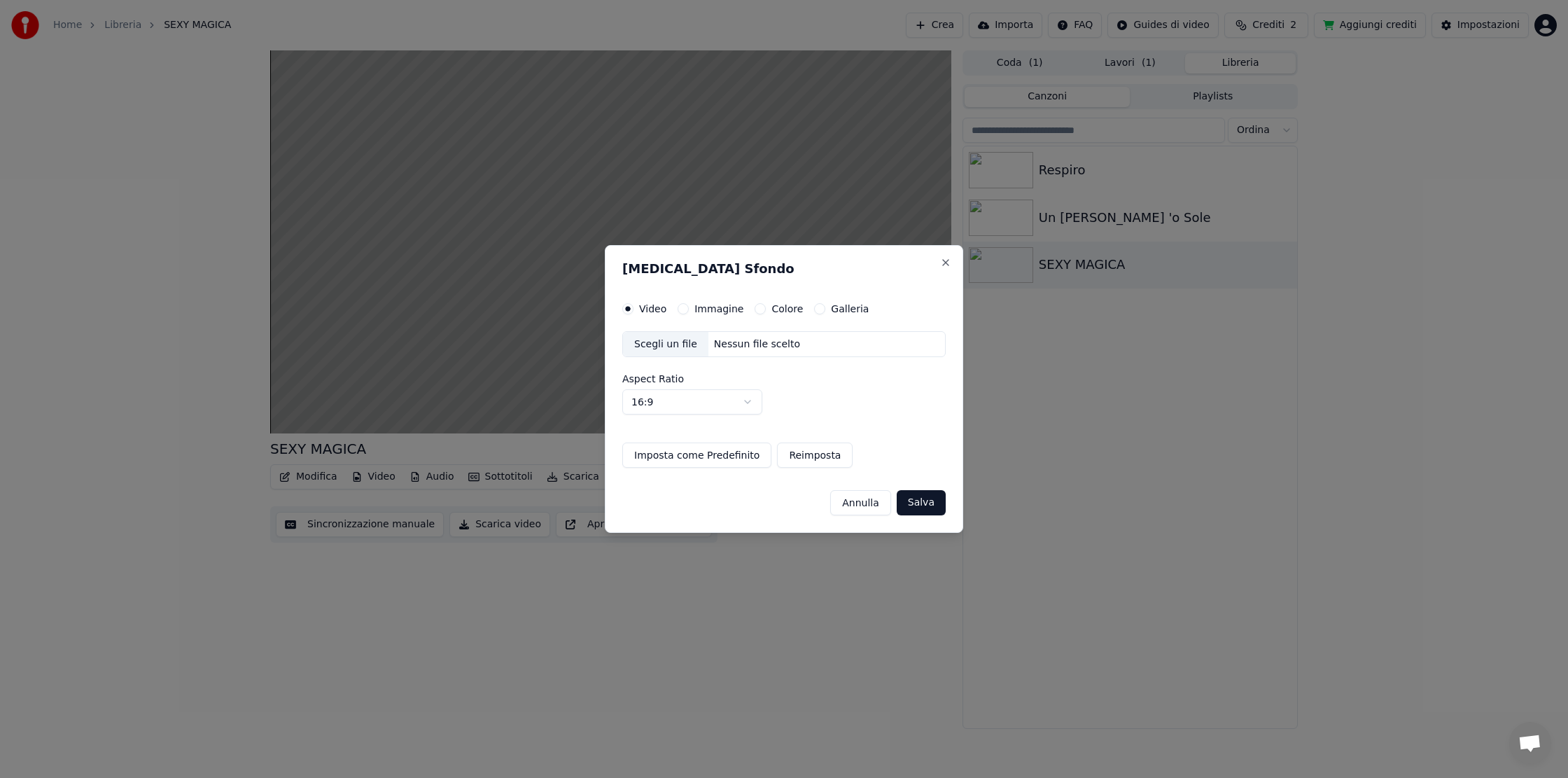
click at [718, 311] on label "Immagine" at bounding box center [718, 308] width 49 height 10
click at [689, 311] on button "Immagine" at bounding box center [683, 308] width 11 height 11
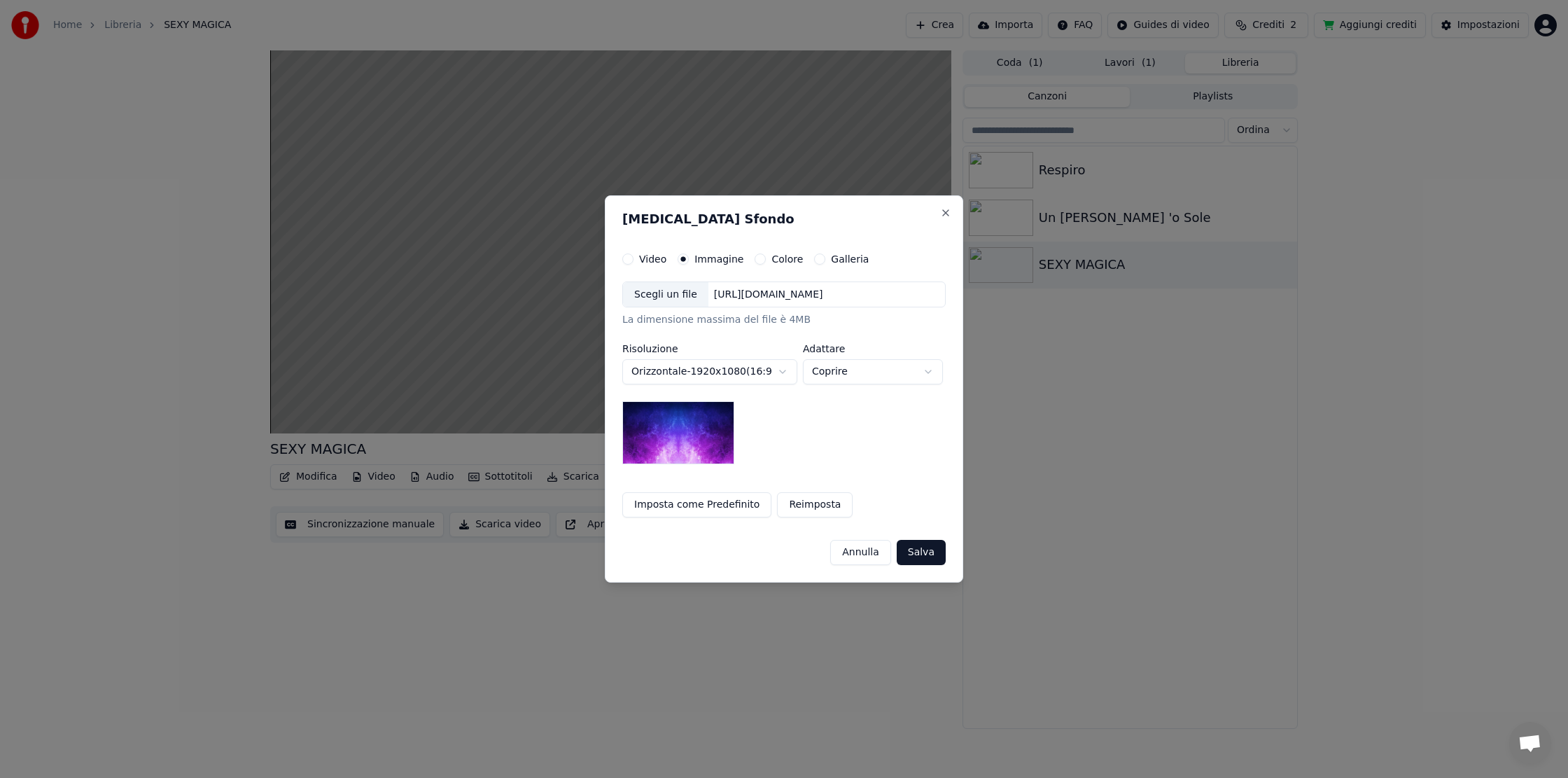
click at [818, 256] on button "Galleria" at bounding box center [819, 259] width 11 height 11
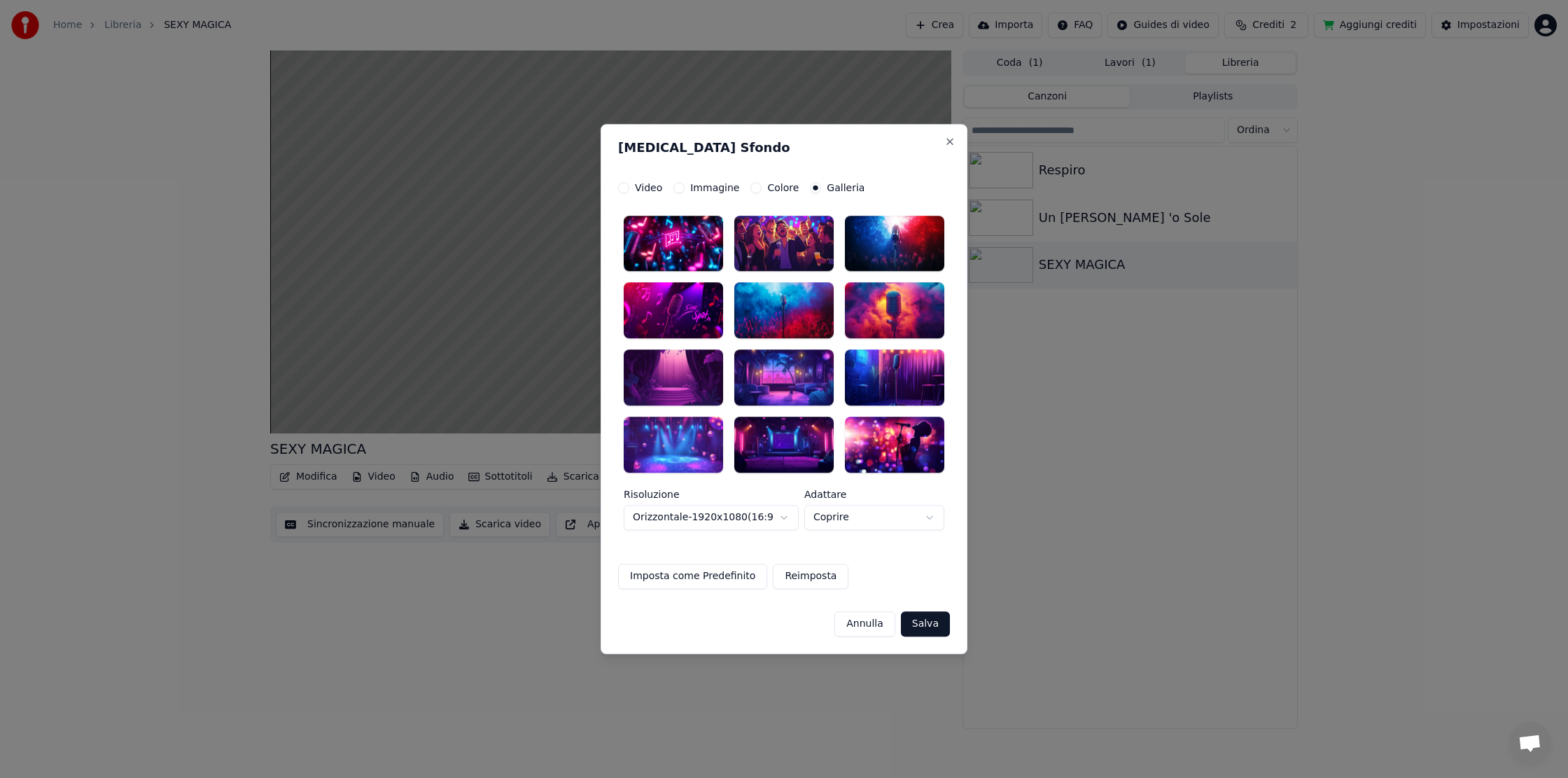
click at [800, 245] on div at bounding box center [784, 244] width 99 height 56
click at [920, 621] on button "Salva" at bounding box center [925, 624] width 49 height 25
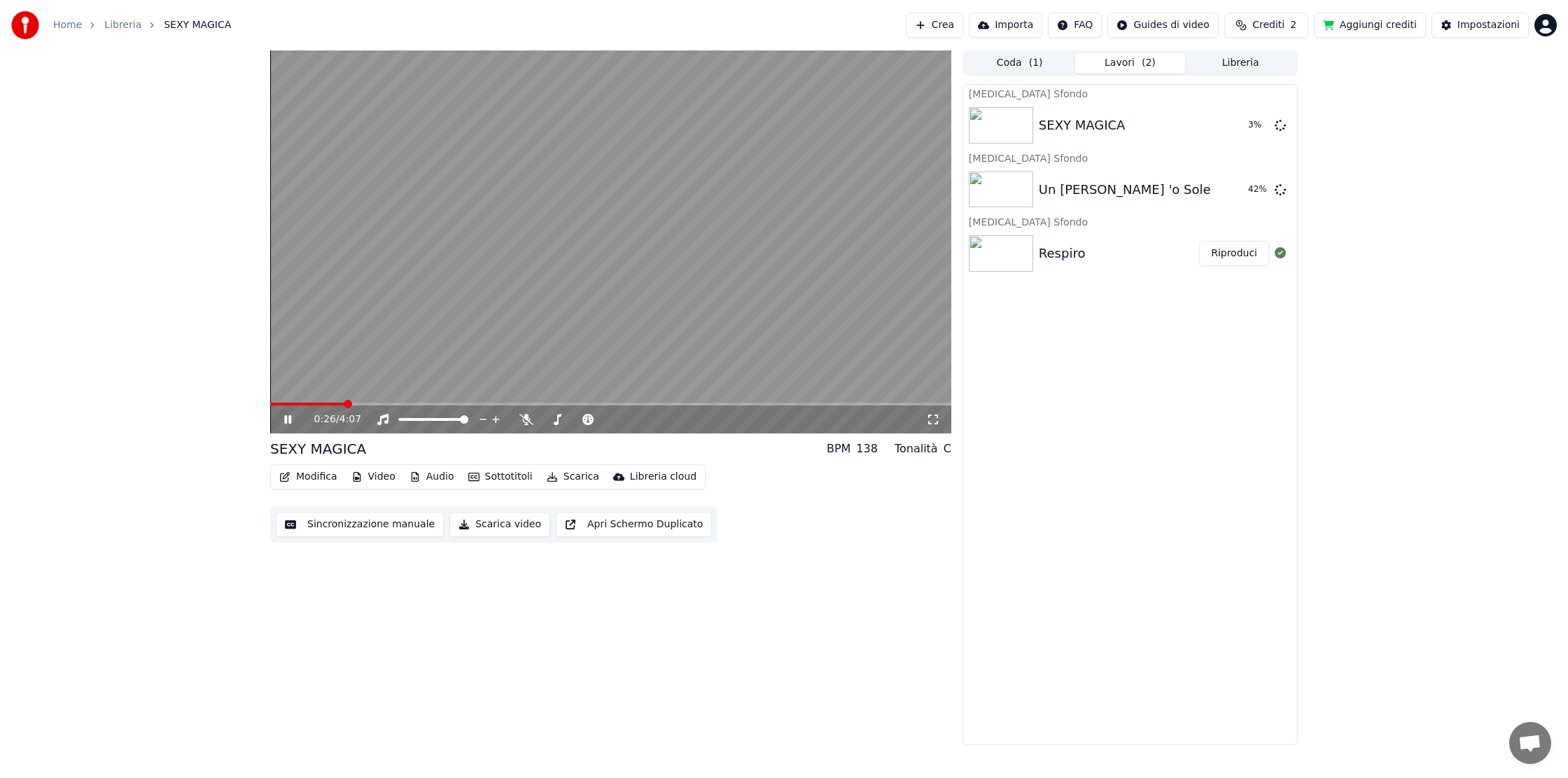
click at [1006, 259] on img at bounding box center [1001, 254] width 65 height 36
click at [1009, 258] on img at bounding box center [1001, 254] width 65 height 36
click at [1216, 255] on button "Riproduci" at bounding box center [1234, 253] width 70 height 25
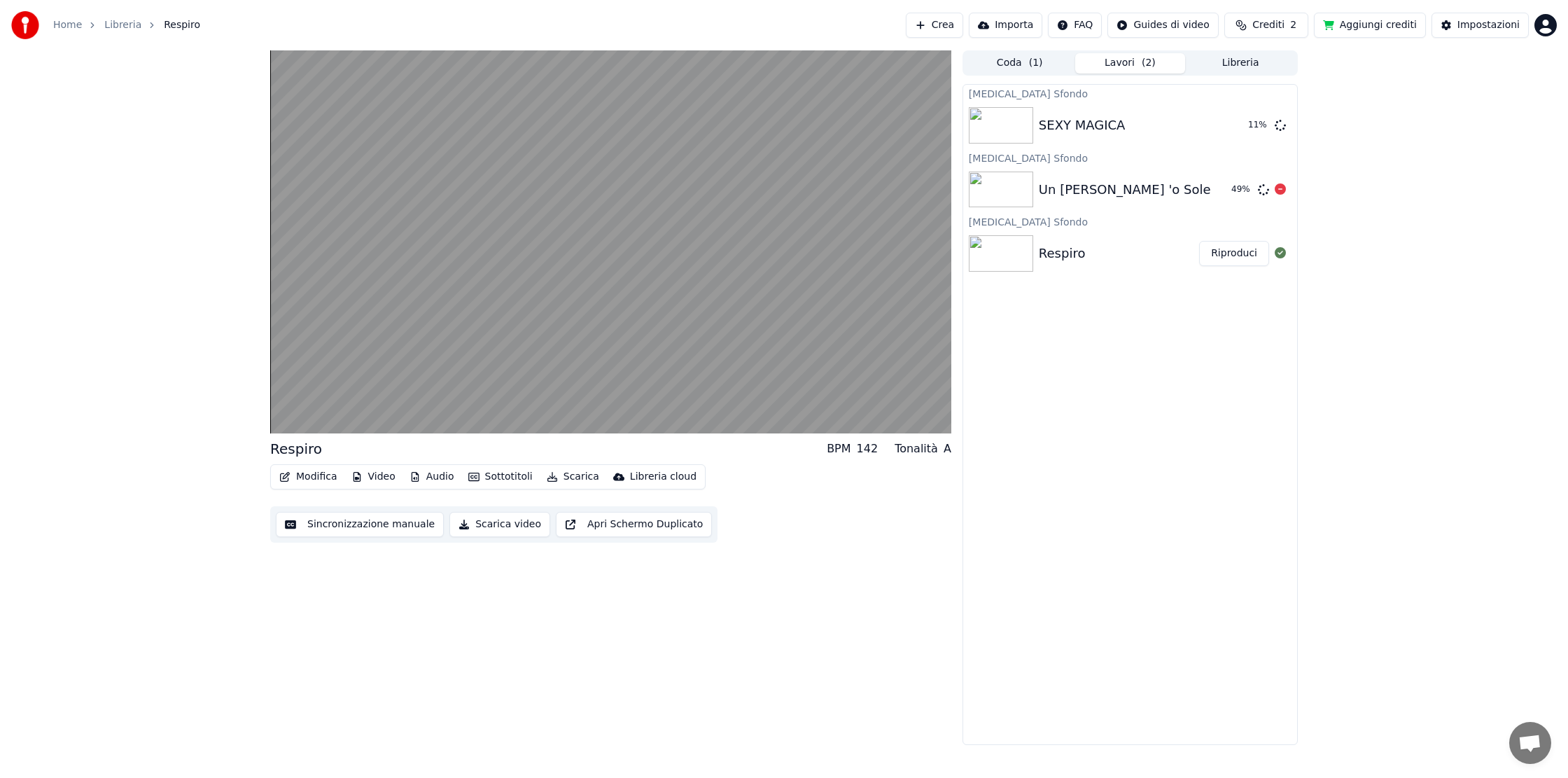
click at [1284, 21] on span "Crediti" at bounding box center [1268, 25] width 32 height 14
drag, startPoint x: 1291, startPoint y: 135, endPoint x: 1411, endPoint y: 150, distance: 120.9
click at [1296, 136] on button "Aggiorna" at bounding box center [1273, 129] width 79 height 25
click at [1385, 23] on button "Aggiungi crediti" at bounding box center [1369, 25] width 112 height 25
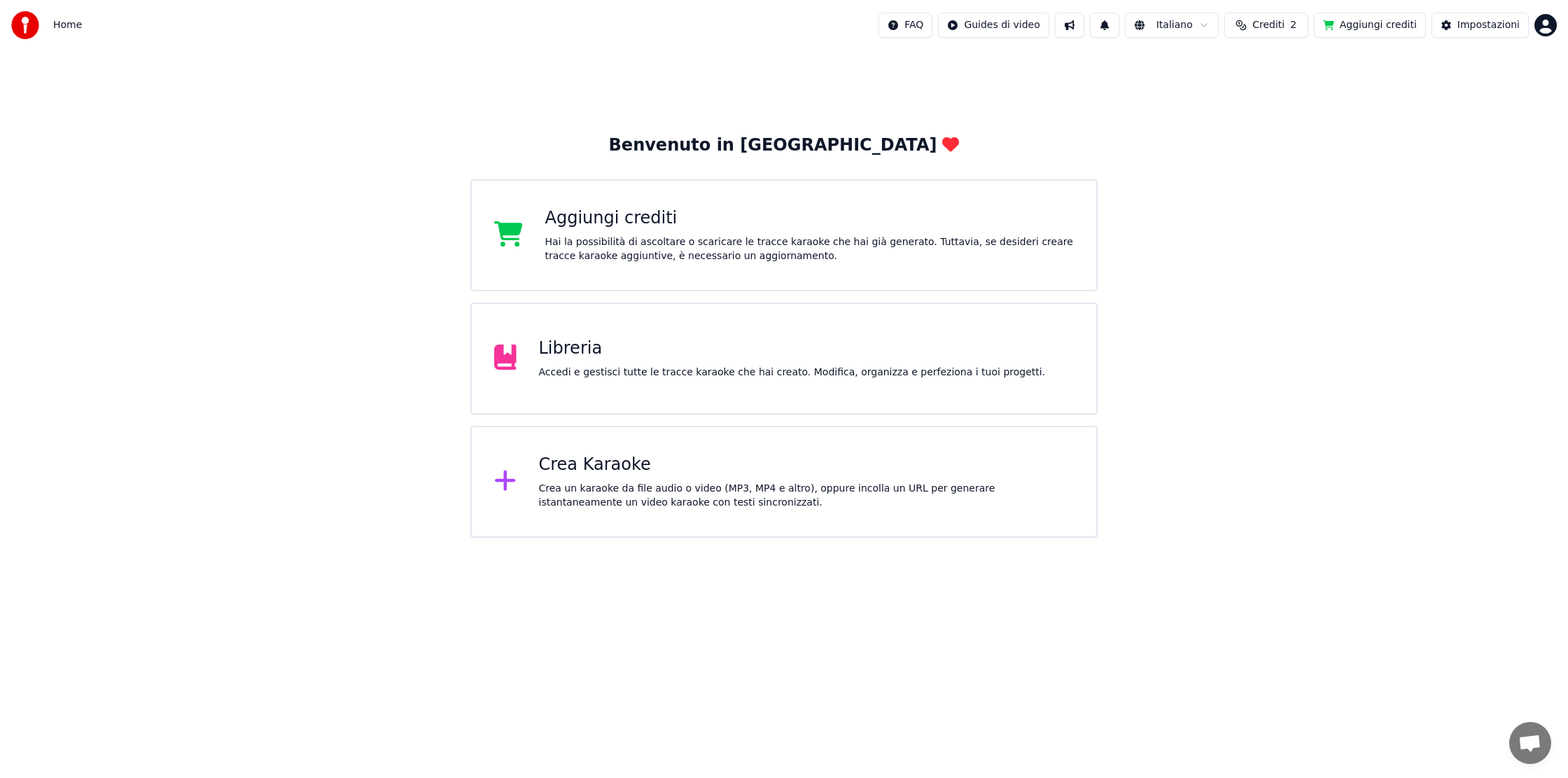
click at [686, 499] on div "Crea un karaoke da file audio o video (MP3, MP4 e altro), oppure incolla un URL…" at bounding box center [806, 495] width 535 height 28
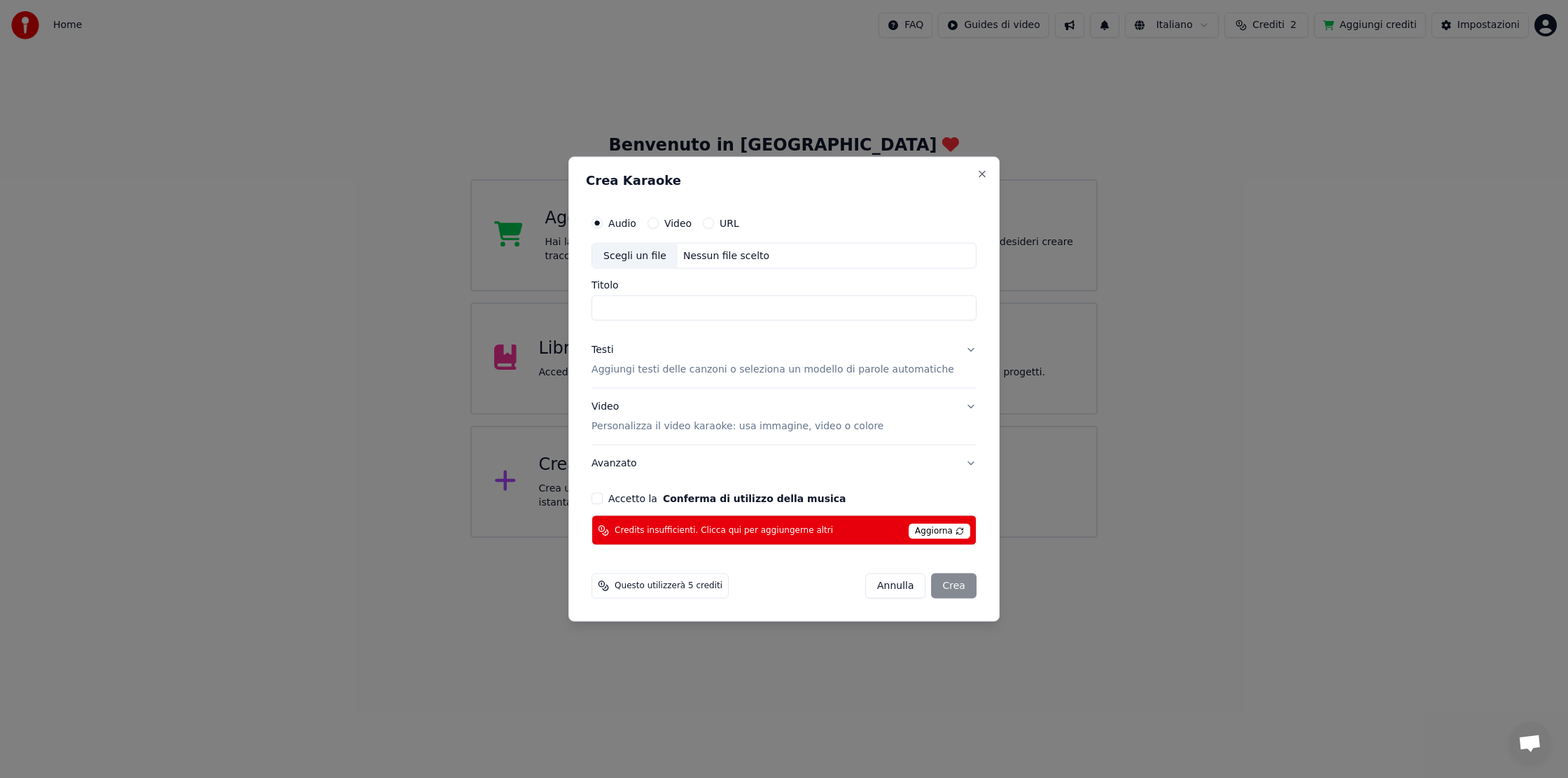
click at [885, 586] on button "Annulla" at bounding box center [895, 586] width 61 height 25
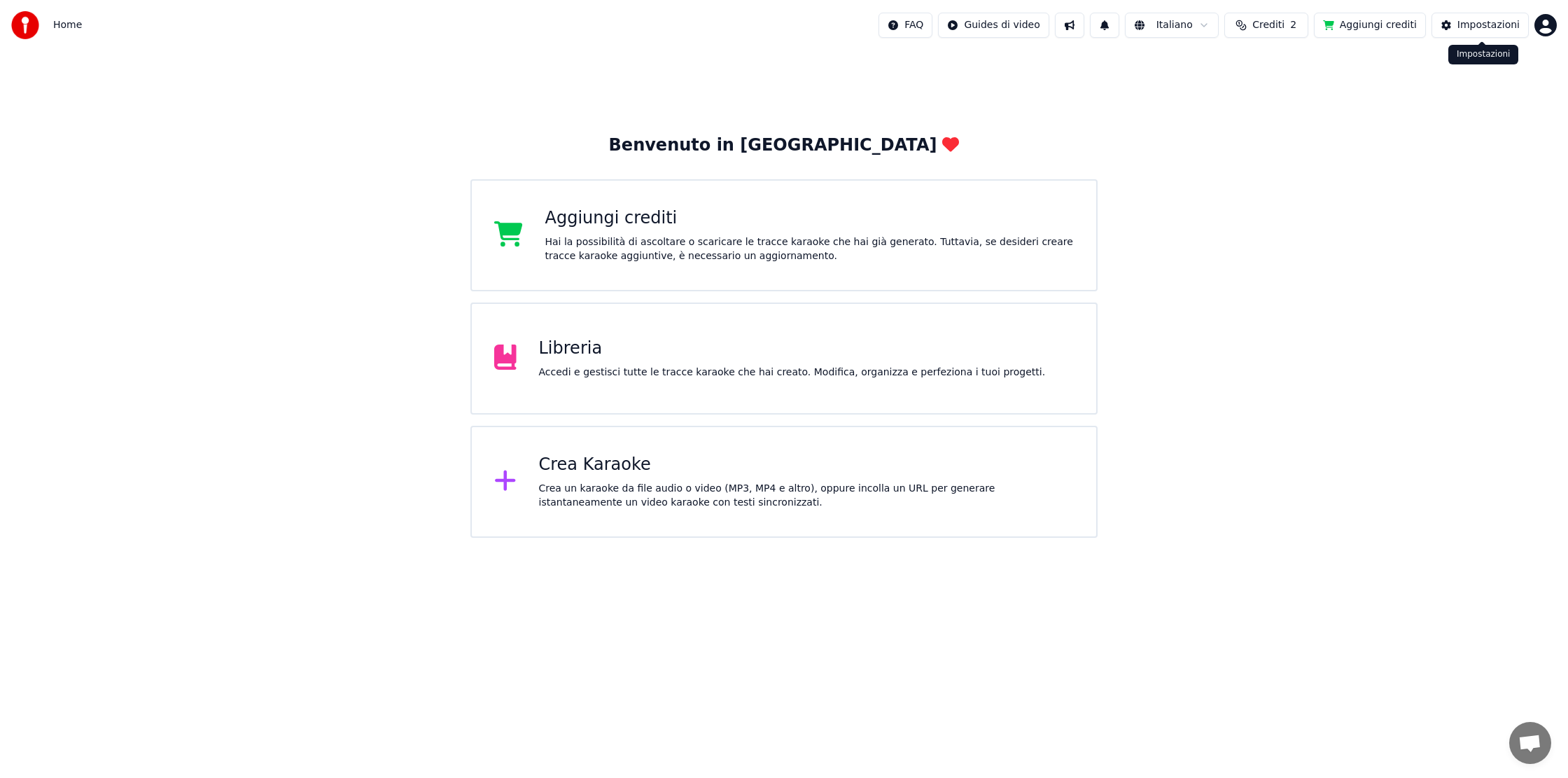
click at [1471, 24] on div "Impostazioni" at bounding box center [1488, 25] width 62 height 14
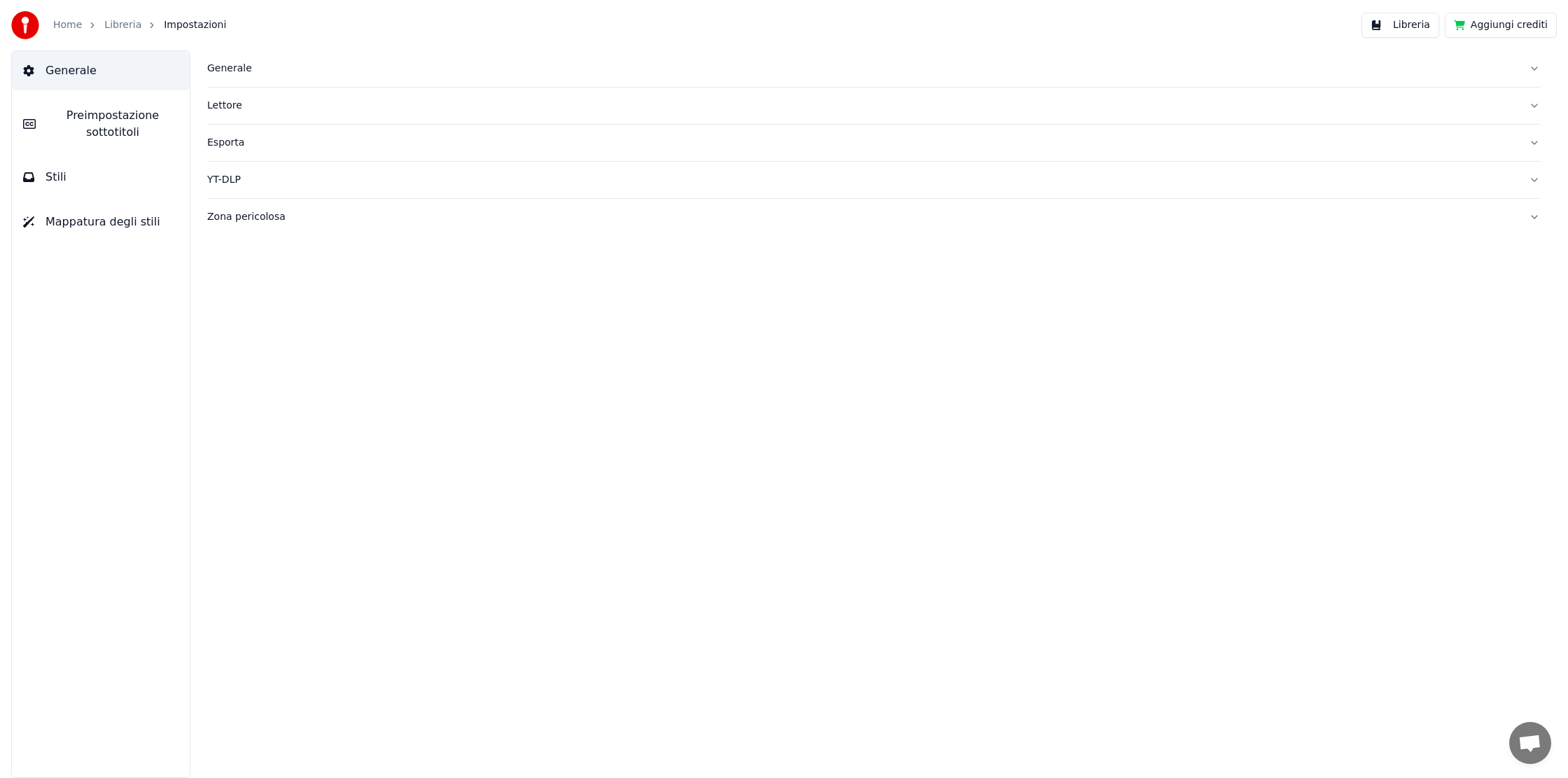
click at [1412, 24] on button "Libreria" at bounding box center [1400, 25] width 77 height 25
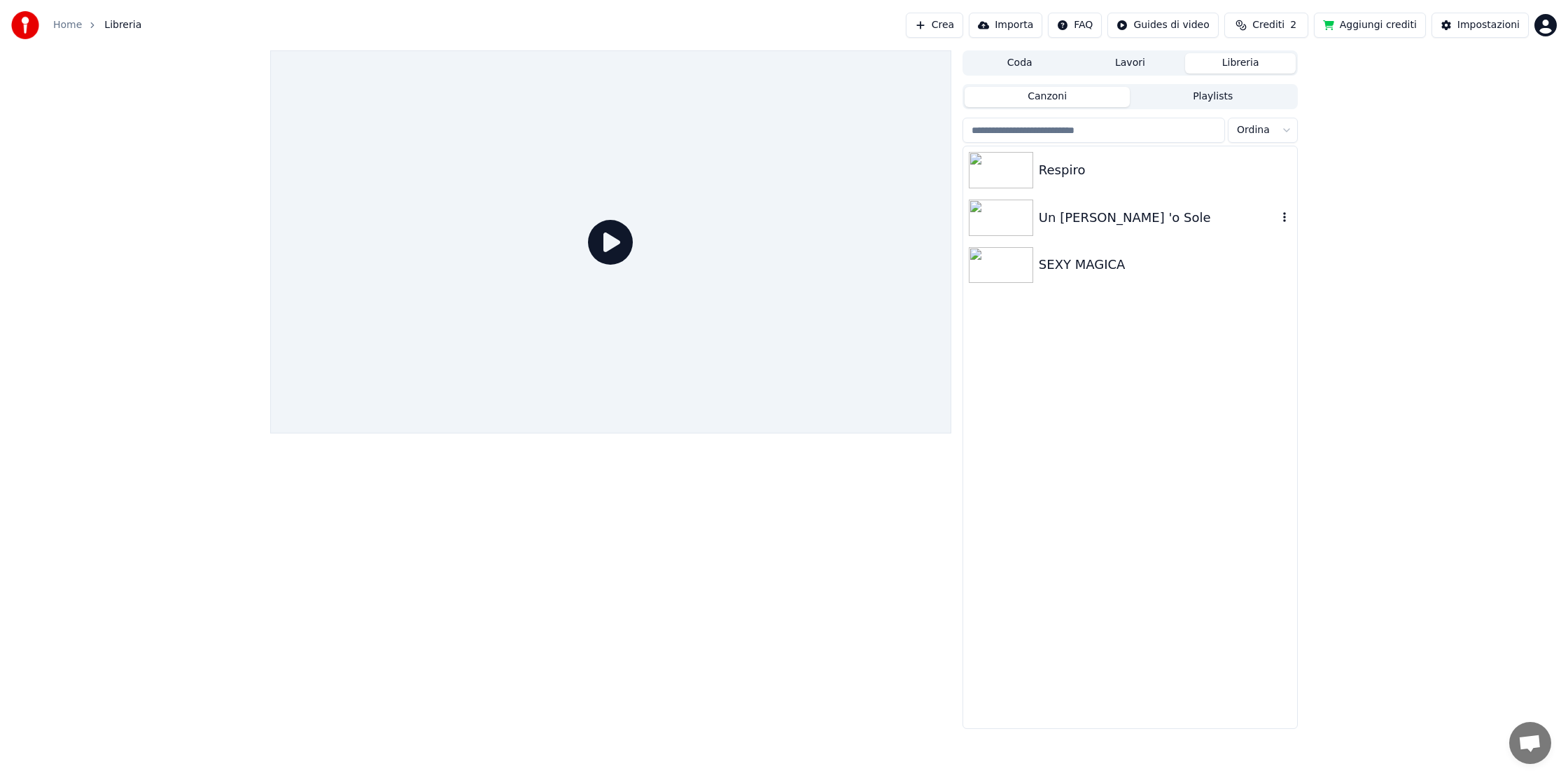
click at [997, 220] on img at bounding box center [1001, 218] width 65 height 36
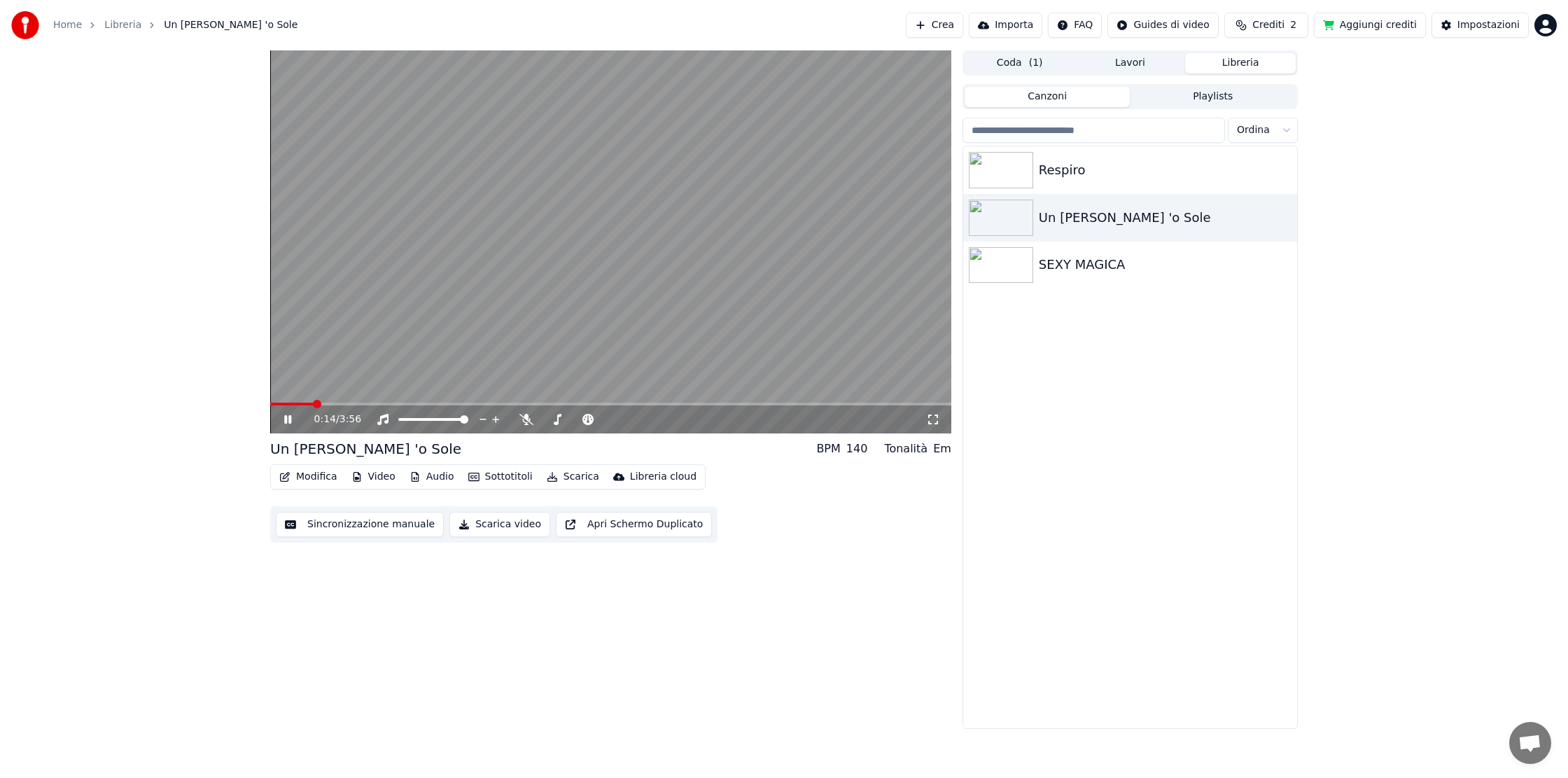
click at [595, 420] on div "0:14 / 3:56" at bounding box center [620, 419] width 612 height 14
click at [591, 421] on icon at bounding box center [588, 419] width 11 height 11
click at [604, 416] on span at bounding box center [607, 419] width 8 height 8
click at [623, 418] on span at bounding box center [639, 419] width 70 height 3
click at [633, 418] on span at bounding box center [639, 419] width 70 height 3
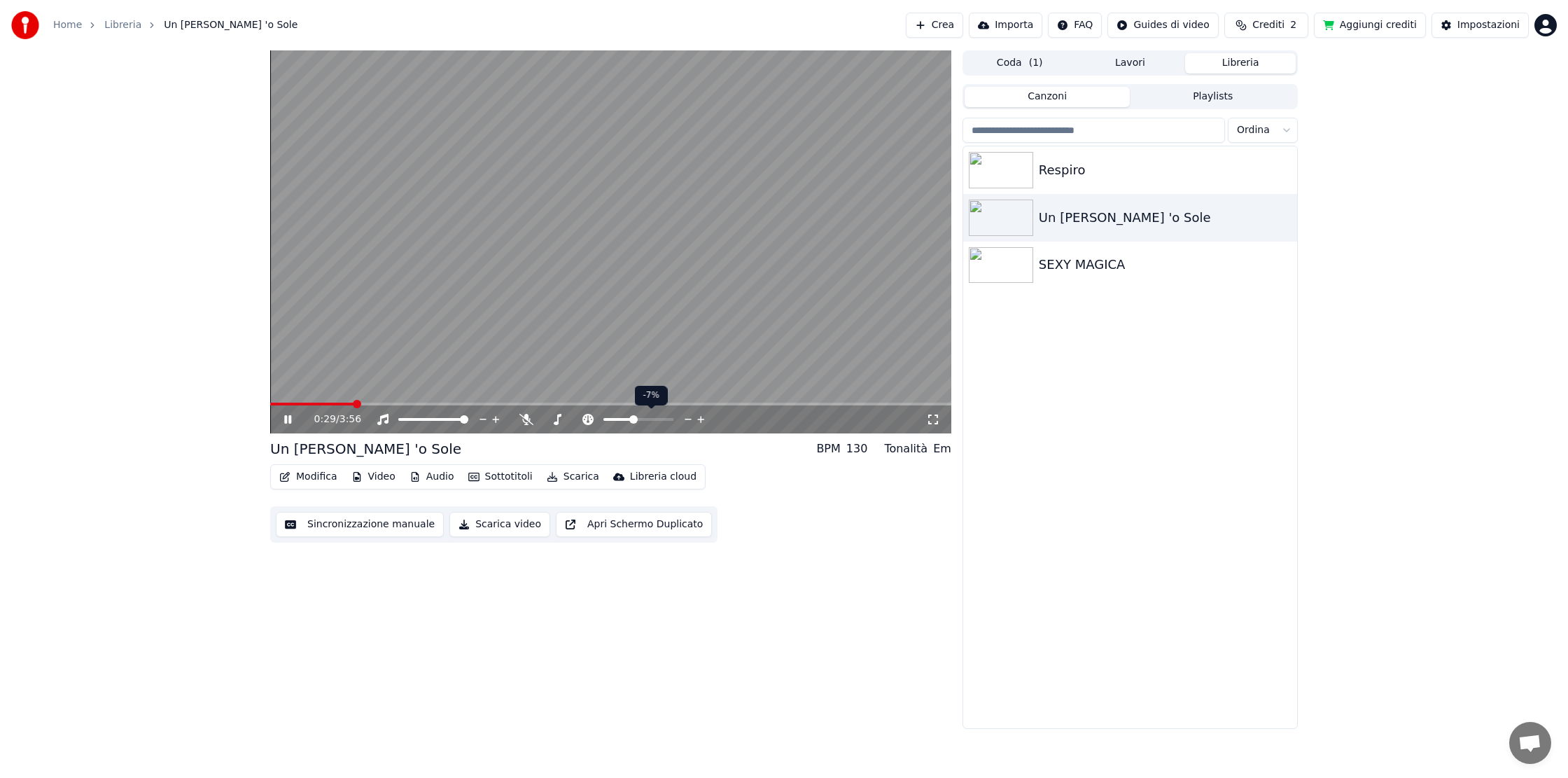
click at [645, 419] on span at bounding box center [639, 419] width 70 height 3
click at [994, 167] on img at bounding box center [1001, 170] width 65 height 36
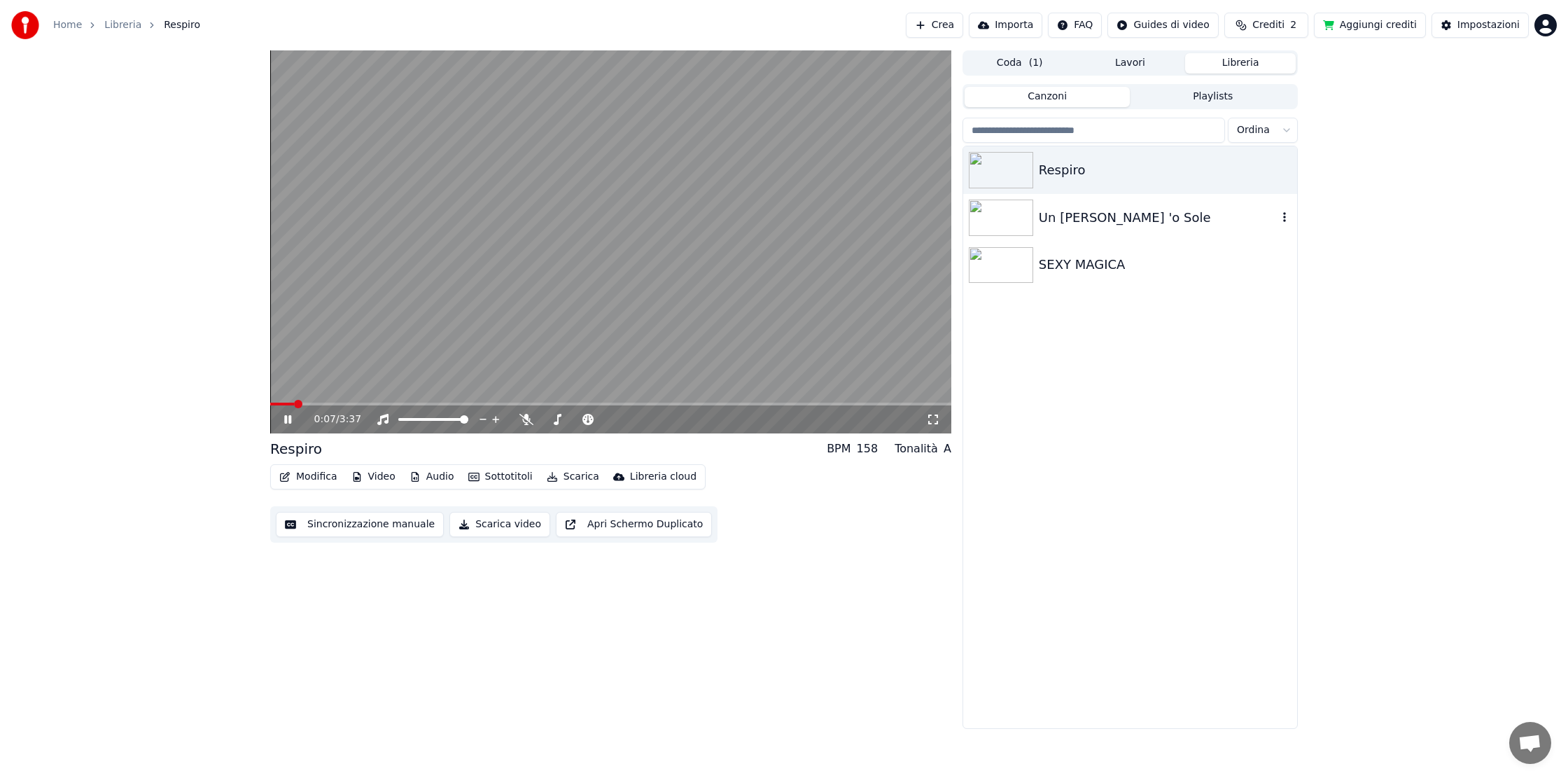
click at [993, 220] on img at bounding box center [1001, 218] width 65 height 36
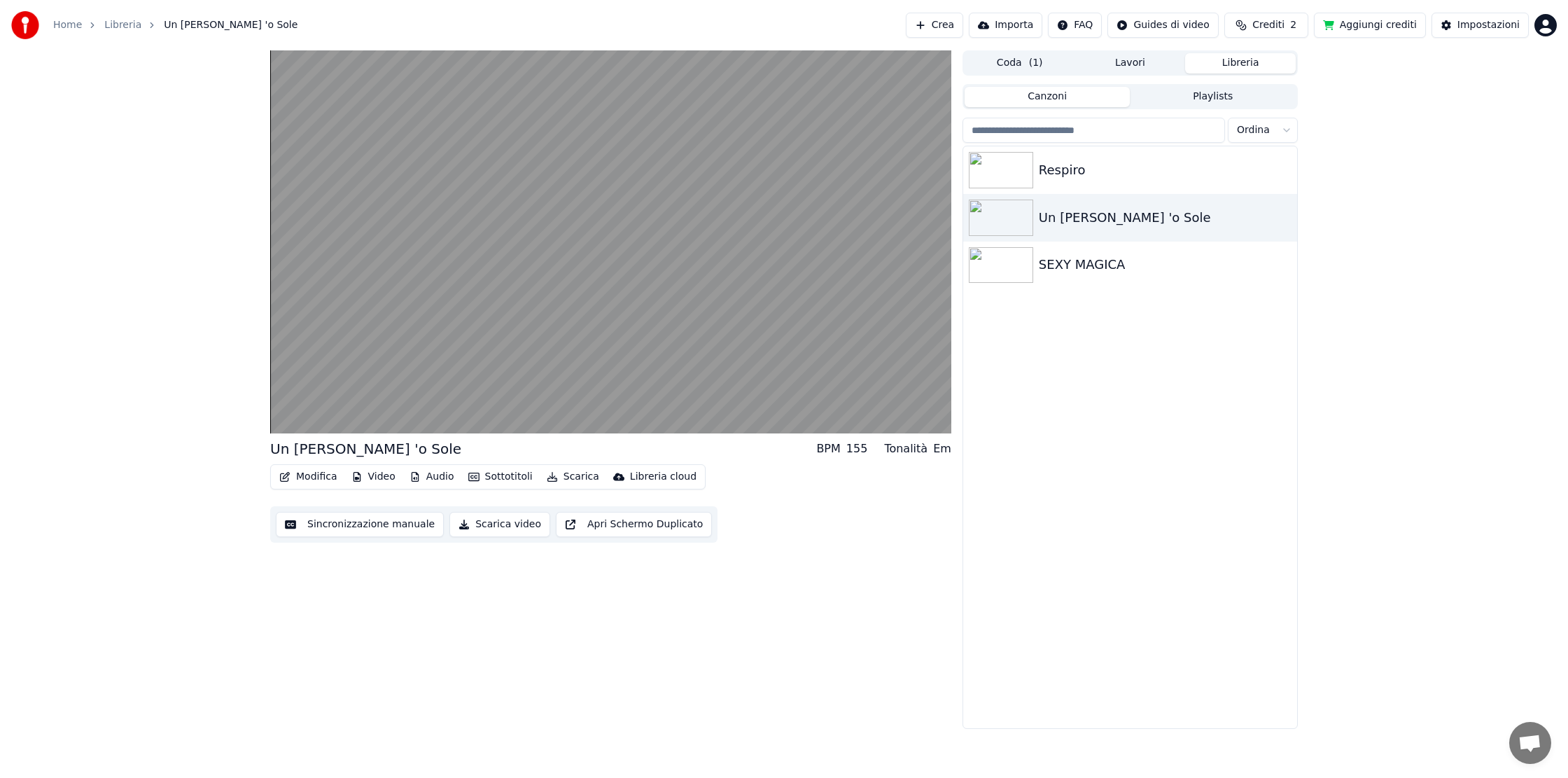
click at [1547, 24] on html "Home Libreria Un Angelo Straiato 'o Sole Crea Importa FAQ Guides di video Credi…" at bounding box center [784, 389] width 1568 height 778
click at [1481, 245] on html "Home Libreria Un Angelo Straiato 'o Sole Crea Importa FAQ Guides di video Credi…" at bounding box center [784, 389] width 1568 height 778
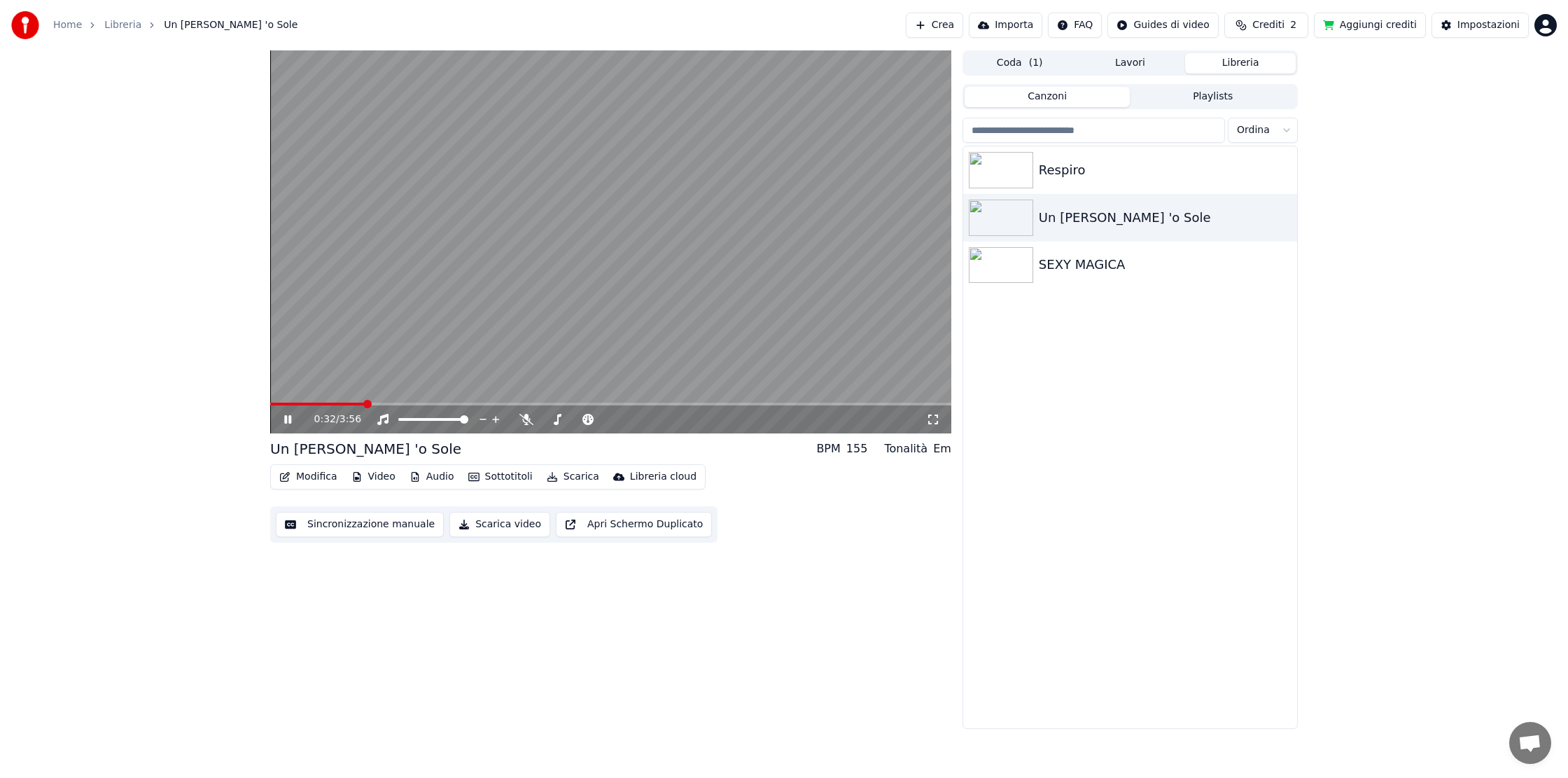
click at [440, 406] on div "0:32 / 3:56" at bounding box center [610, 419] width 681 height 28
click at [440, 399] on video at bounding box center [610, 242] width 681 height 383
click at [437, 404] on span at bounding box center [610, 404] width 681 height 3
click at [287, 418] on icon at bounding box center [287, 419] width 8 height 10
click at [650, 419] on span at bounding box center [639, 419] width 70 height 3
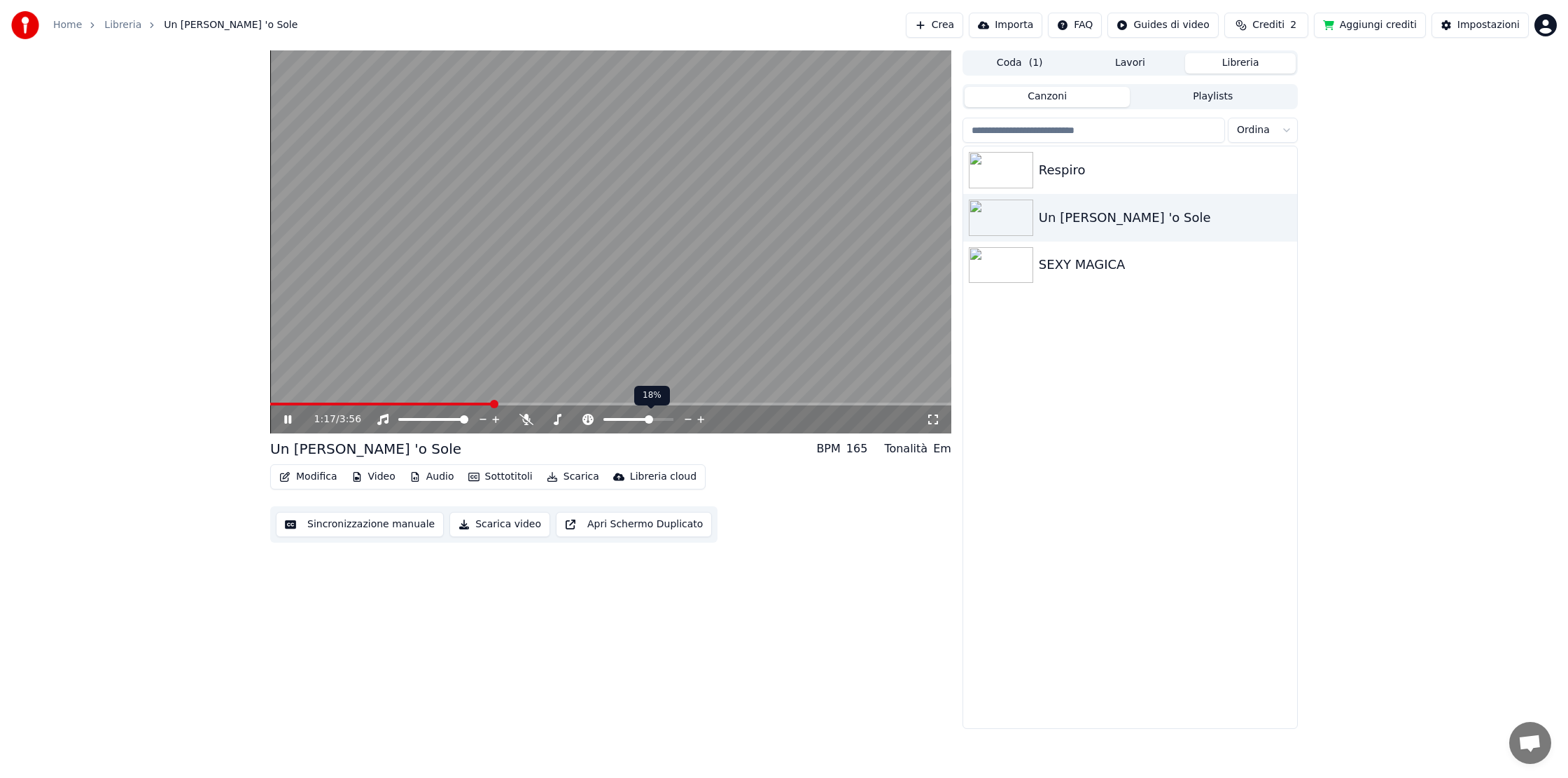
click at [658, 418] on span at bounding box center [639, 419] width 70 height 3
click at [667, 420] on span at bounding box center [639, 419] width 70 height 3
click at [689, 420] on icon at bounding box center [689, 419] width 14 height 14
click at [688, 420] on icon at bounding box center [689, 419] width 14 height 14
click at [688, 421] on icon at bounding box center [689, 419] width 14 height 14
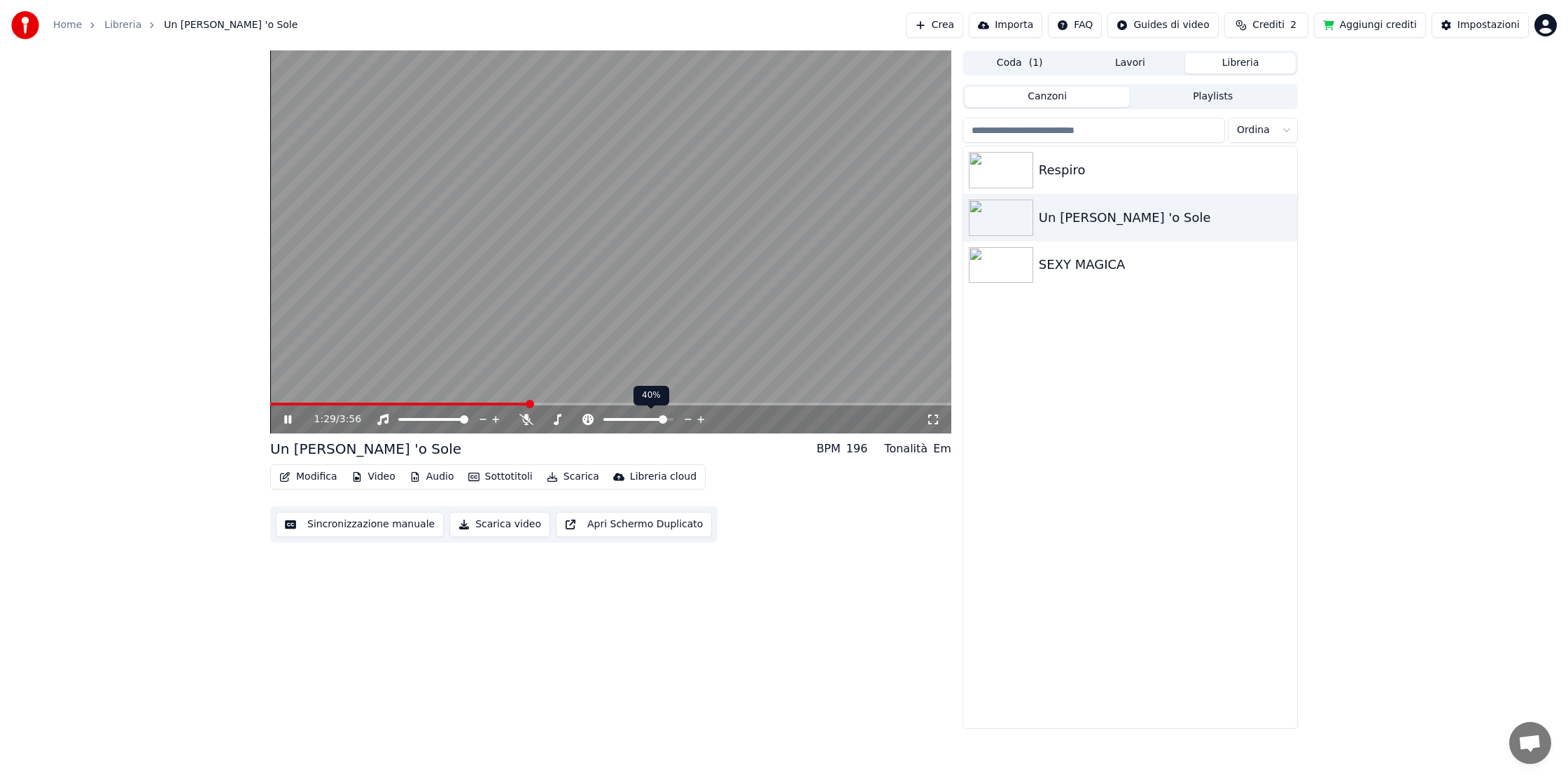
click at [688, 421] on icon at bounding box center [689, 419] width 14 height 14
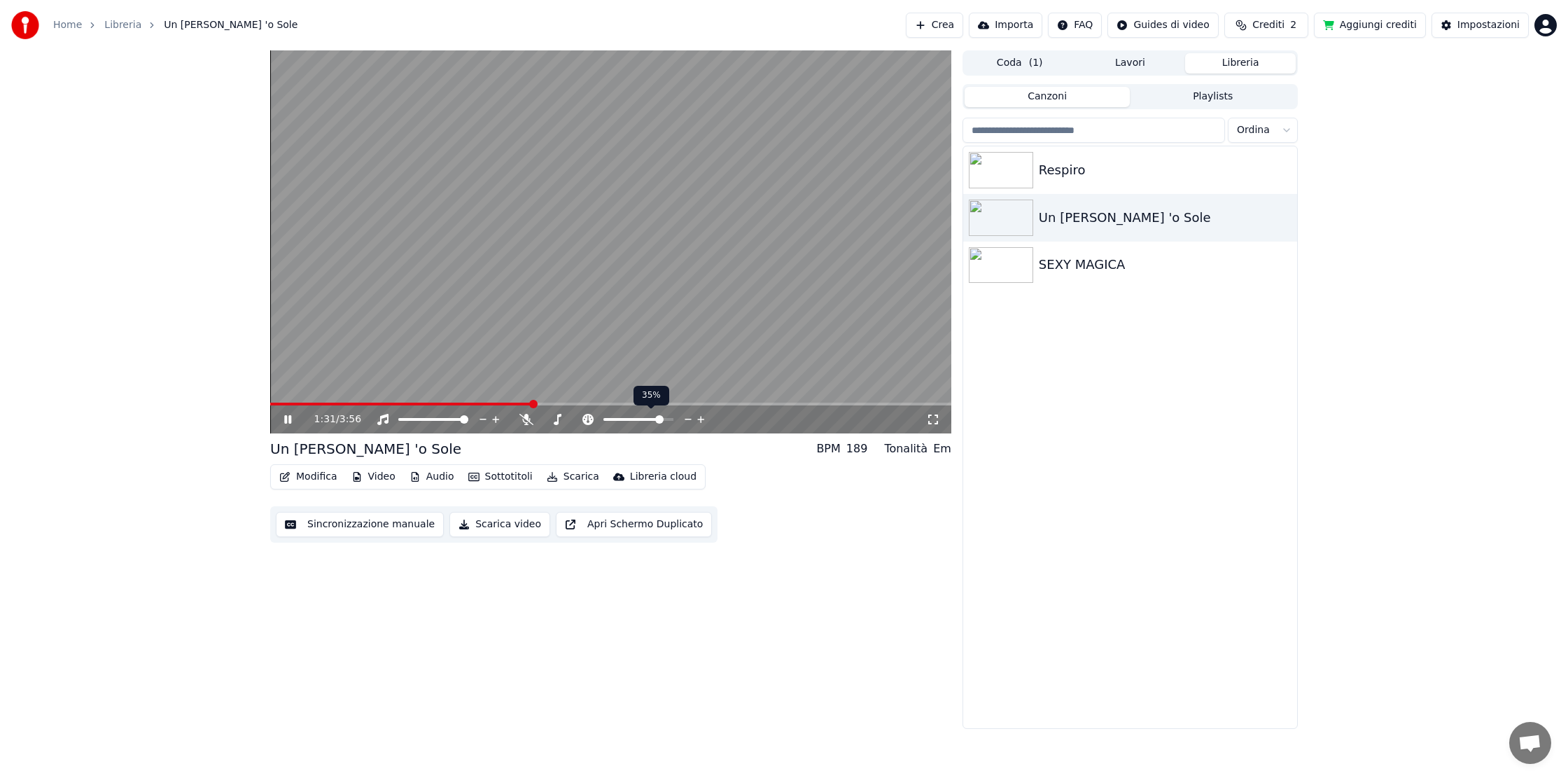
click at [688, 421] on icon at bounding box center [689, 419] width 14 height 14
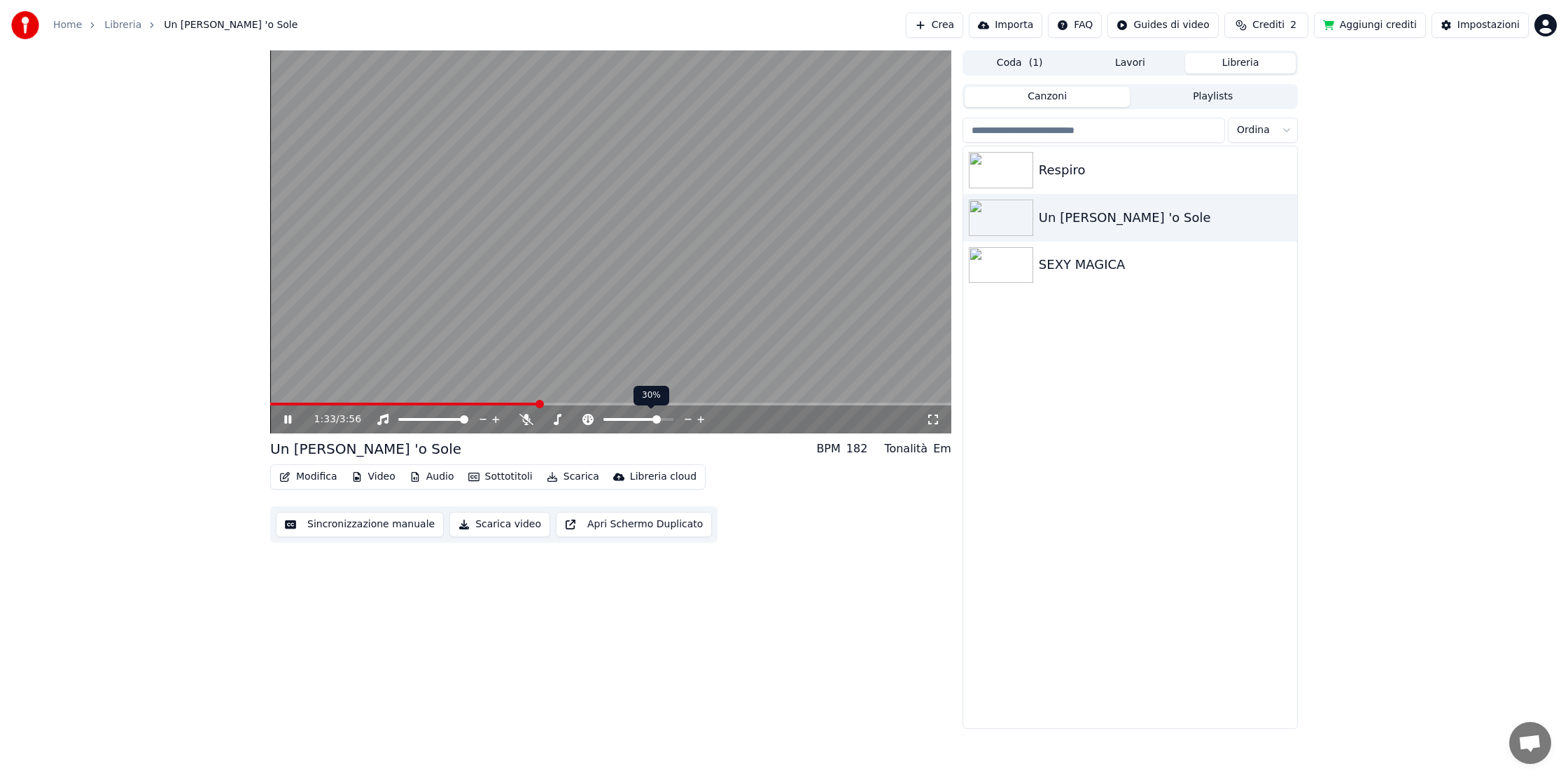
click at [688, 421] on icon at bounding box center [689, 419] width 14 height 14
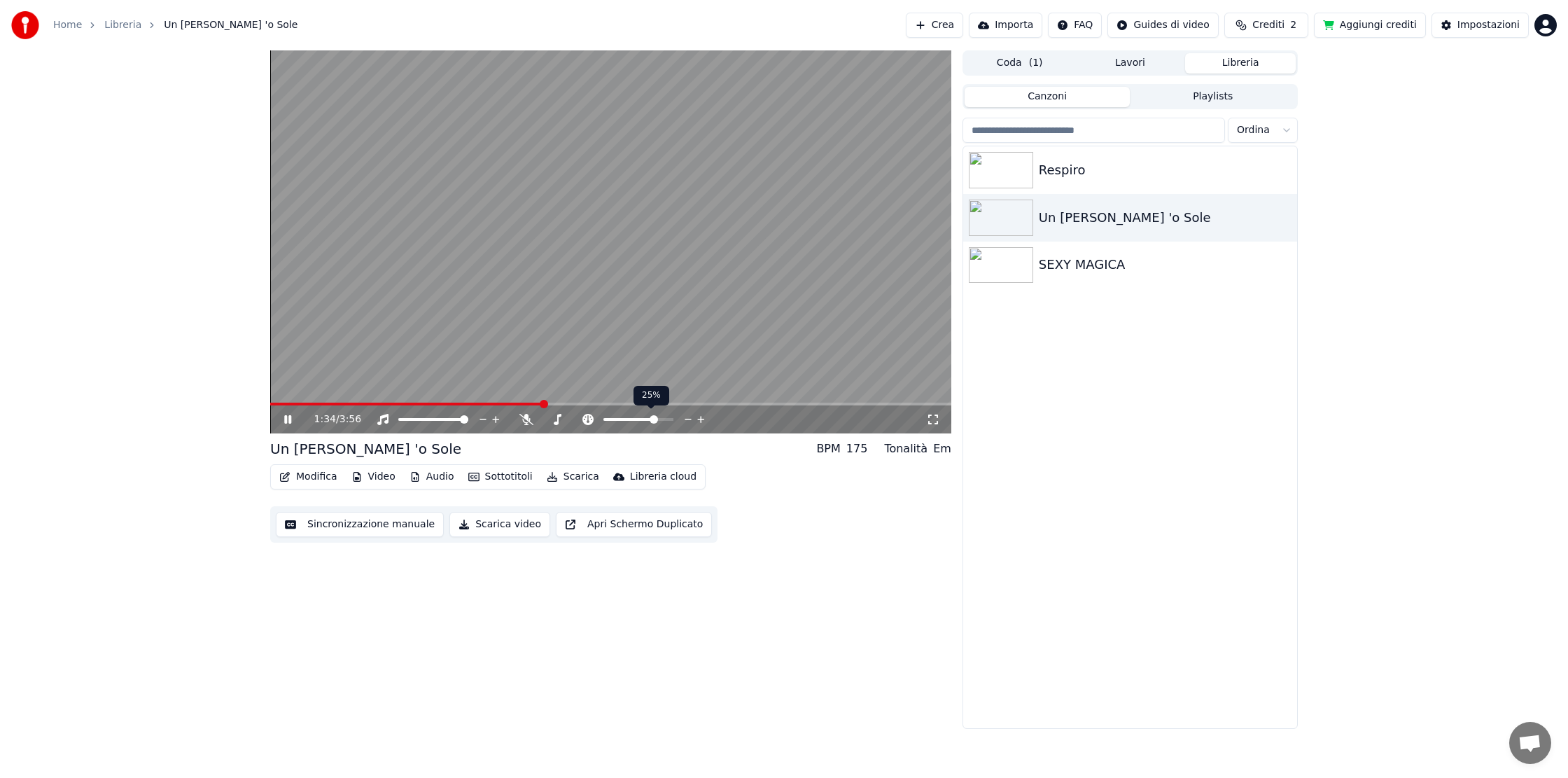
click at [688, 421] on icon at bounding box center [689, 419] width 14 height 14
click at [687, 419] on icon at bounding box center [687, 419] width 7 height 2
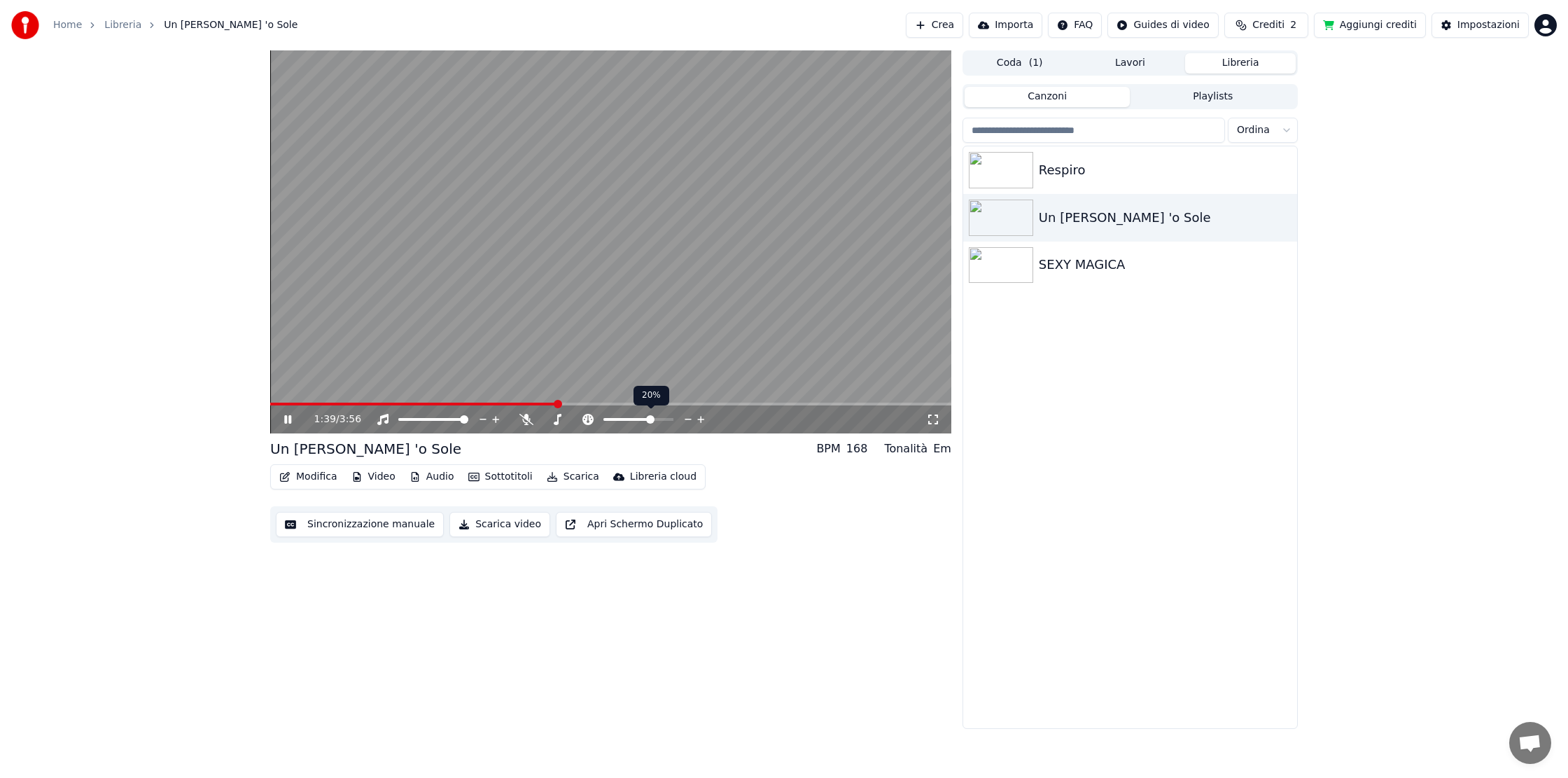
click at [687, 419] on icon at bounding box center [687, 419] width 7 height 2
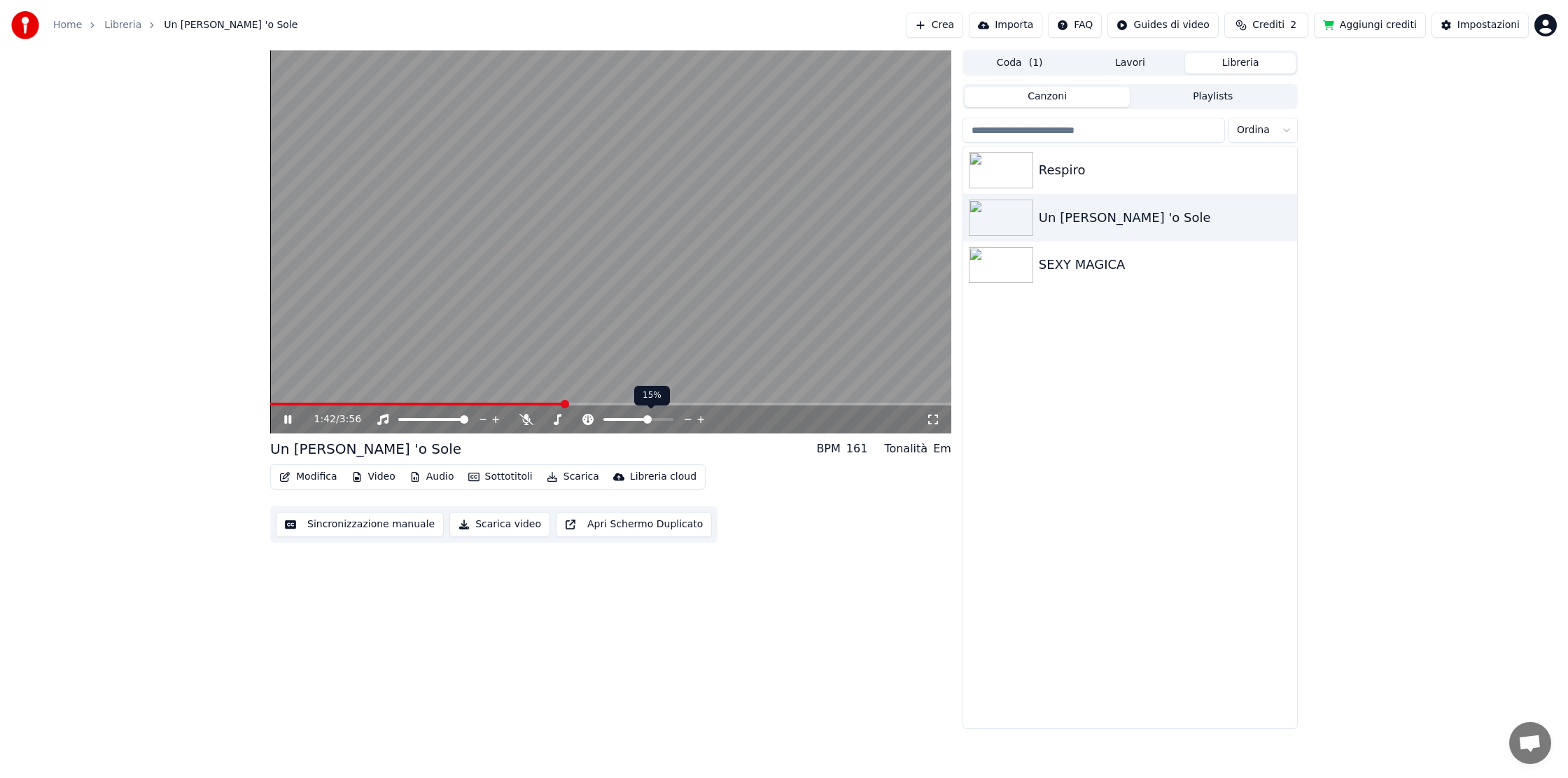
click at [687, 419] on icon at bounding box center [687, 419] width 7 height 2
click at [997, 258] on img at bounding box center [1001, 265] width 65 height 36
